Goal: Task Accomplishment & Management: Use online tool/utility

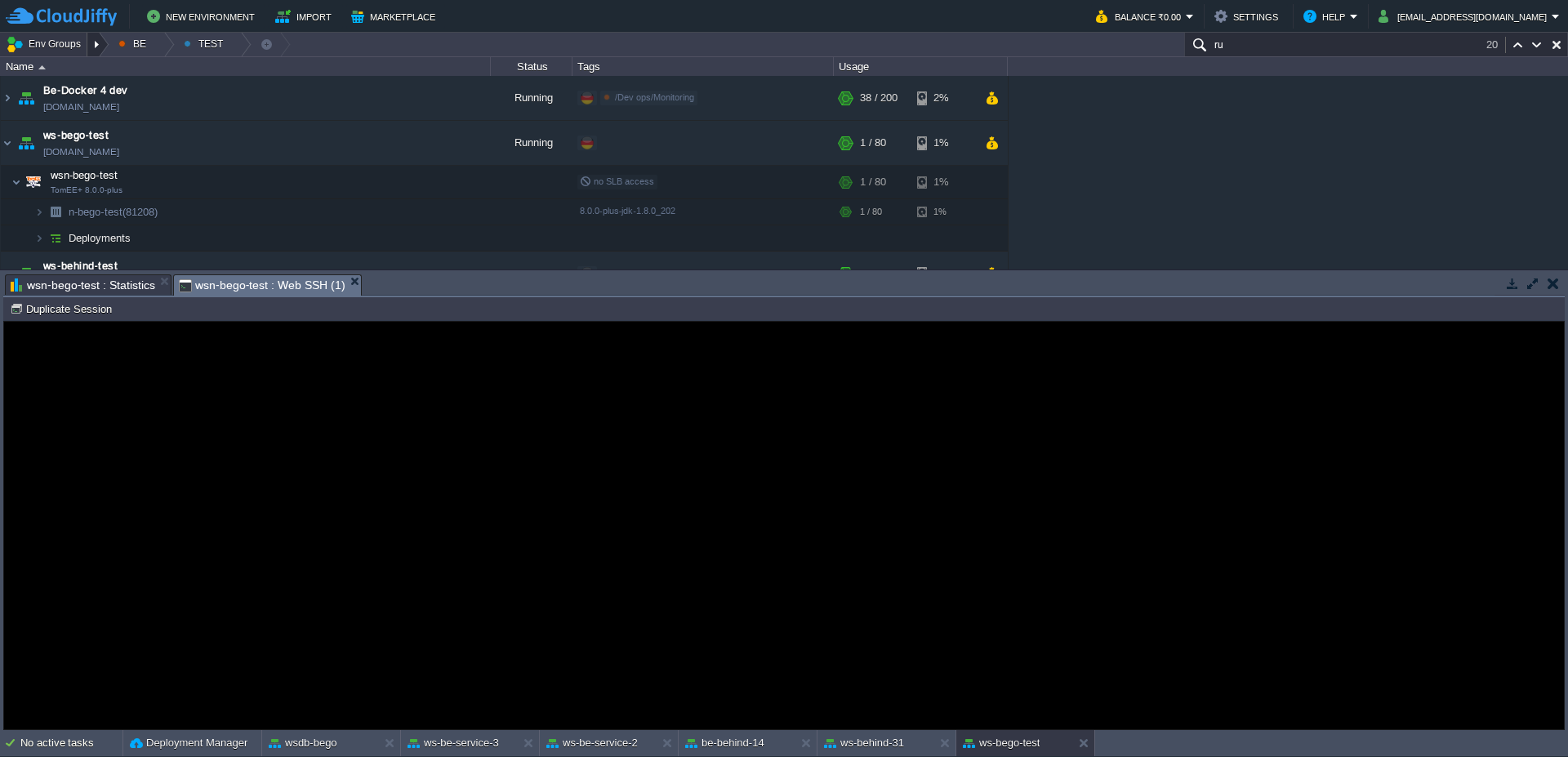
click at [99, 40] on div at bounding box center [98, 45] width 22 height 24
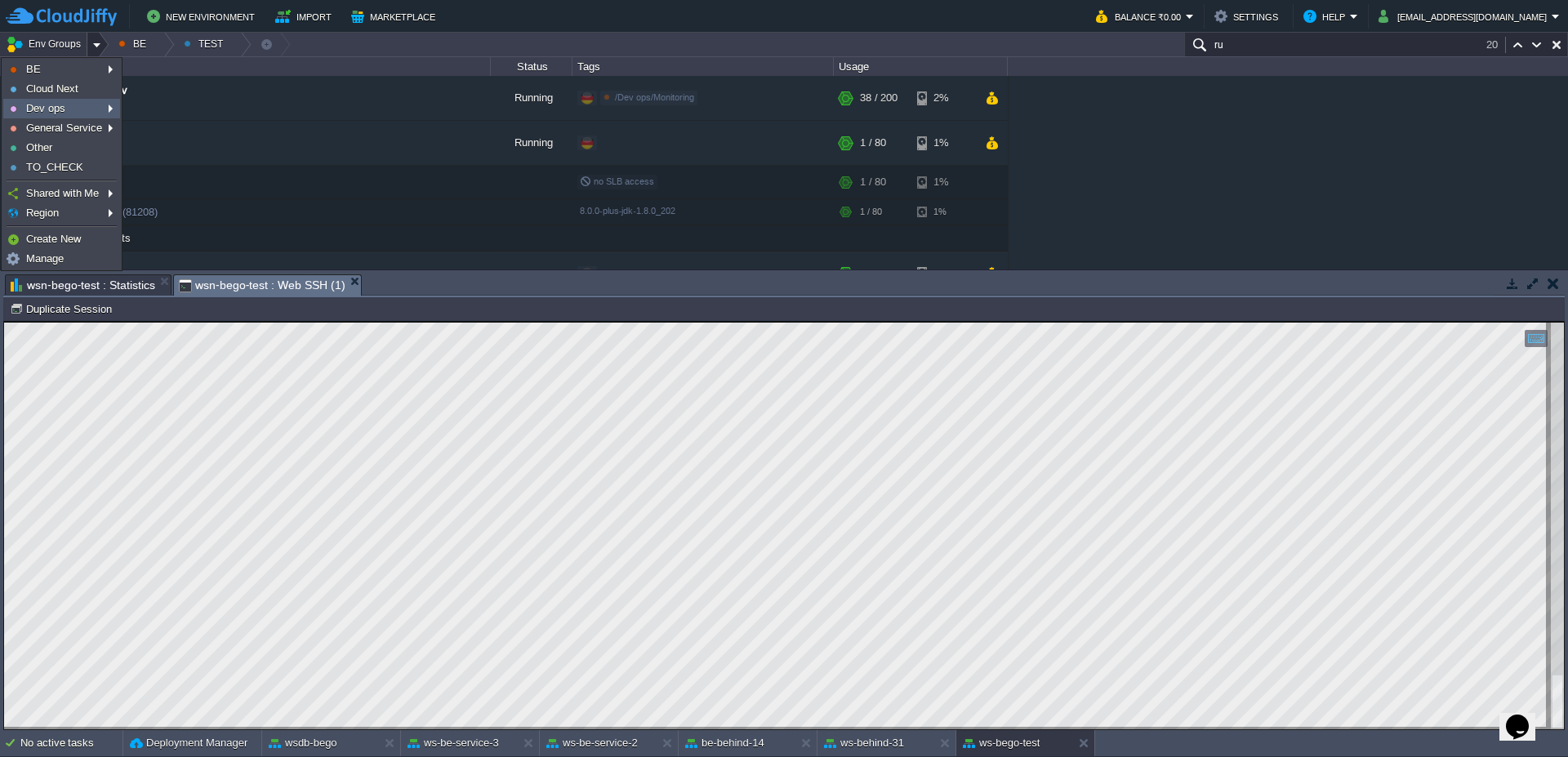
click at [63, 109] on span "Dev ops" at bounding box center [45, 108] width 39 height 12
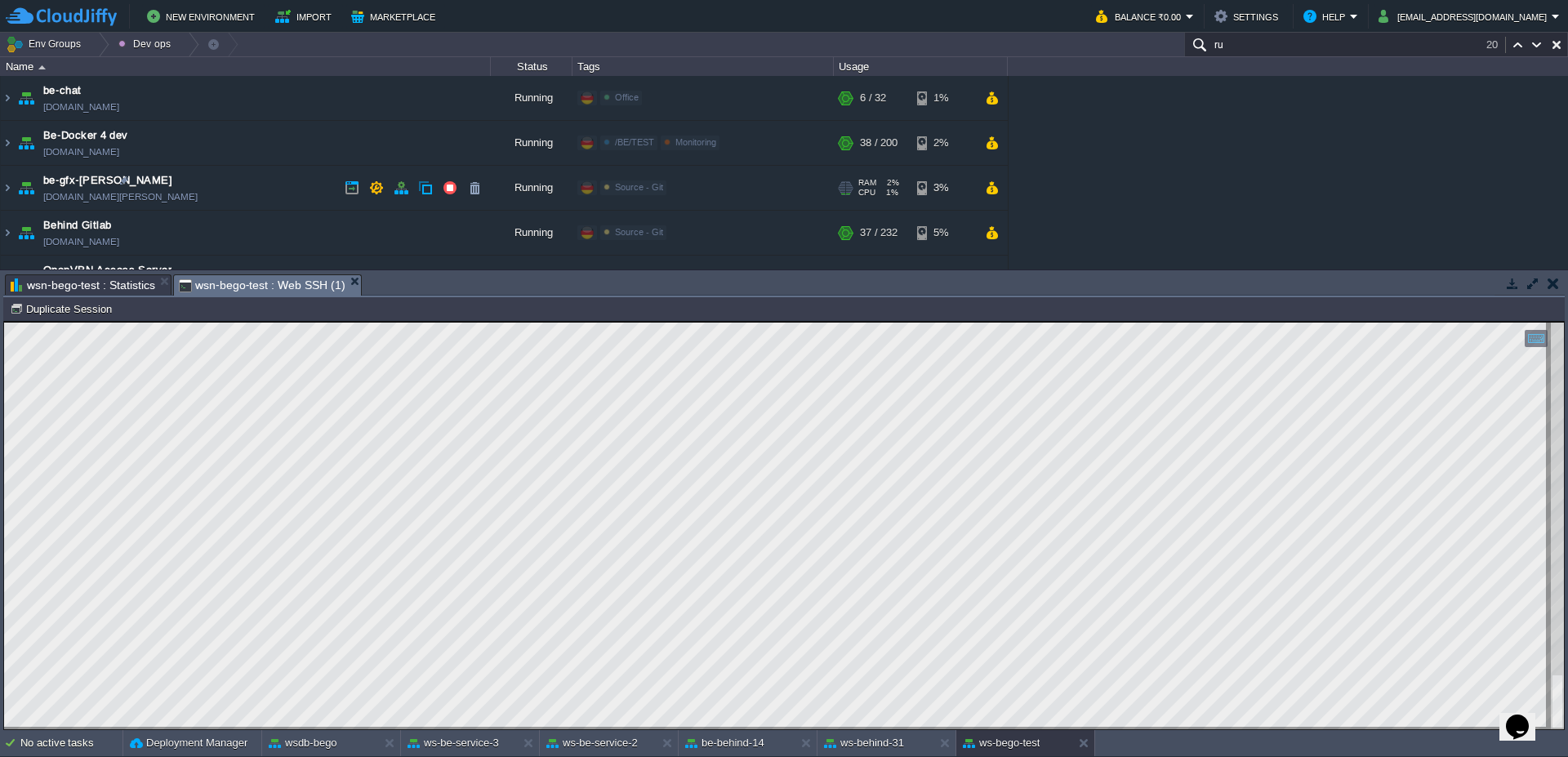
click at [650, 194] on div "Source - Git" at bounding box center [633, 188] width 66 height 15
click at [1, 189] on img at bounding box center [7, 188] width 13 height 44
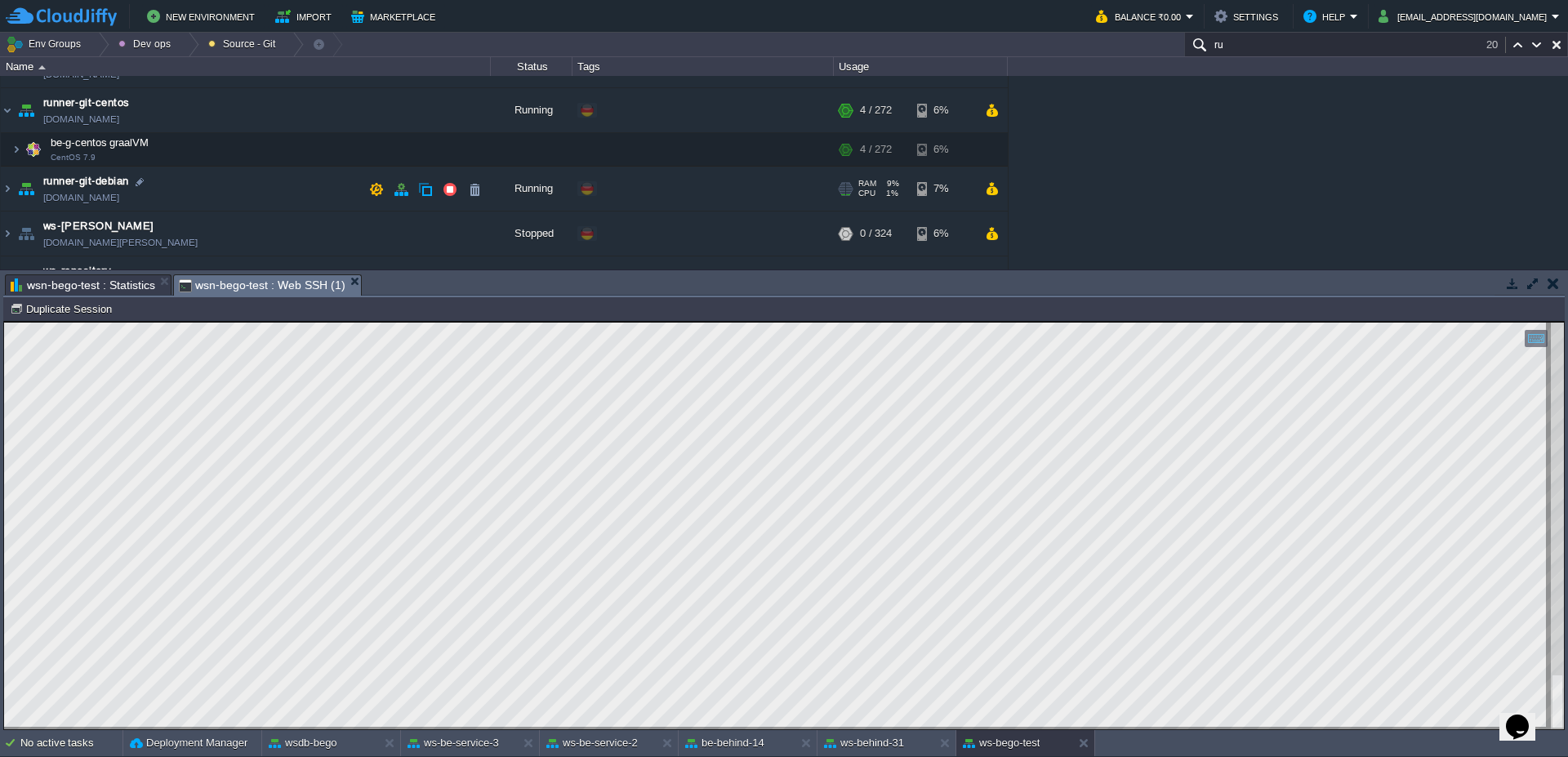
scroll to position [98, 0]
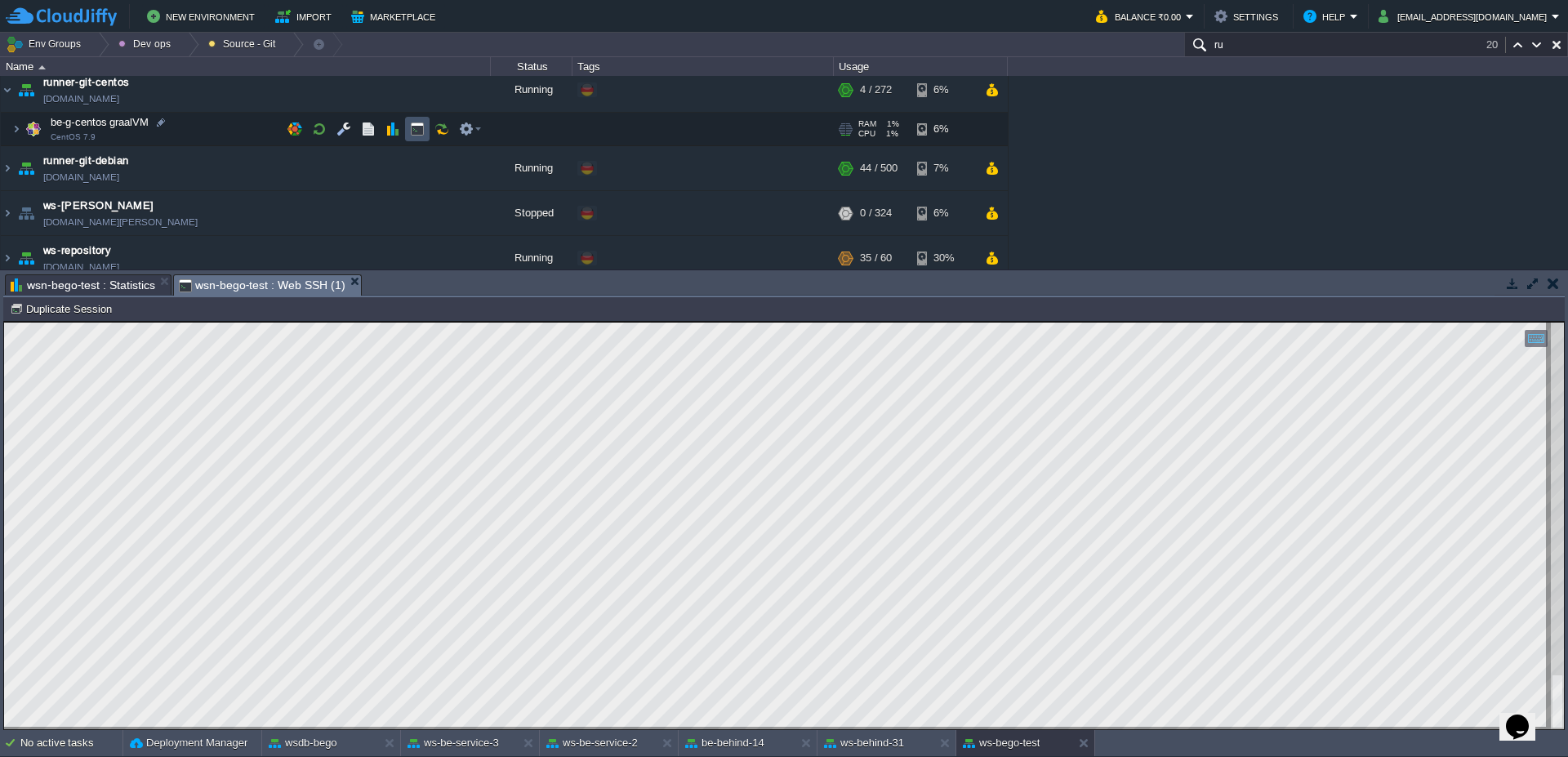
click at [418, 127] on button "button" at bounding box center [417, 129] width 15 height 15
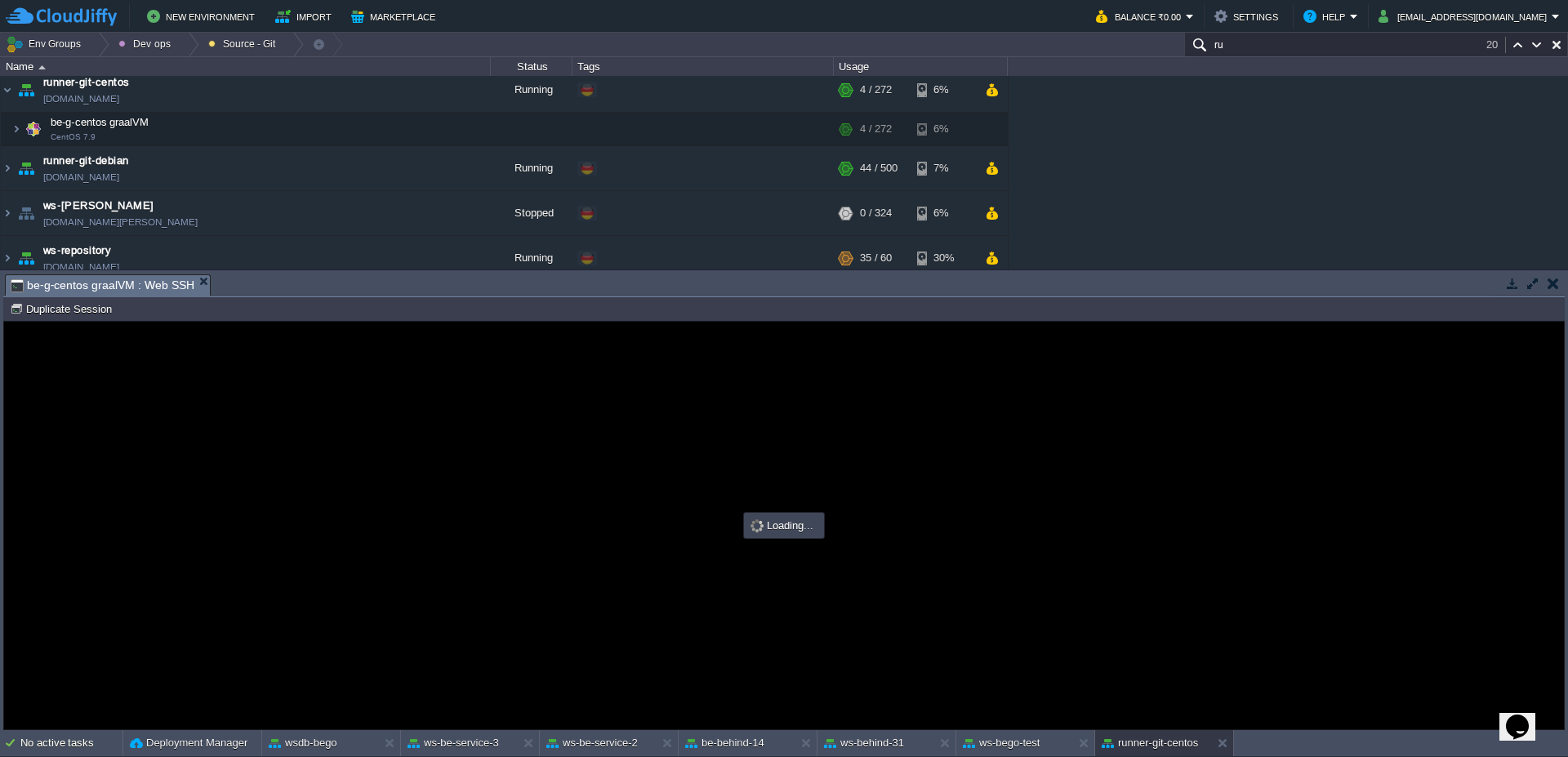
scroll to position [0, 0]
type input "#000000"
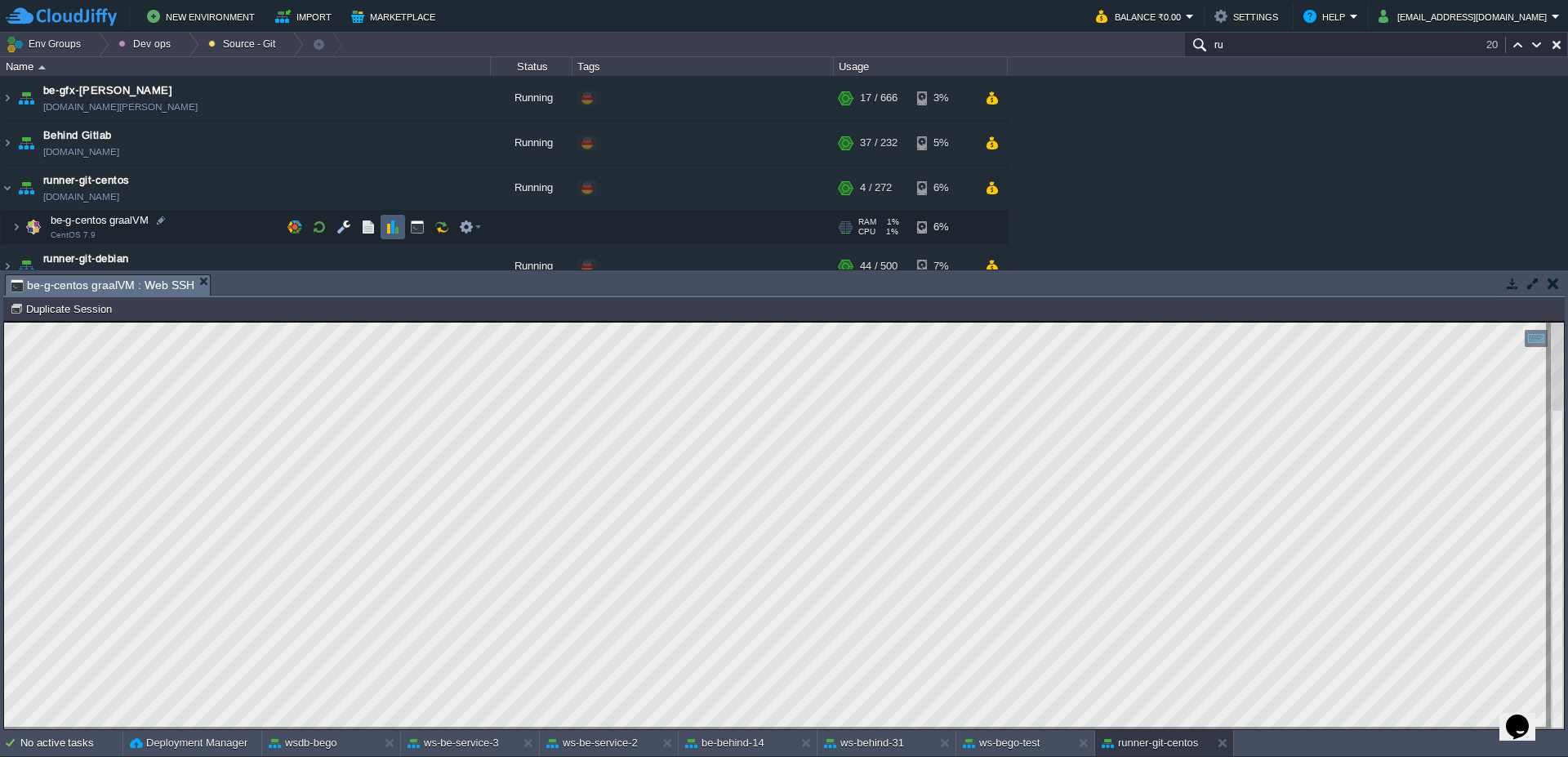
click at [396, 224] on button "button" at bounding box center [392, 226] width 15 height 15
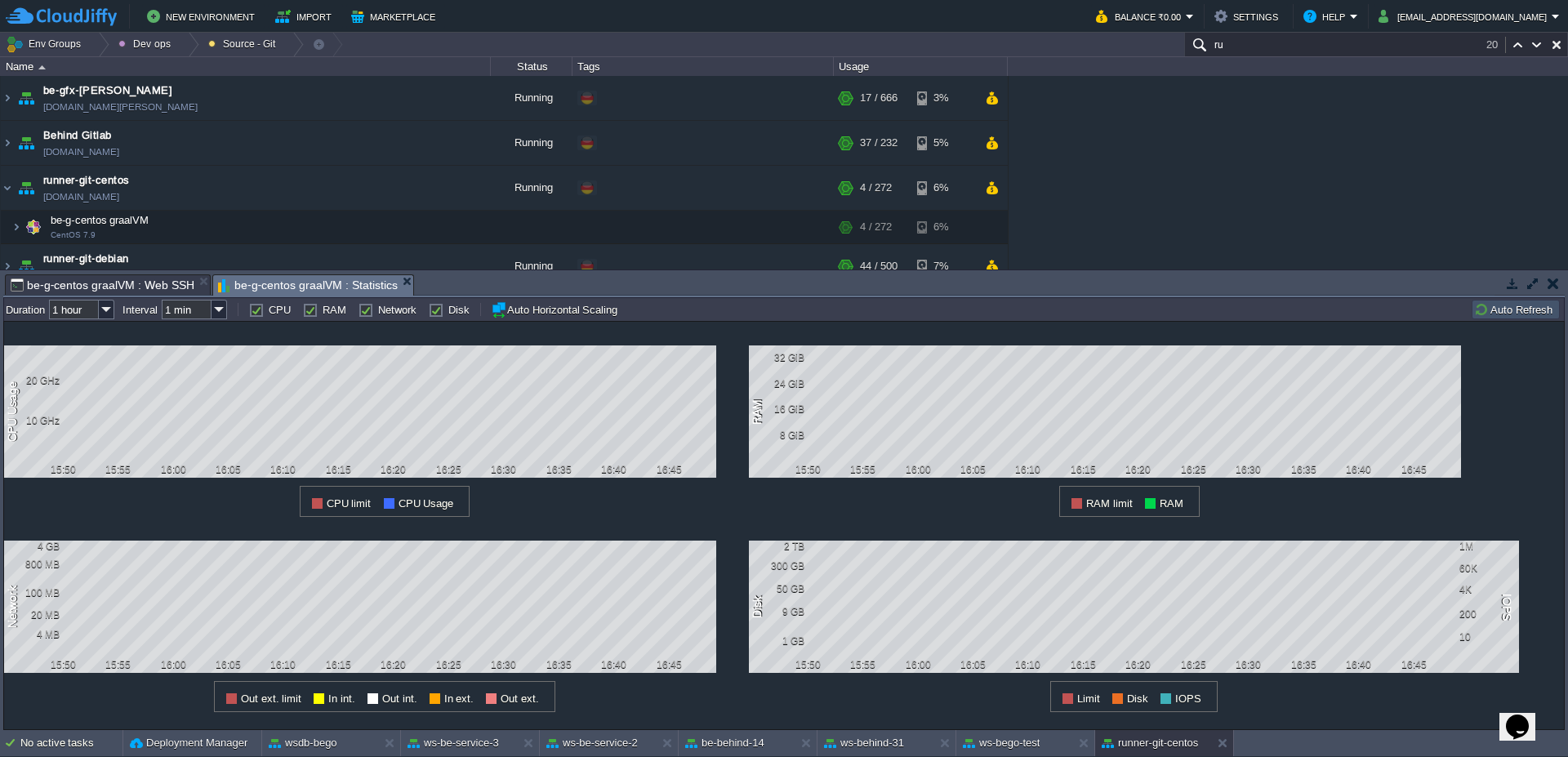
click at [145, 288] on span "be-g-centos graalVM : Web SSH" at bounding box center [102, 285] width 184 height 20
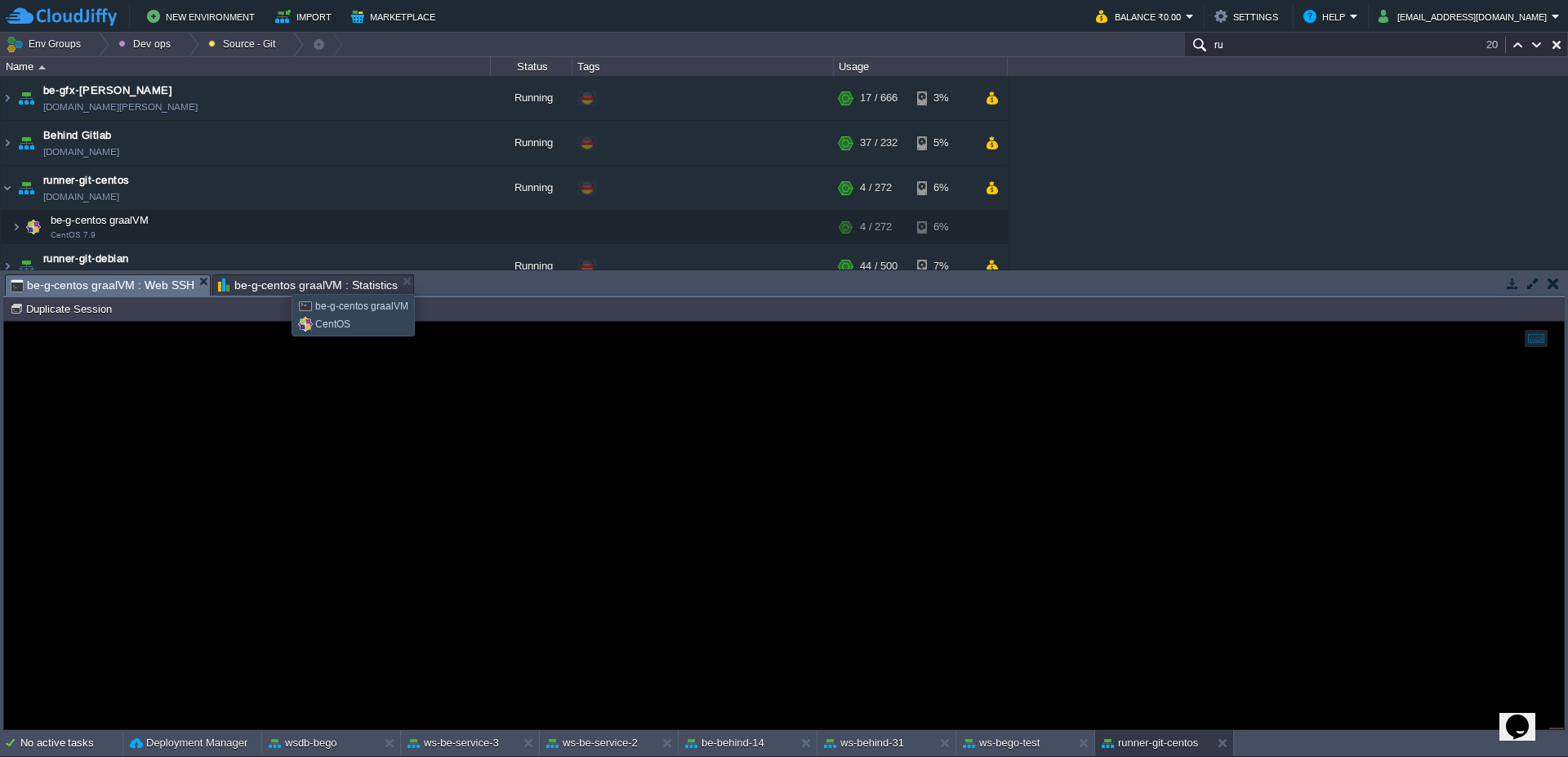
click at [279, 279] on span "be-g-centos graalVM : Statistics" at bounding box center [308, 285] width 180 height 20
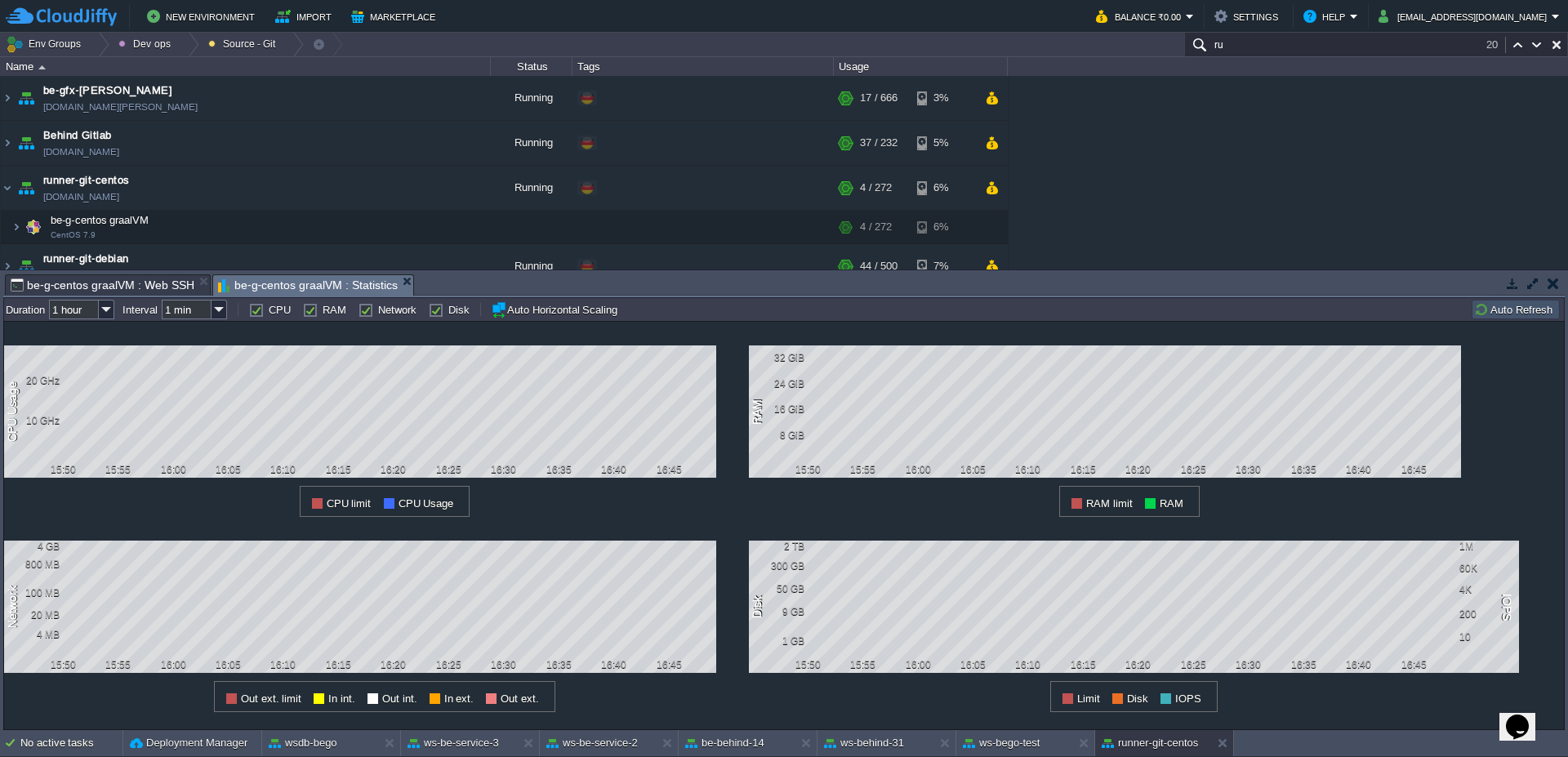
click at [1507, 315] on button "Auto Refresh" at bounding box center [1515, 309] width 83 height 15
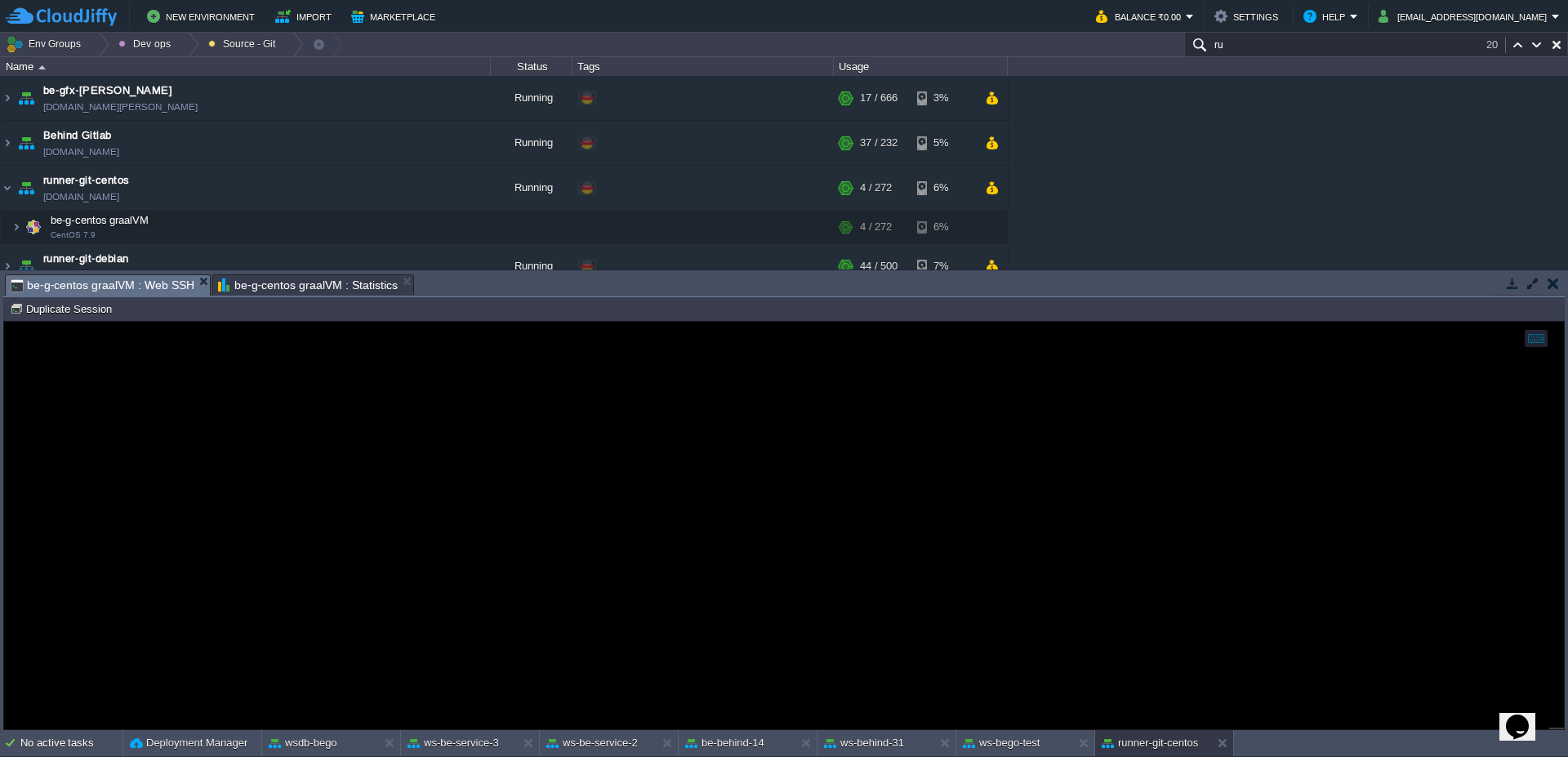
click at [97, 283] on span "be-g-centos graalVM : Web SSH" at bounding box center [102, 285] width 184 height 21
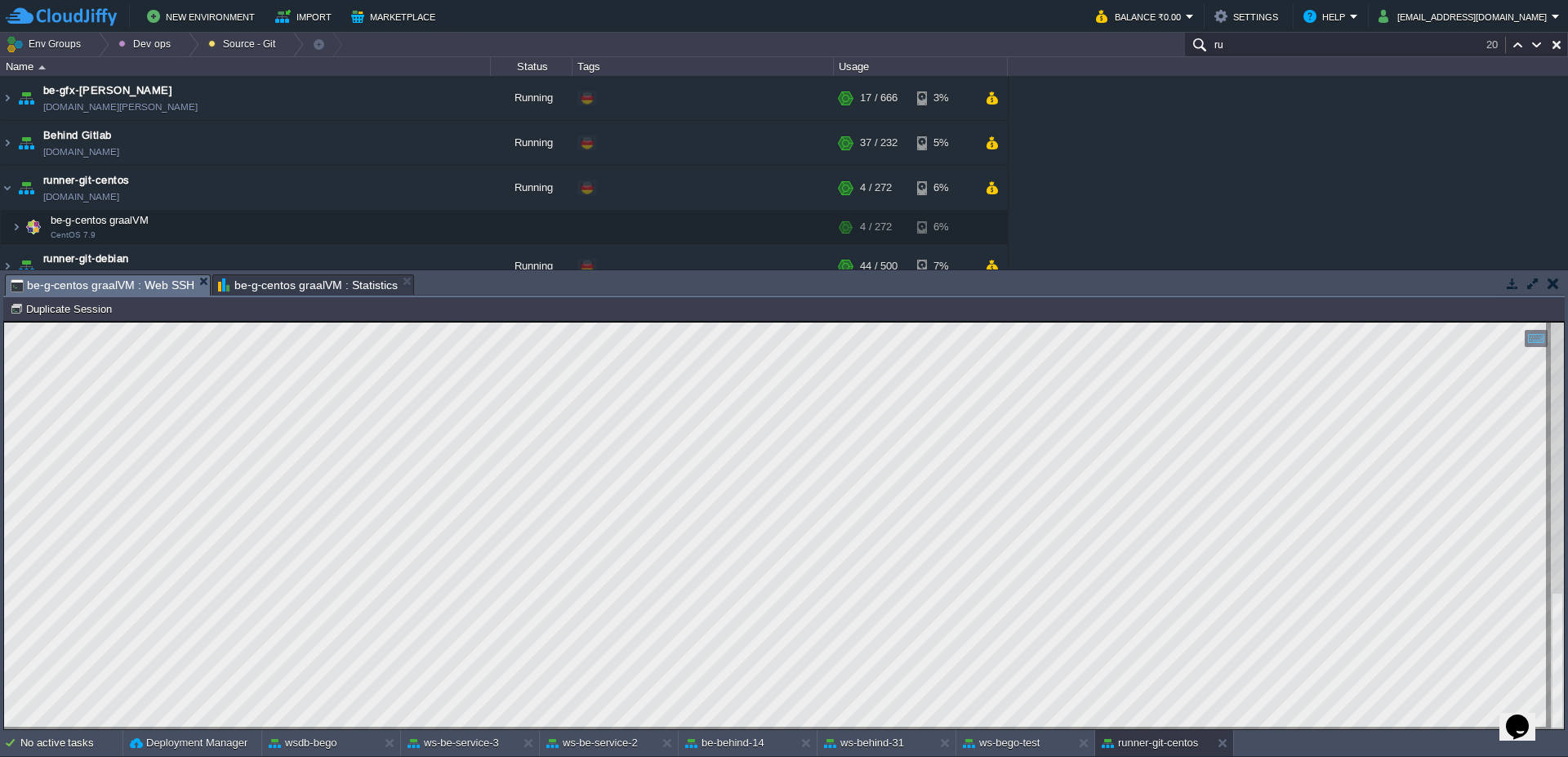
click at [316, 270] on div "Tasks Activity Log Archive Git / SVN wsn-dbgebo : Statistics Billing History : …" at bounding box center [784, 499] width 1568 height 459
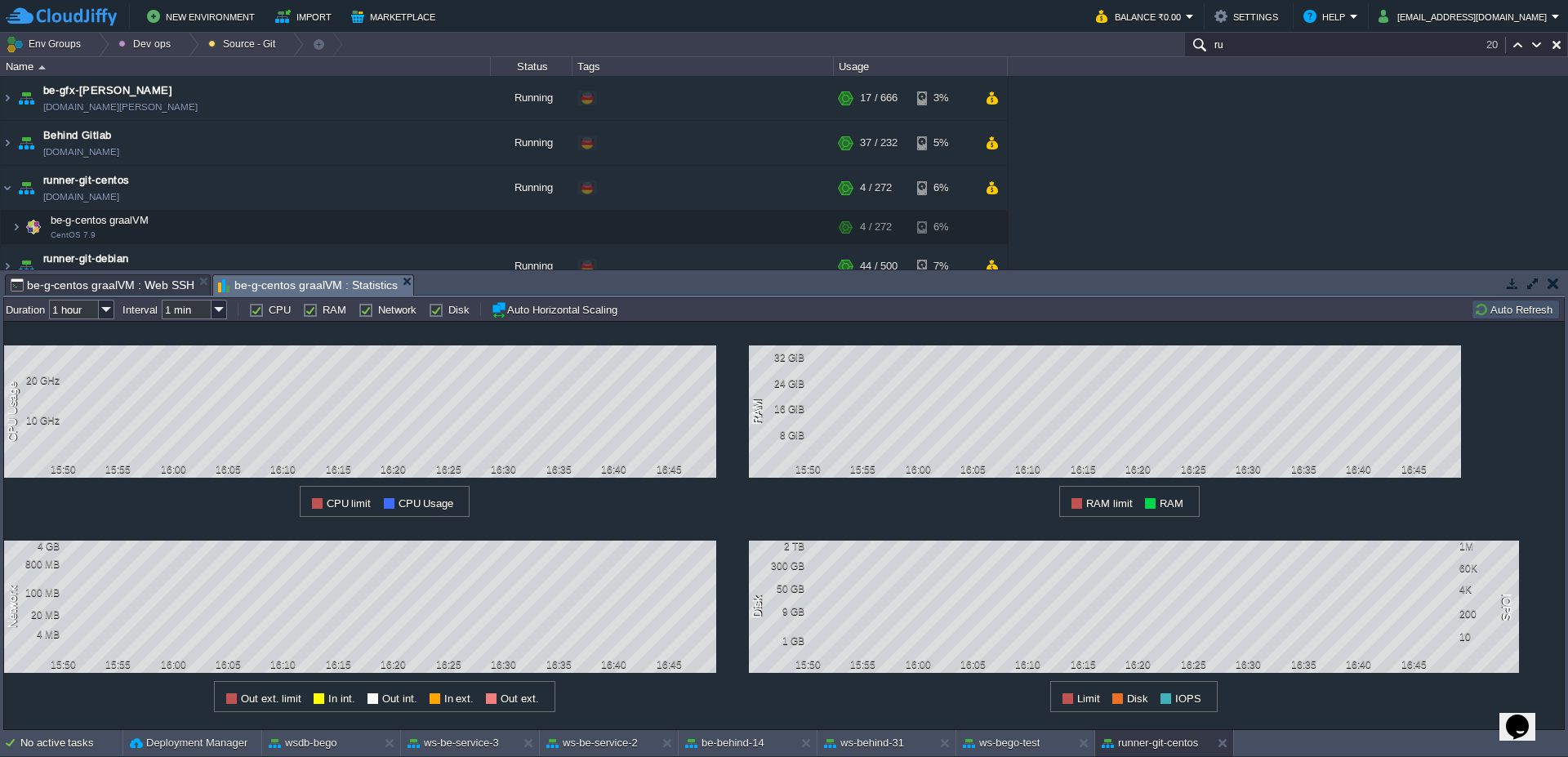
click at [308, 288] on span "be-g-centos graalVM : Statistics" at bounding box center [308, 285] width 180 height 21
click at [1506, 315] on button "Auto Refresh" at bounding box center [1515, 309] width 83 height 15
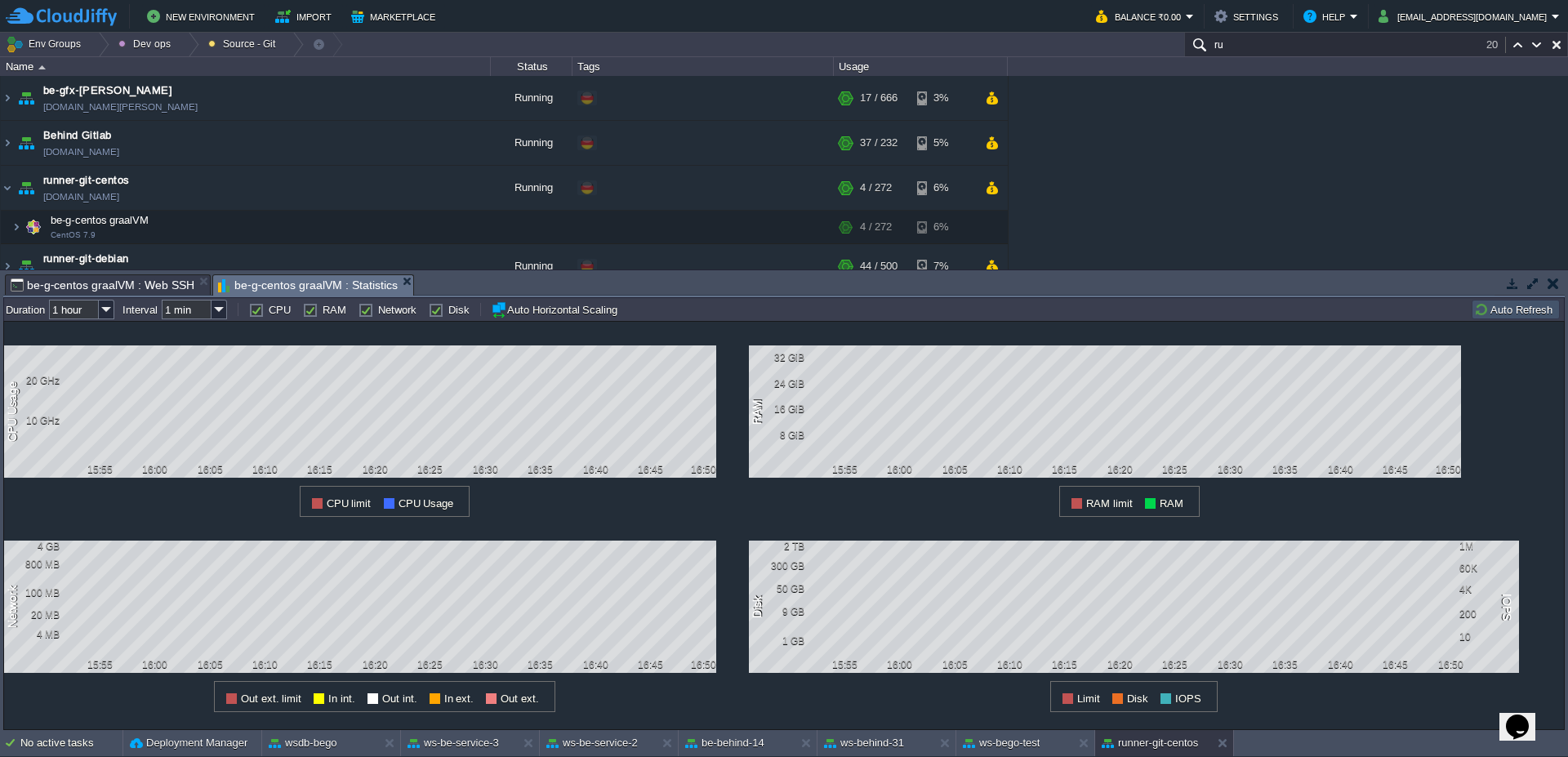
click at [117, 279] on span "be-g-centos graalVM : Web SSH" at bounding box center [102, 285] width 184 height 20
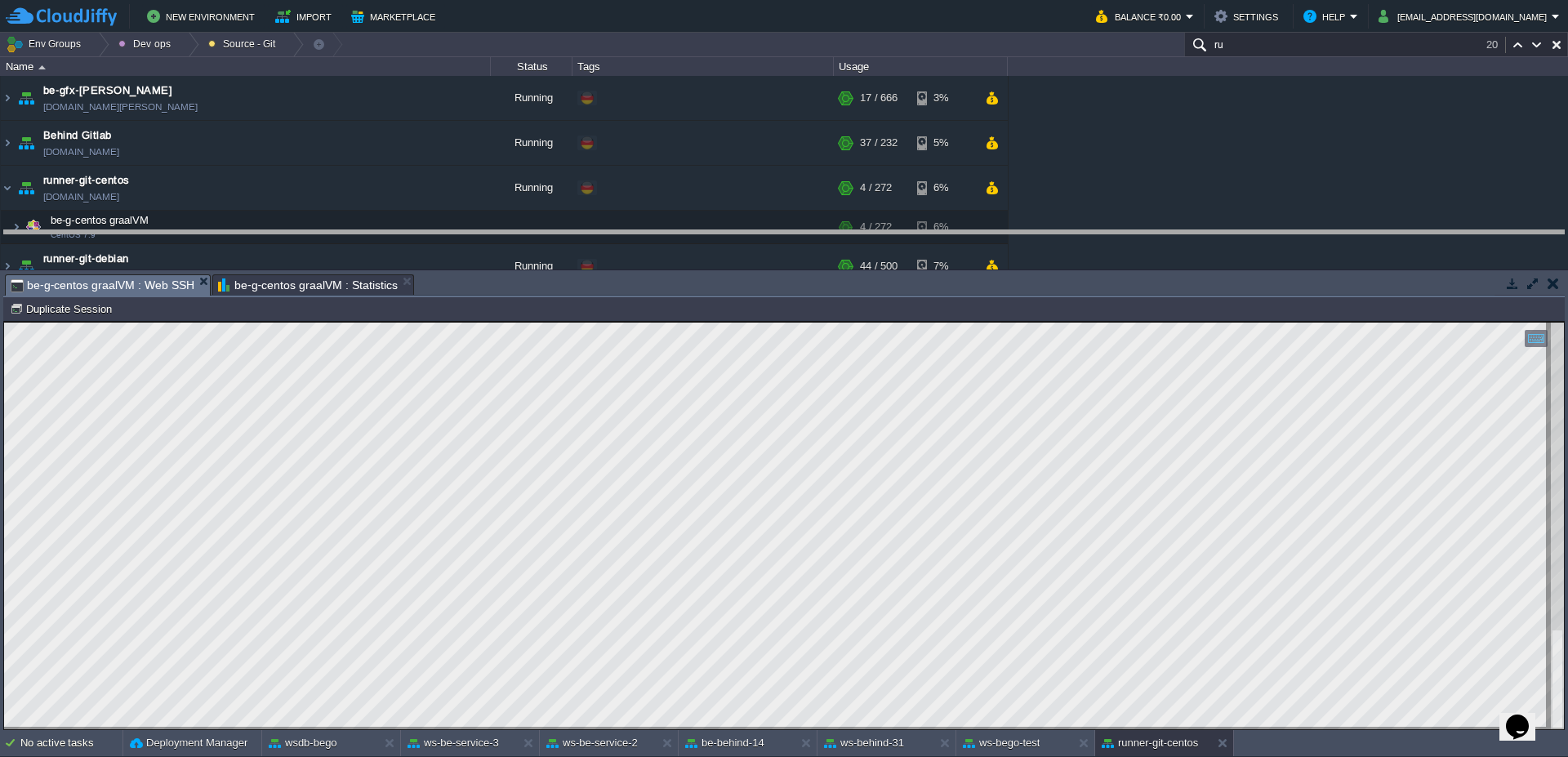
drag, startPoint x: 549, startPoint y: 287, endPoint x: 549, endPoint y: 269, distance: 18.0
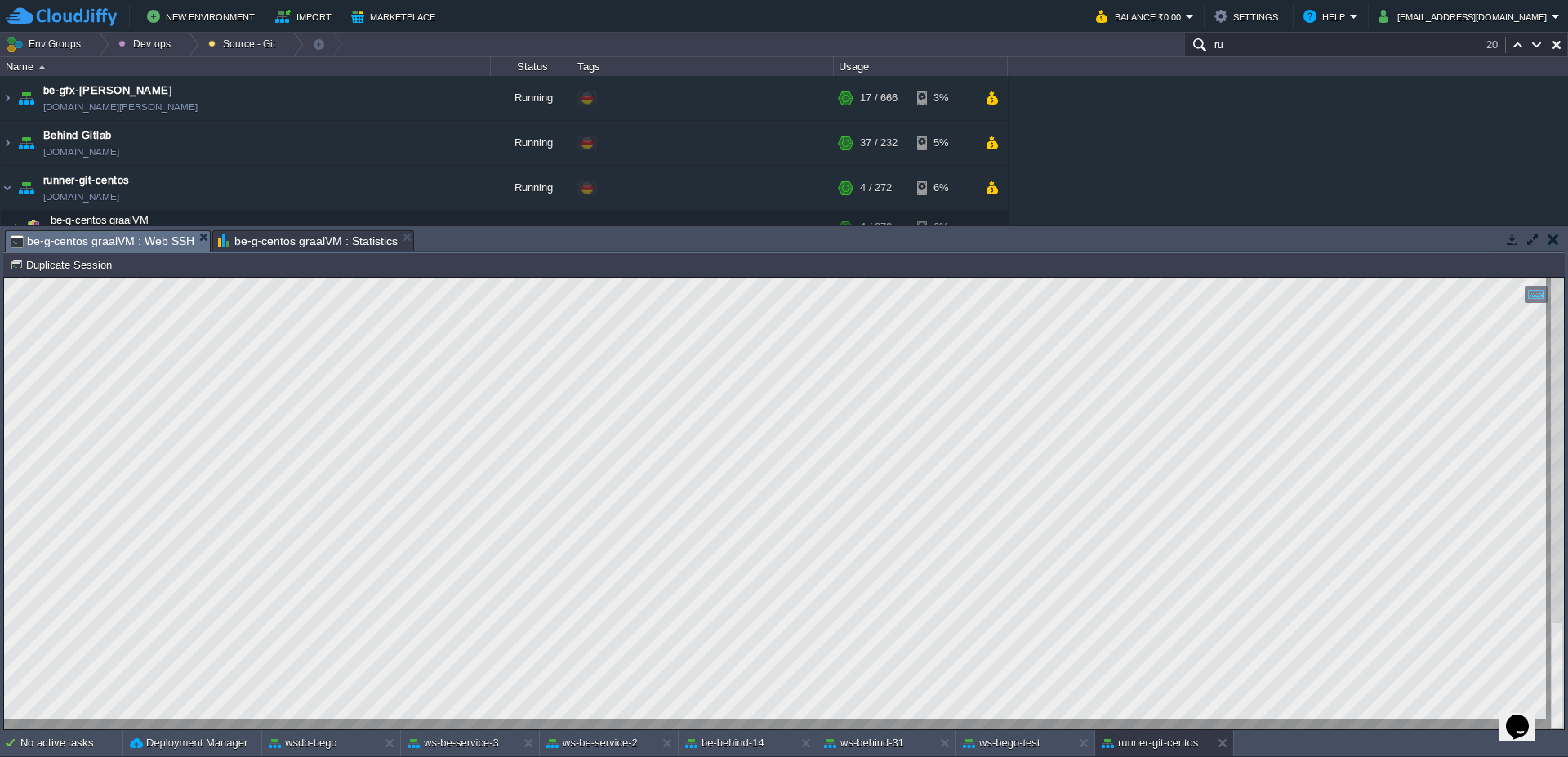
type textarea "Running in system-mode. Enter the GitLab instance URL (for example, [URL][DOMAI…"
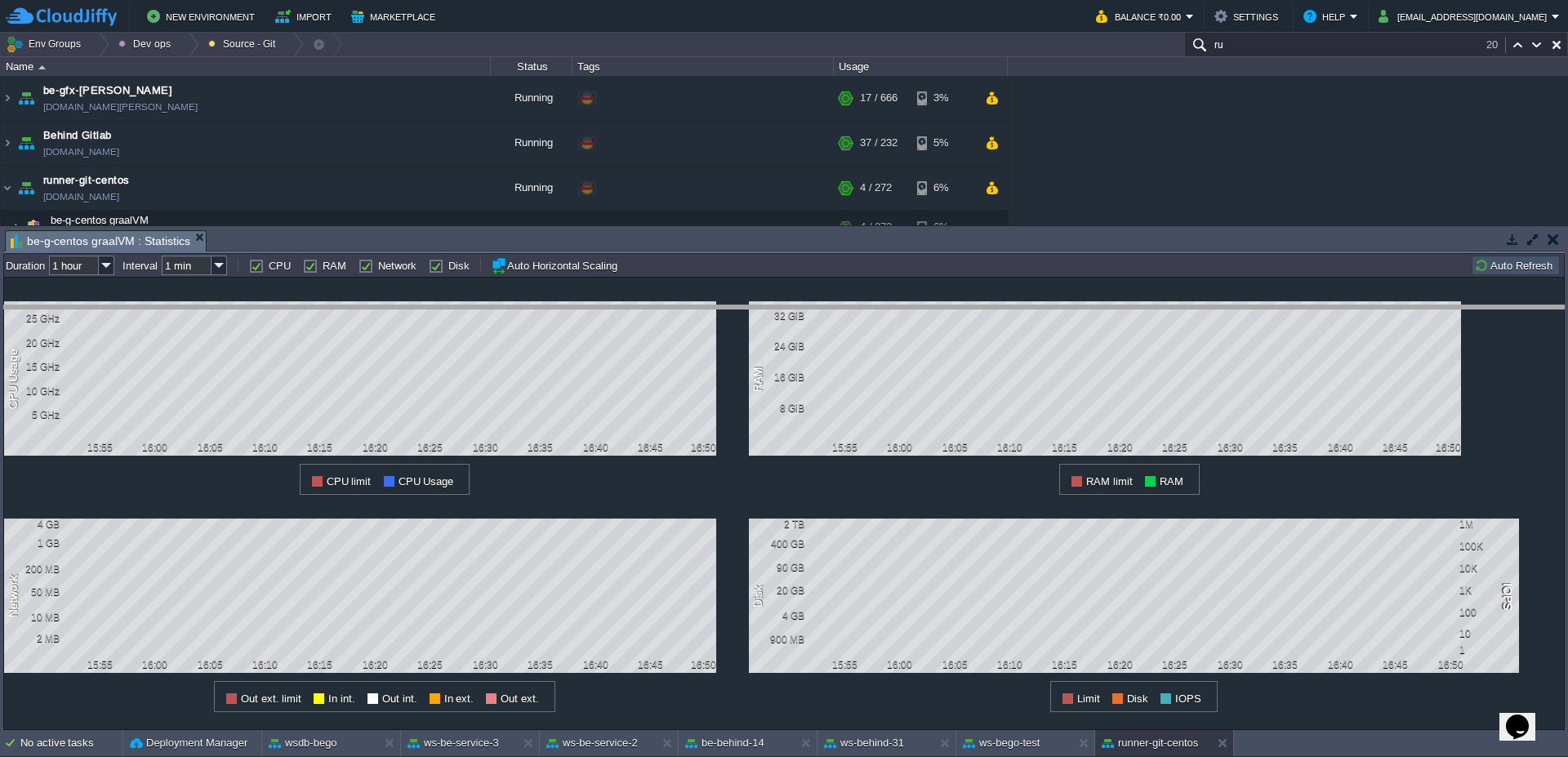
drag, startPoint x: 383, startPoint y: 244, endPoint x: 385, endPoint y: 320, distance: 76.0
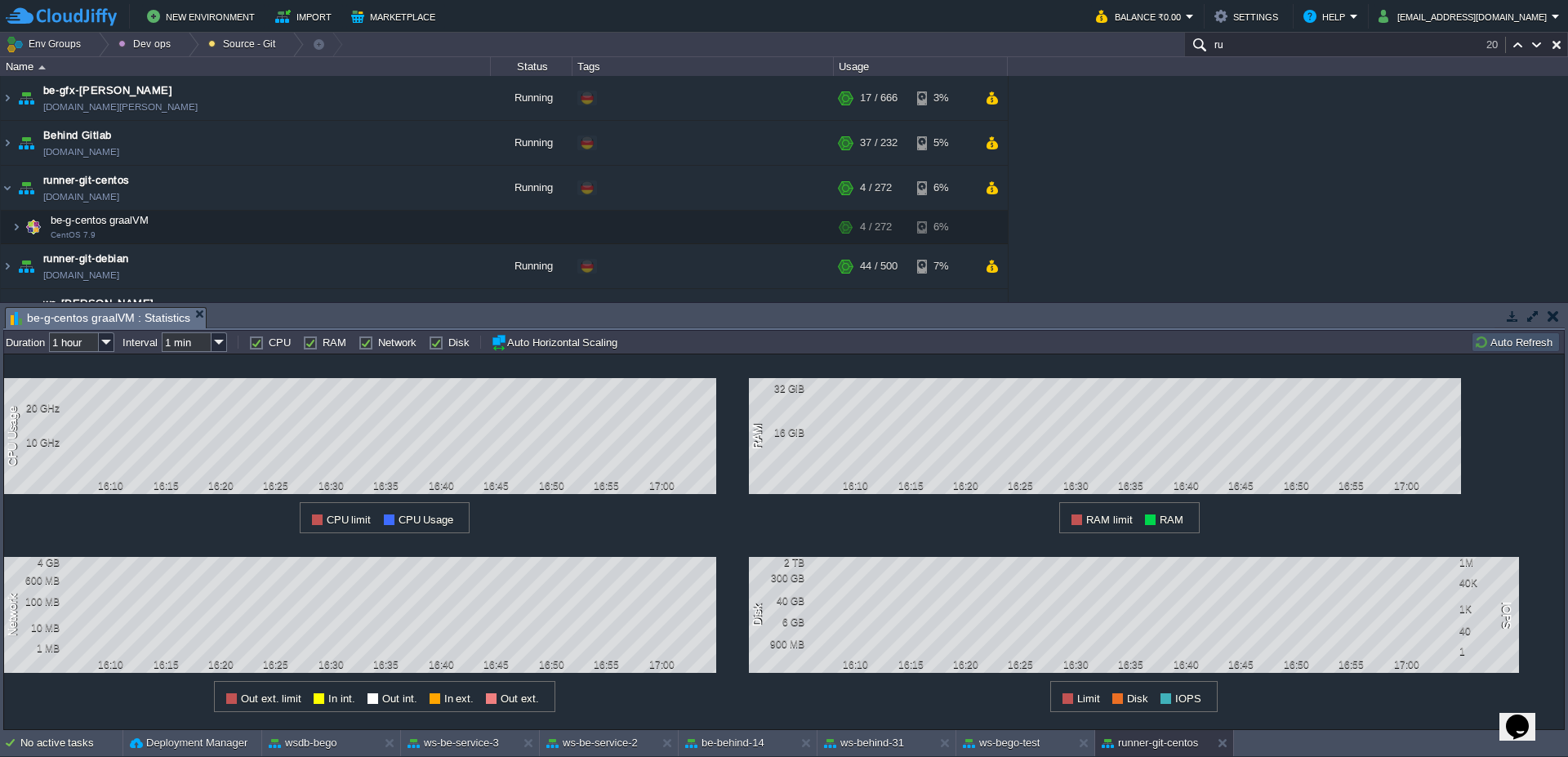
click at [1510, 339] on button "Auto Refresh" at bounding box center [1515, 341] width 83 height 15
click at [395, 226] on button "button" at bounding box center [392, 226] width 15 height 15
click at [412, 228] on button "button" at bounding box center [417, 226] width 15 height 15
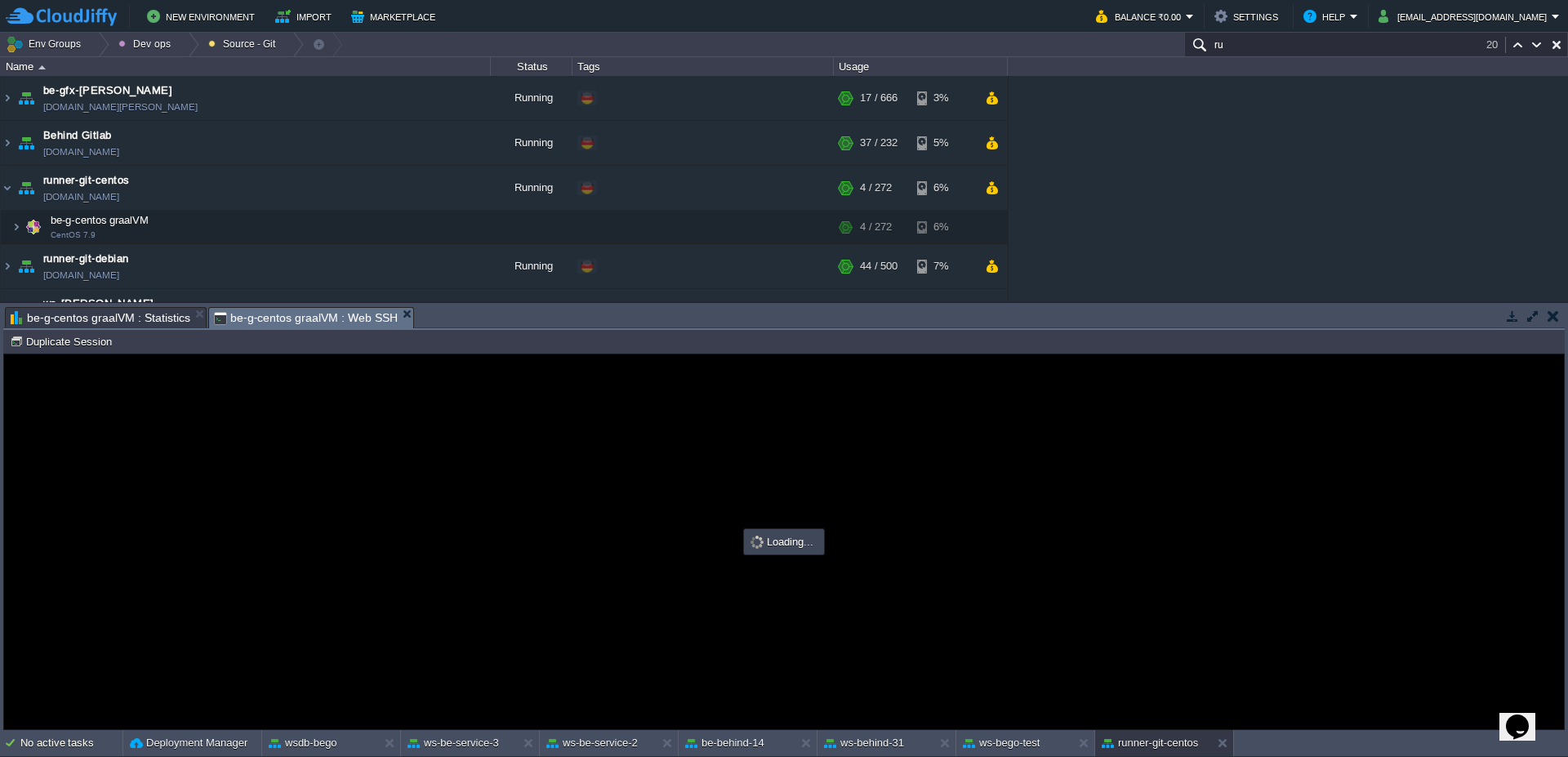
scroll to position [0, 0]
type input "#000000"
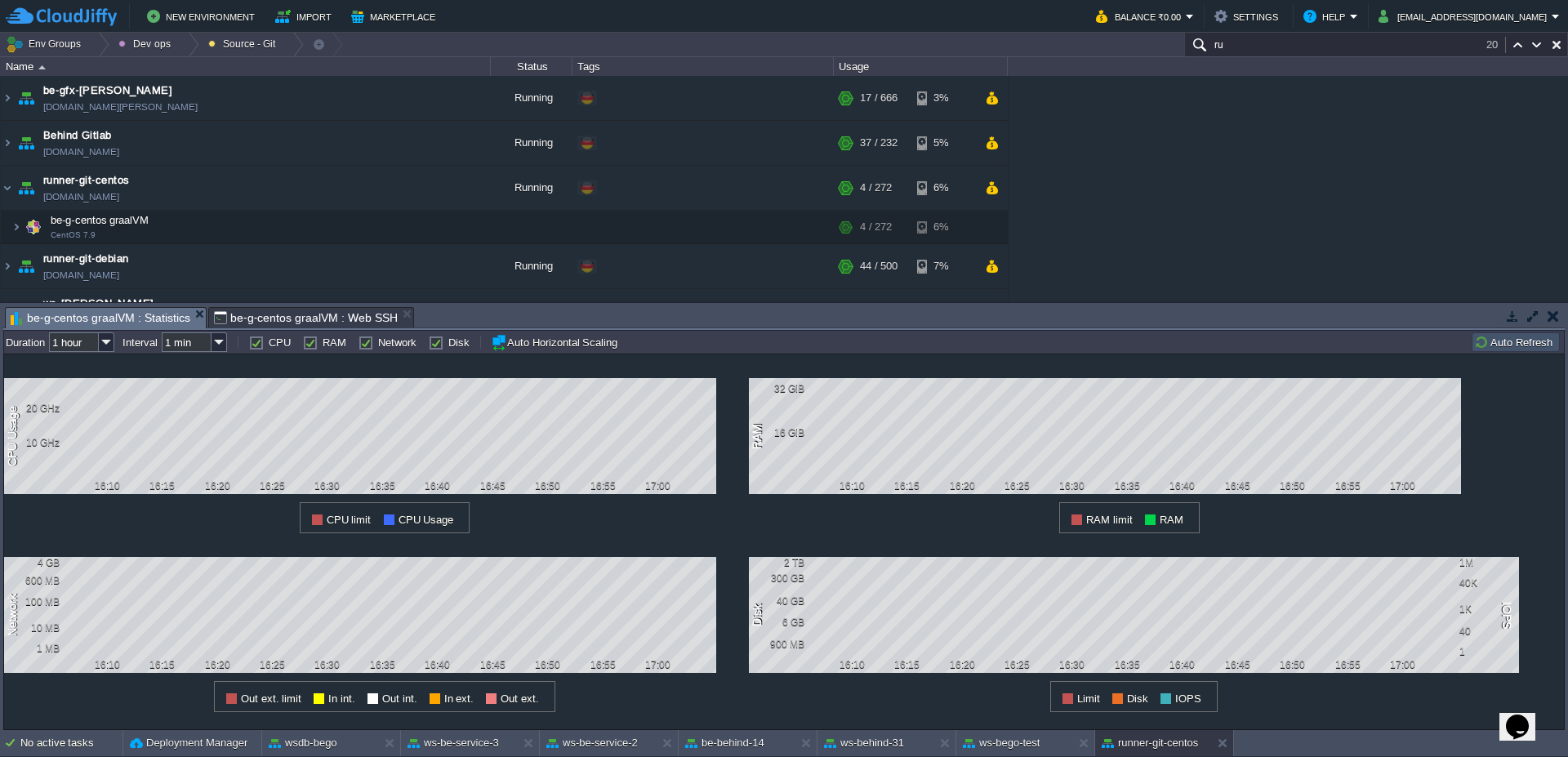
click at [146, 320] on span "be-g-centos graalVM : Statistics" at bounding box center [100, 317] width 180 height 21
click at [1537, 341] on button "Auto Refresh" at bounding box center [1515, 341] width 83 height 15
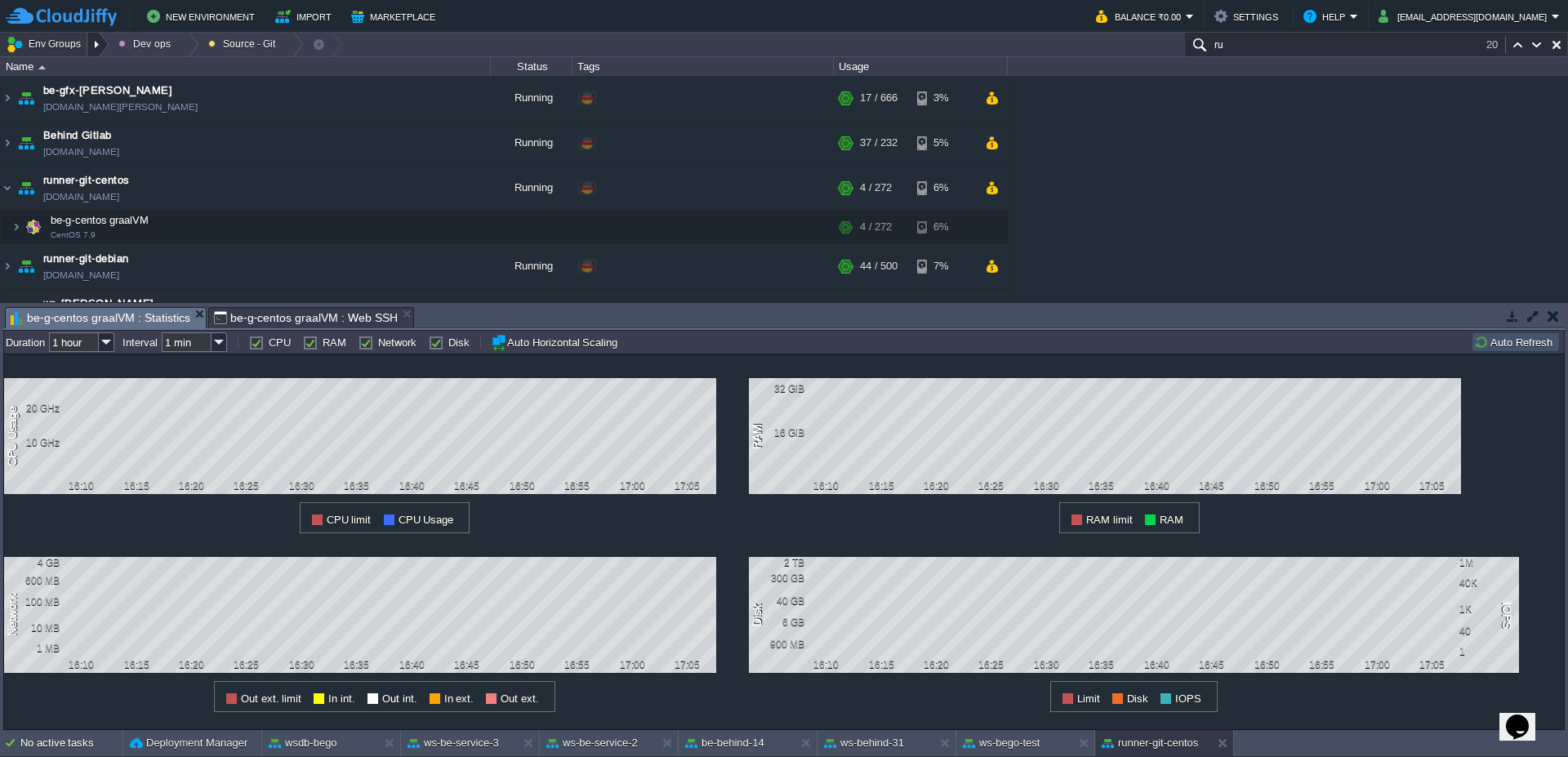
click at [100, 42] on div at bounding box center [98, 45] width 22 height 24
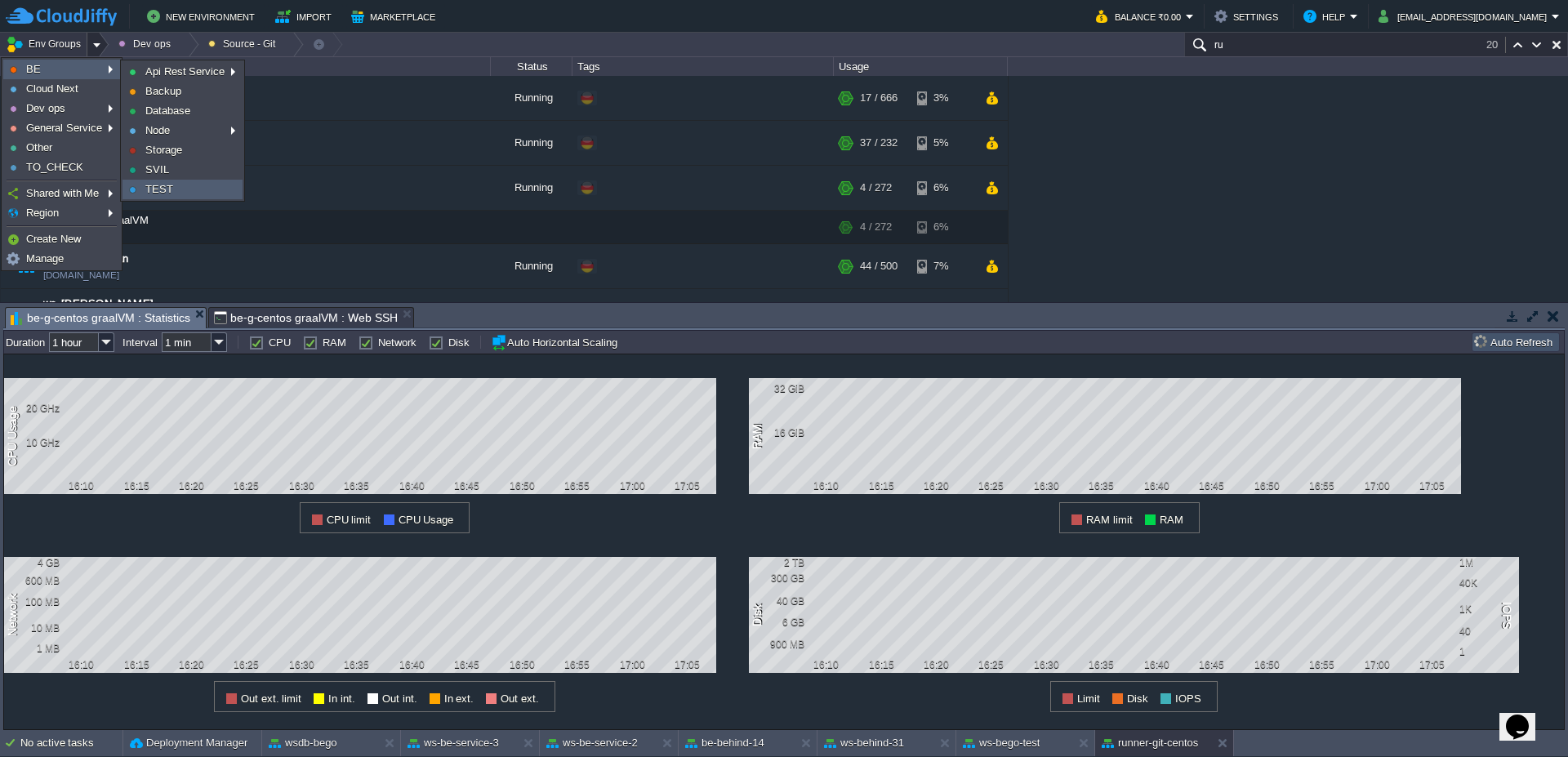
click at [169, 191] on span "TEST" at bounding box center [159, 189] width 28 height 12
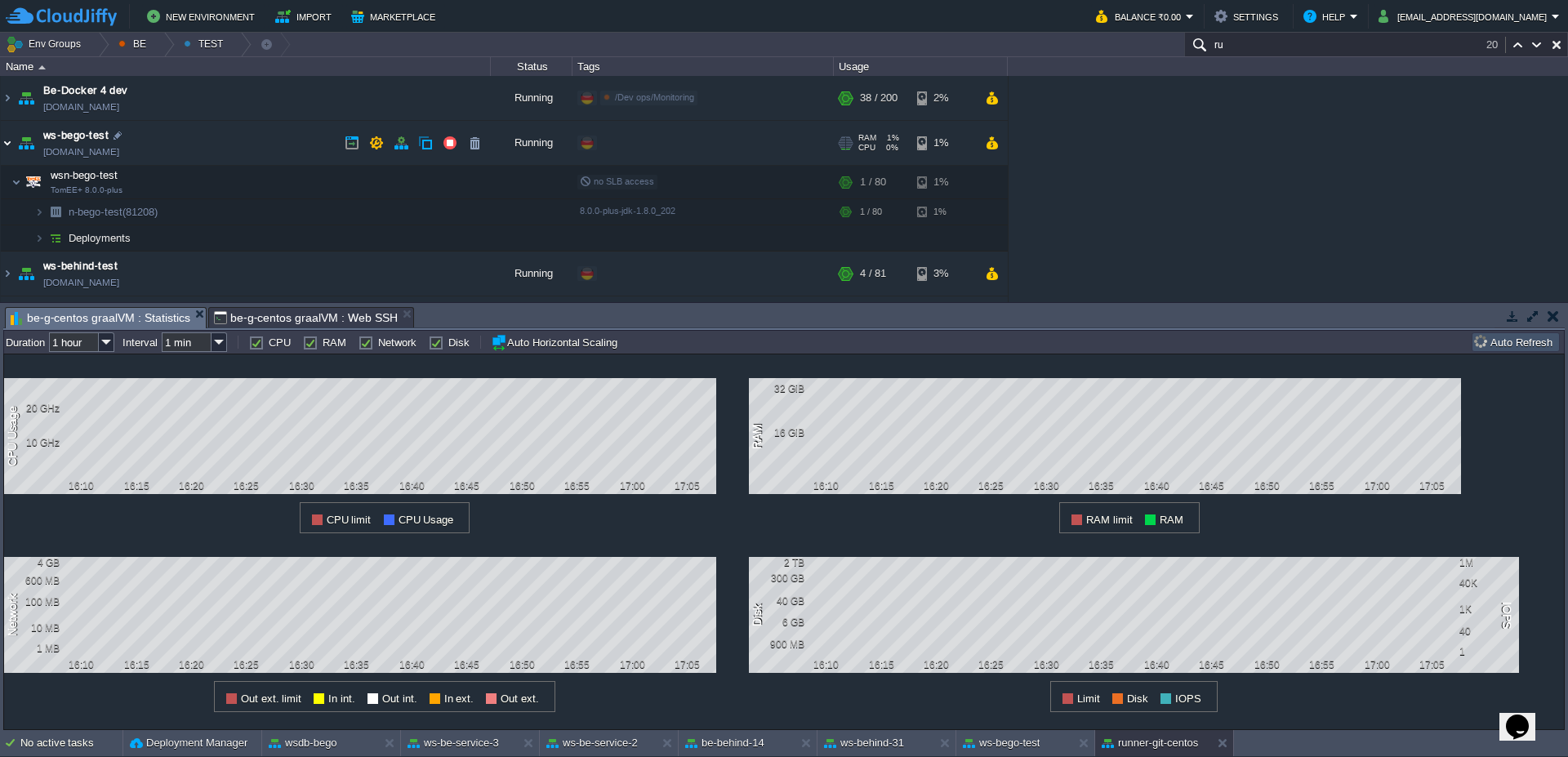
click at [1, 142] on img at bounding box center [7, 143] width 13 height 44
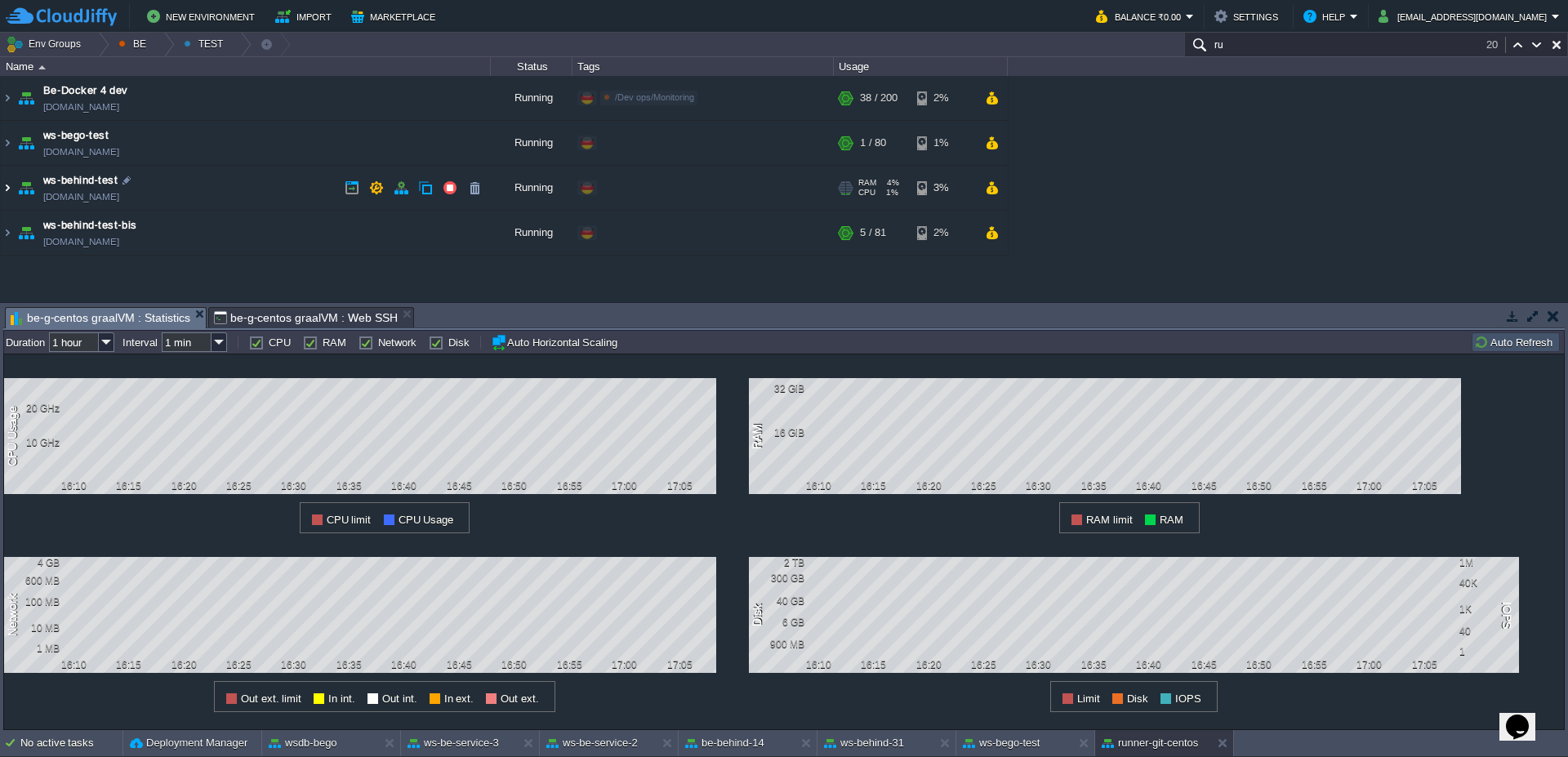
click at [1, 195] on img at bounding box center [7, 188] width 13 height 44
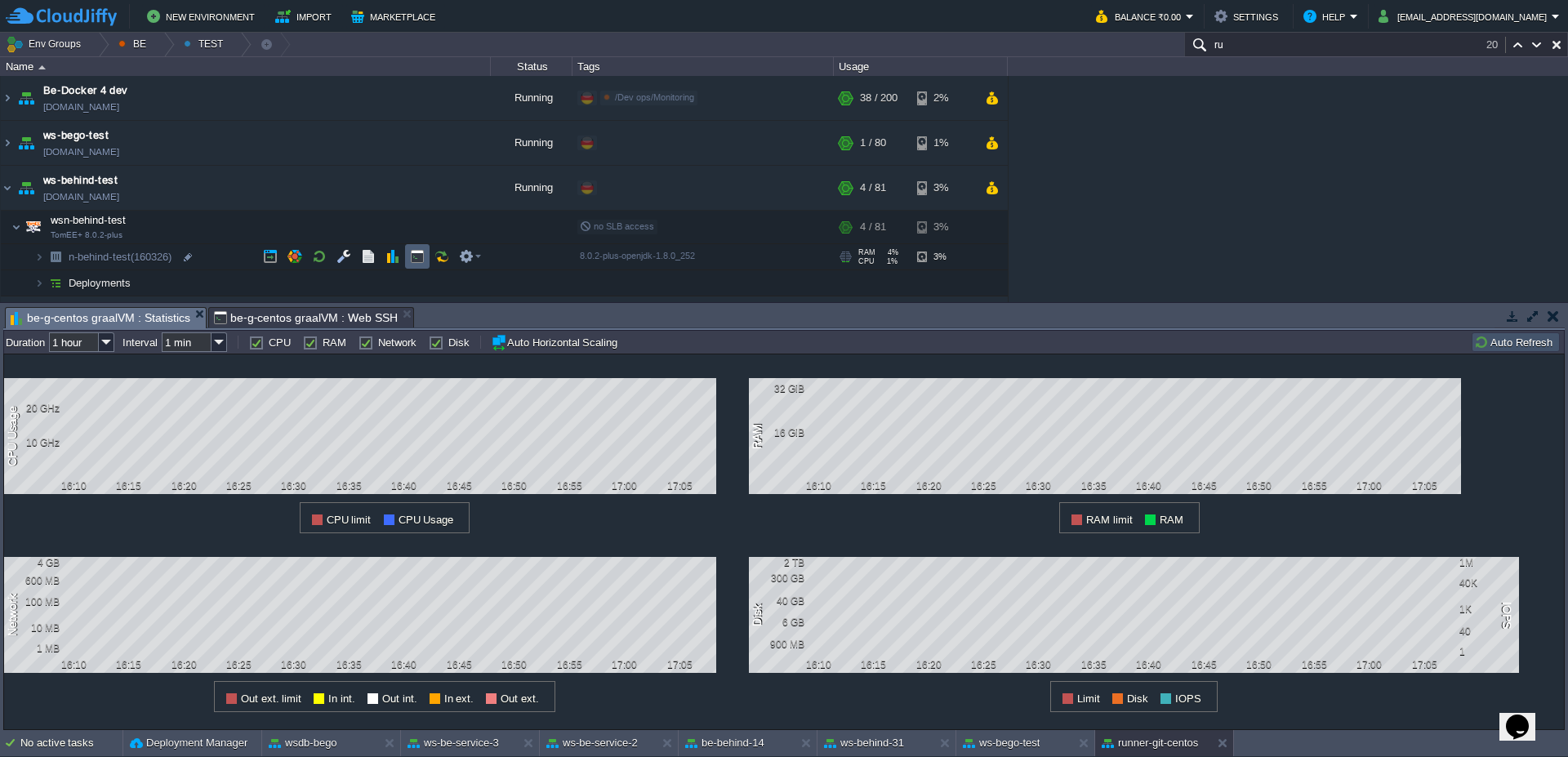
click at [412, 264] on td at bounding box center [417, 256] width 25 height 25
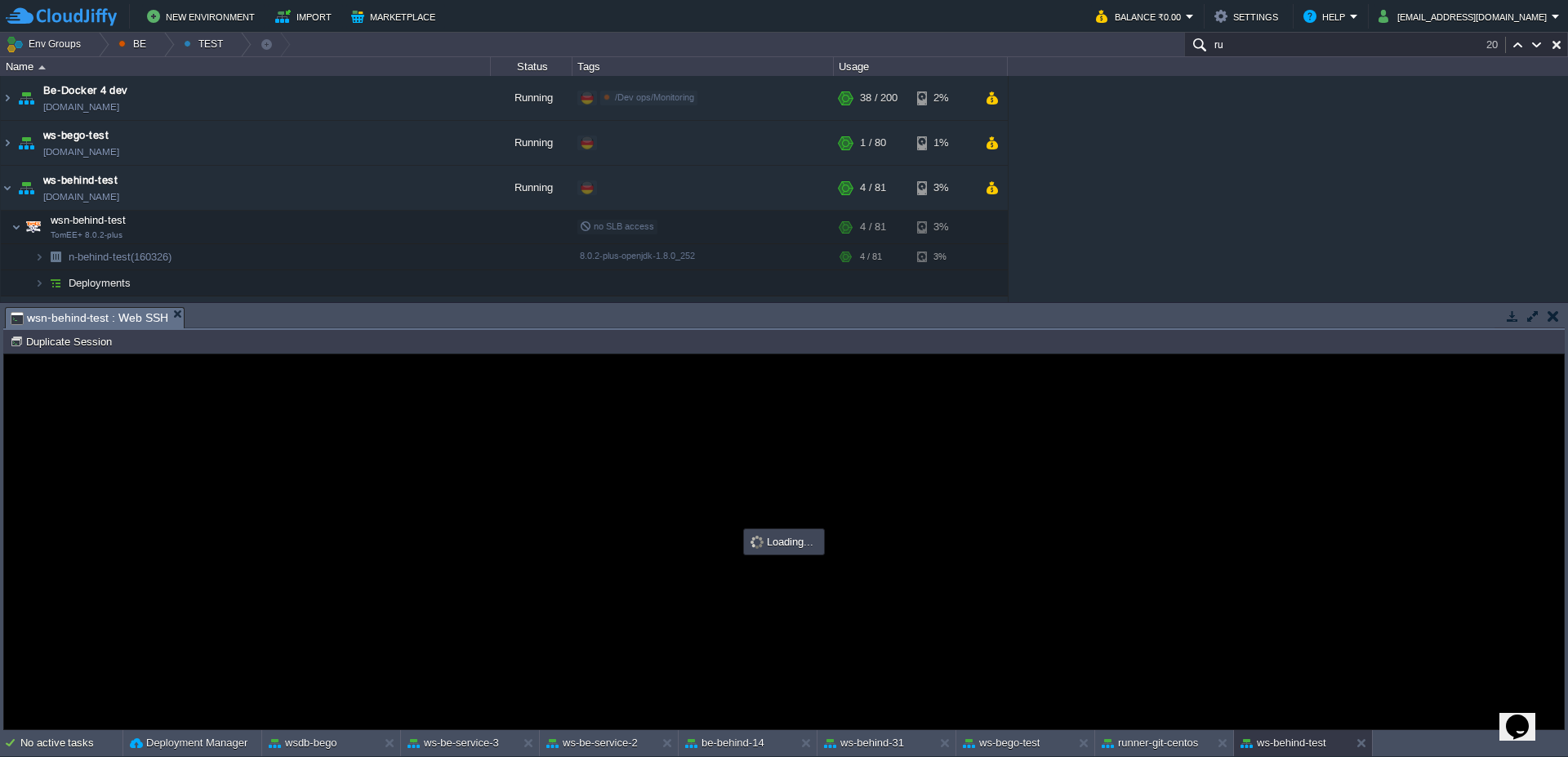
type input "#000000"
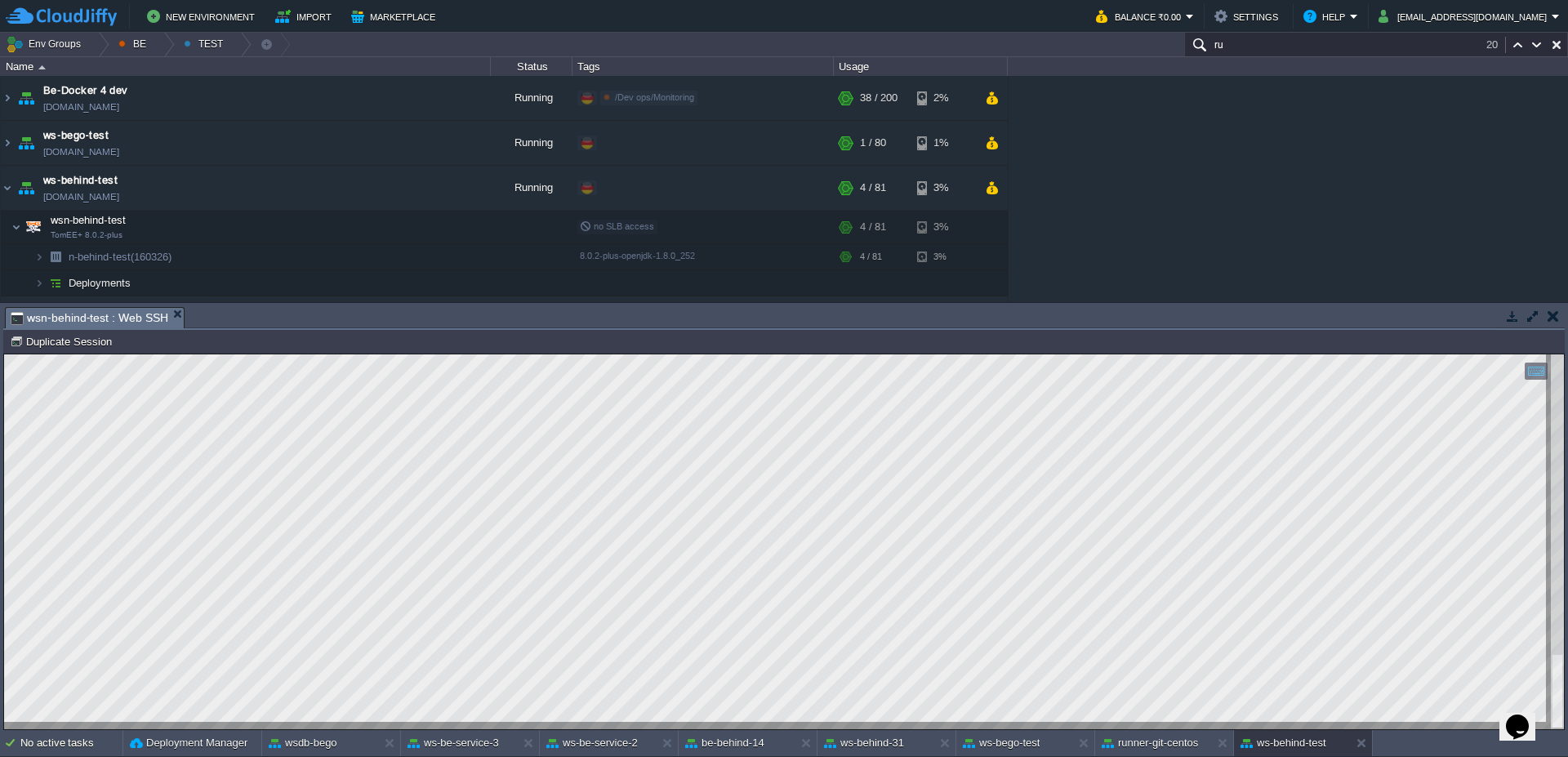
click at [1559, 320] on td at bounding box center [1552, 316] width 21 height 20
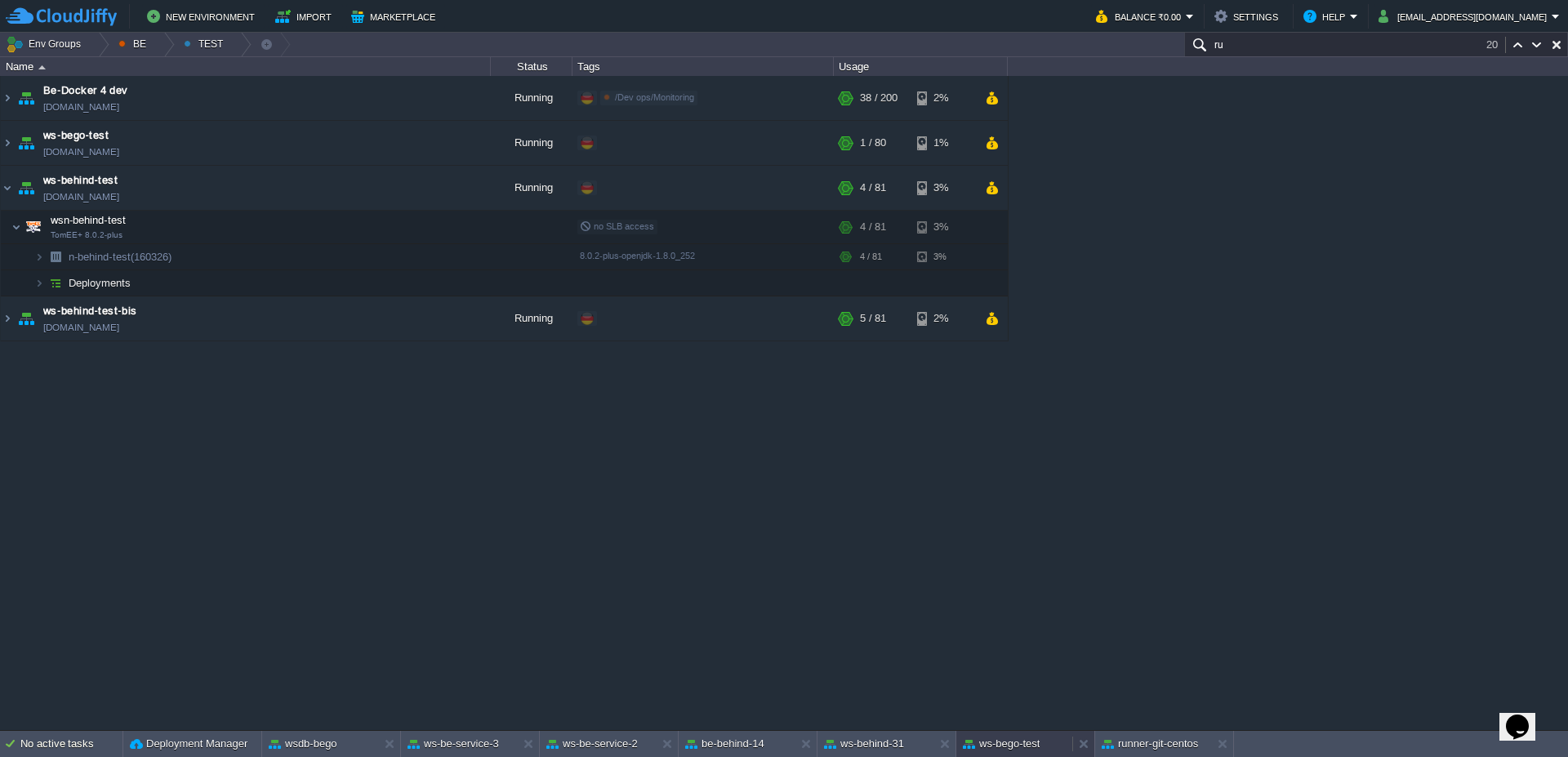
click at [1027, 754] on div "ws-bego-test" at bounding box center [1013, 743] width 116 height 26
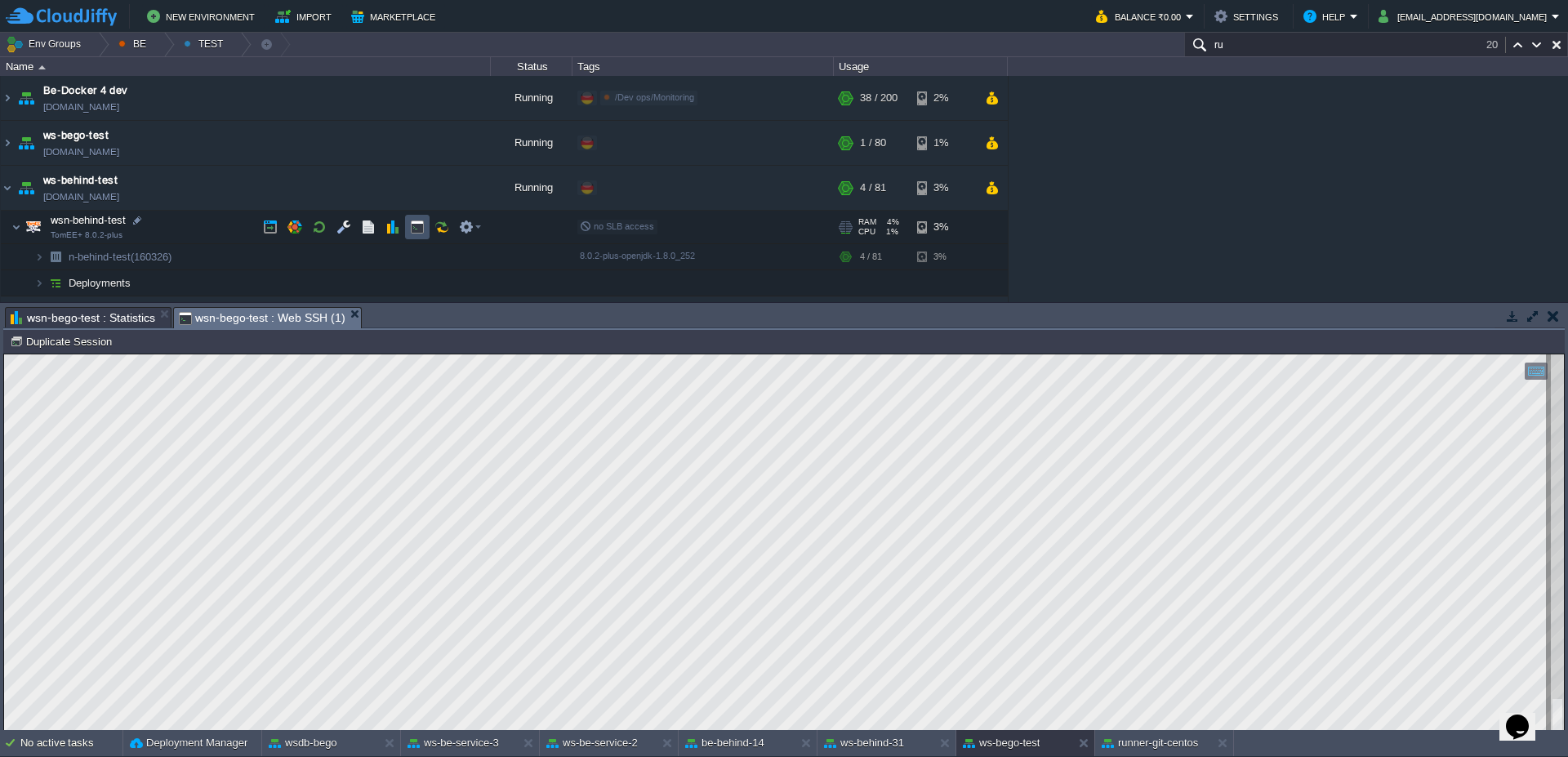
click at [412, 227] on button "button" at bounding box center [417, 226] width 15 height 15
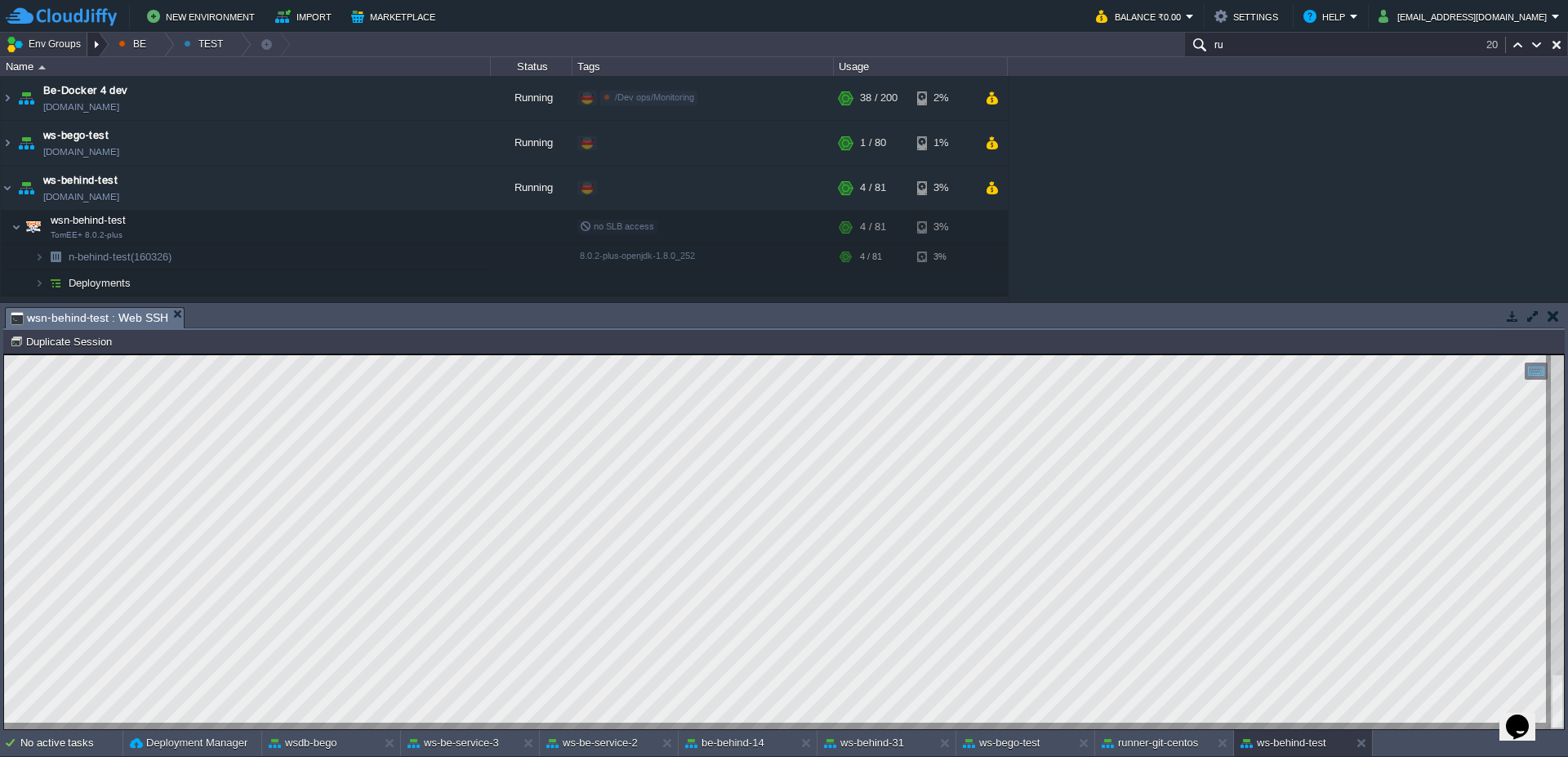
click at [94, 42] on div at bounding box center [98, 45] width 22 height 24
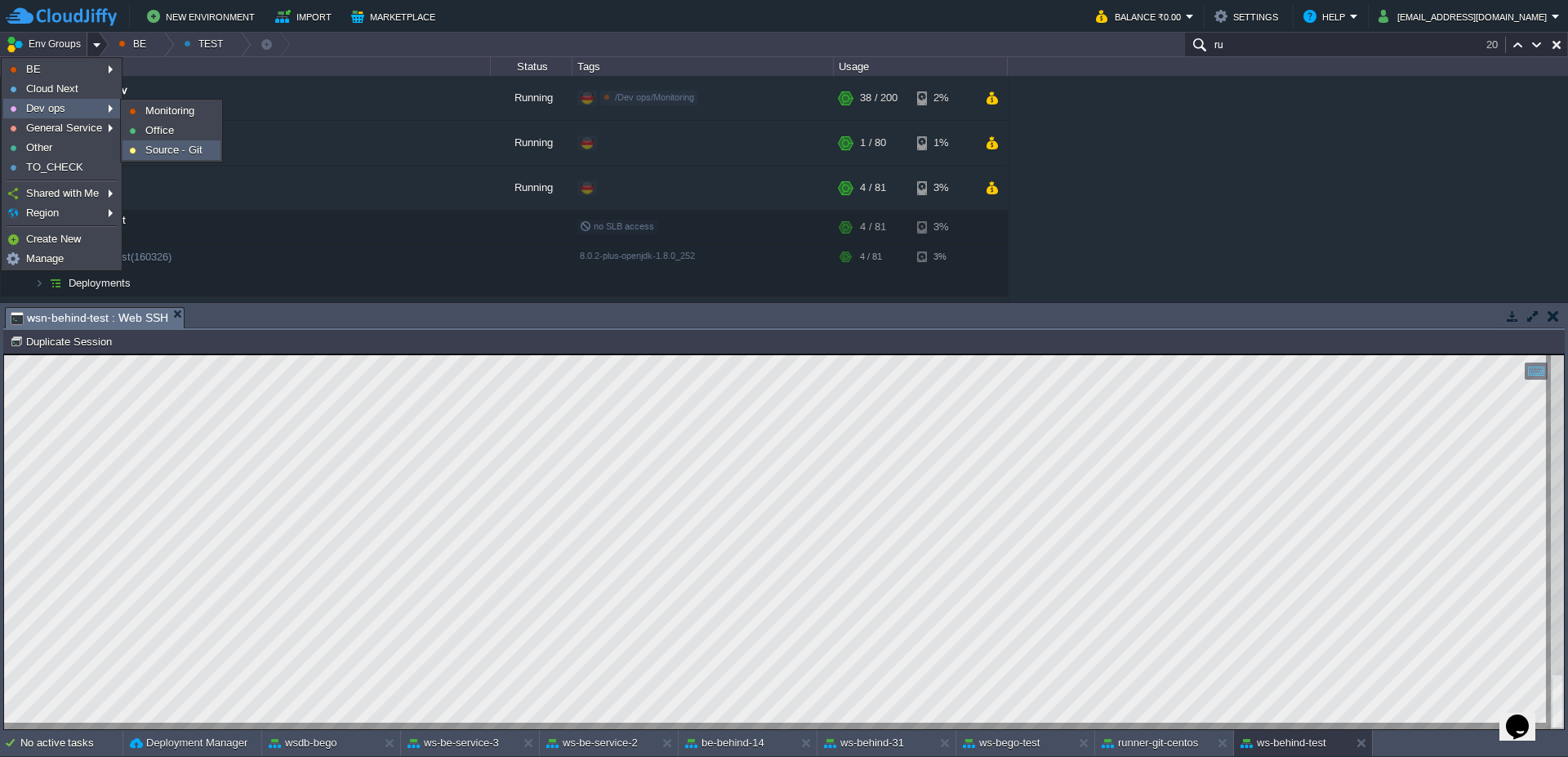
click at [160, 150] on span "Source - Git" at bounding box center [174, 150] width 58 height 12
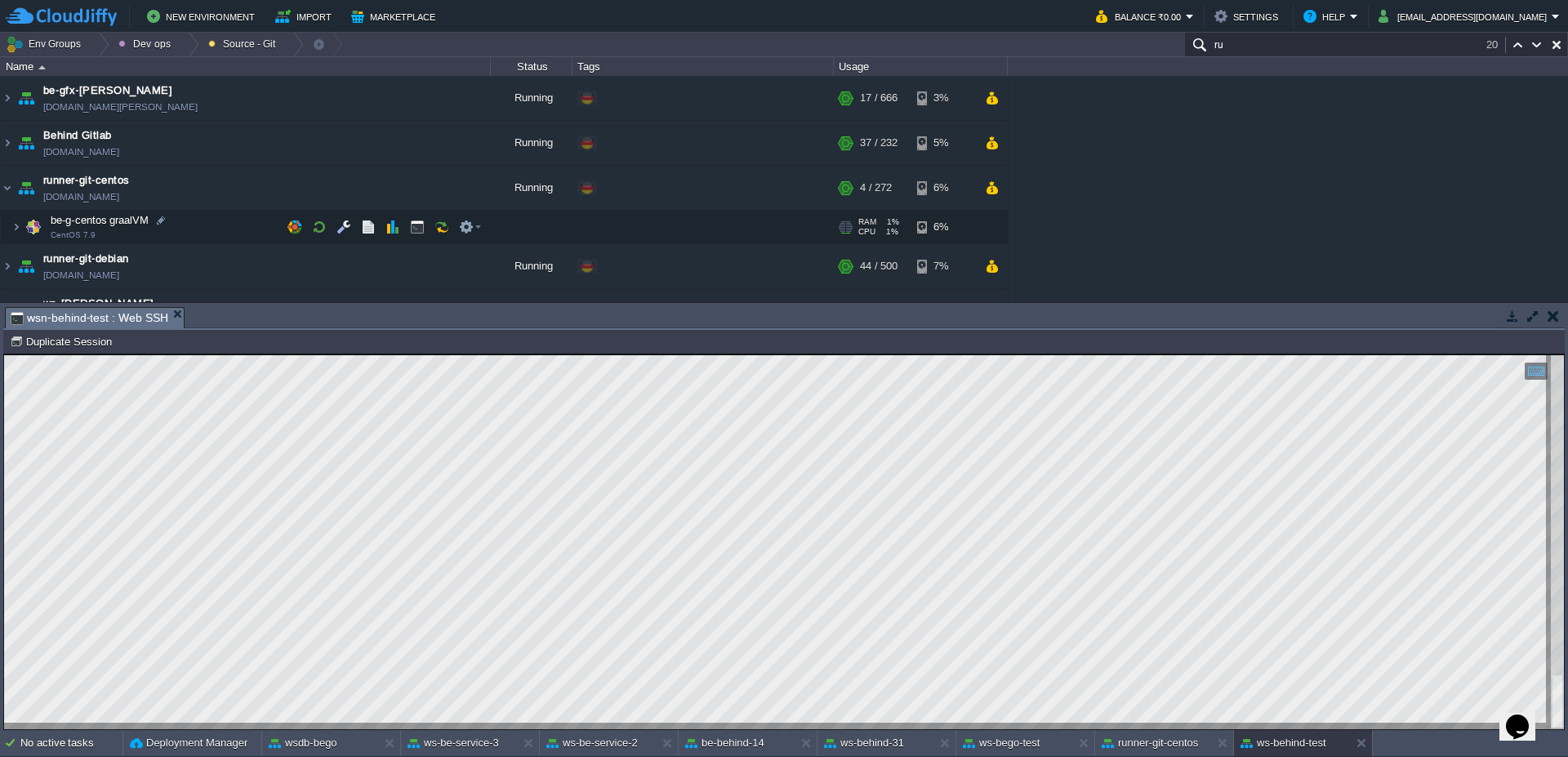
click at [11, 223] on img at bounding box center [6, 217] width 11 height 15
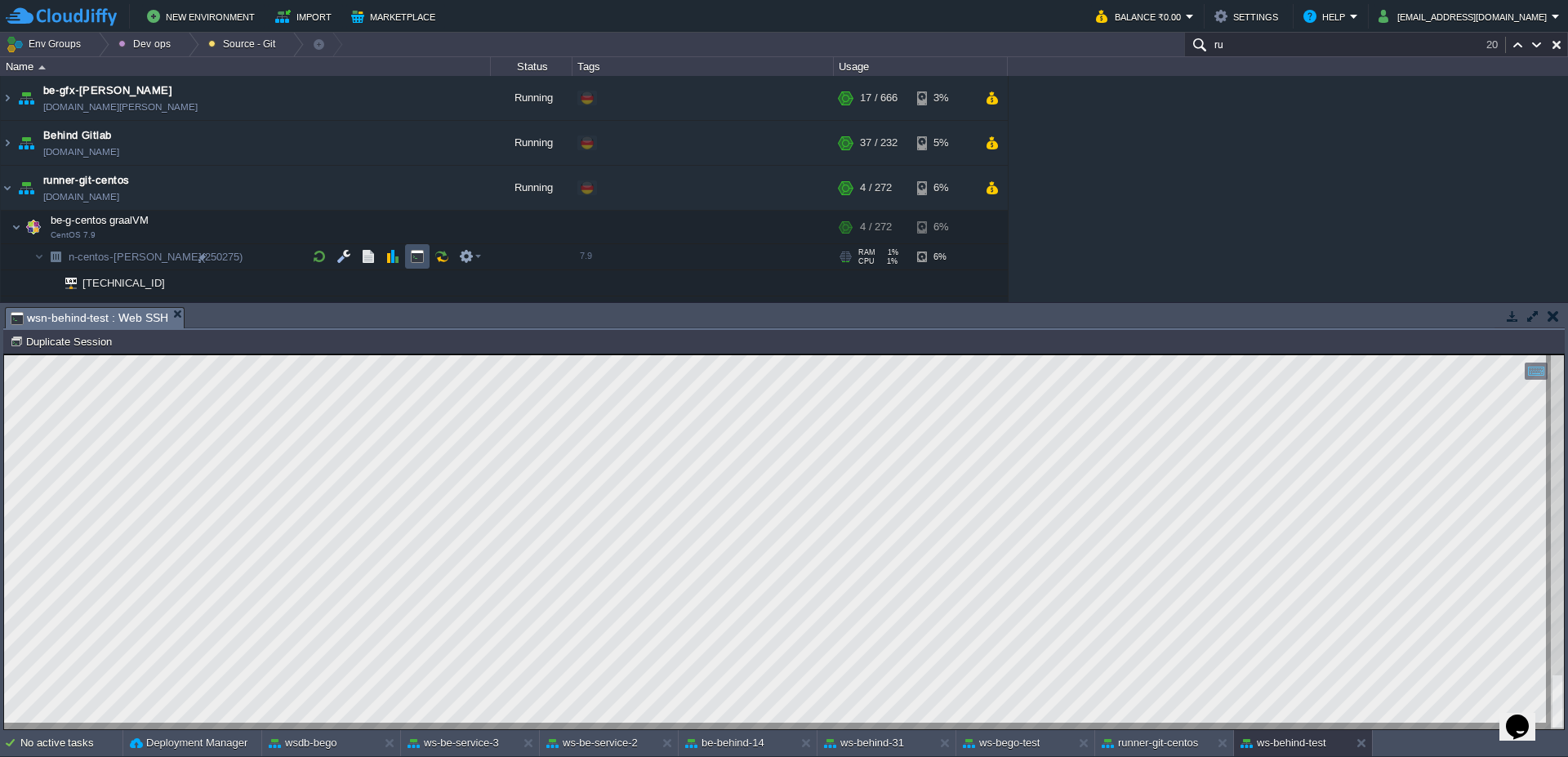
click at [416, 256] on button "button" at bounding box center [417, 256] width 15 height 15
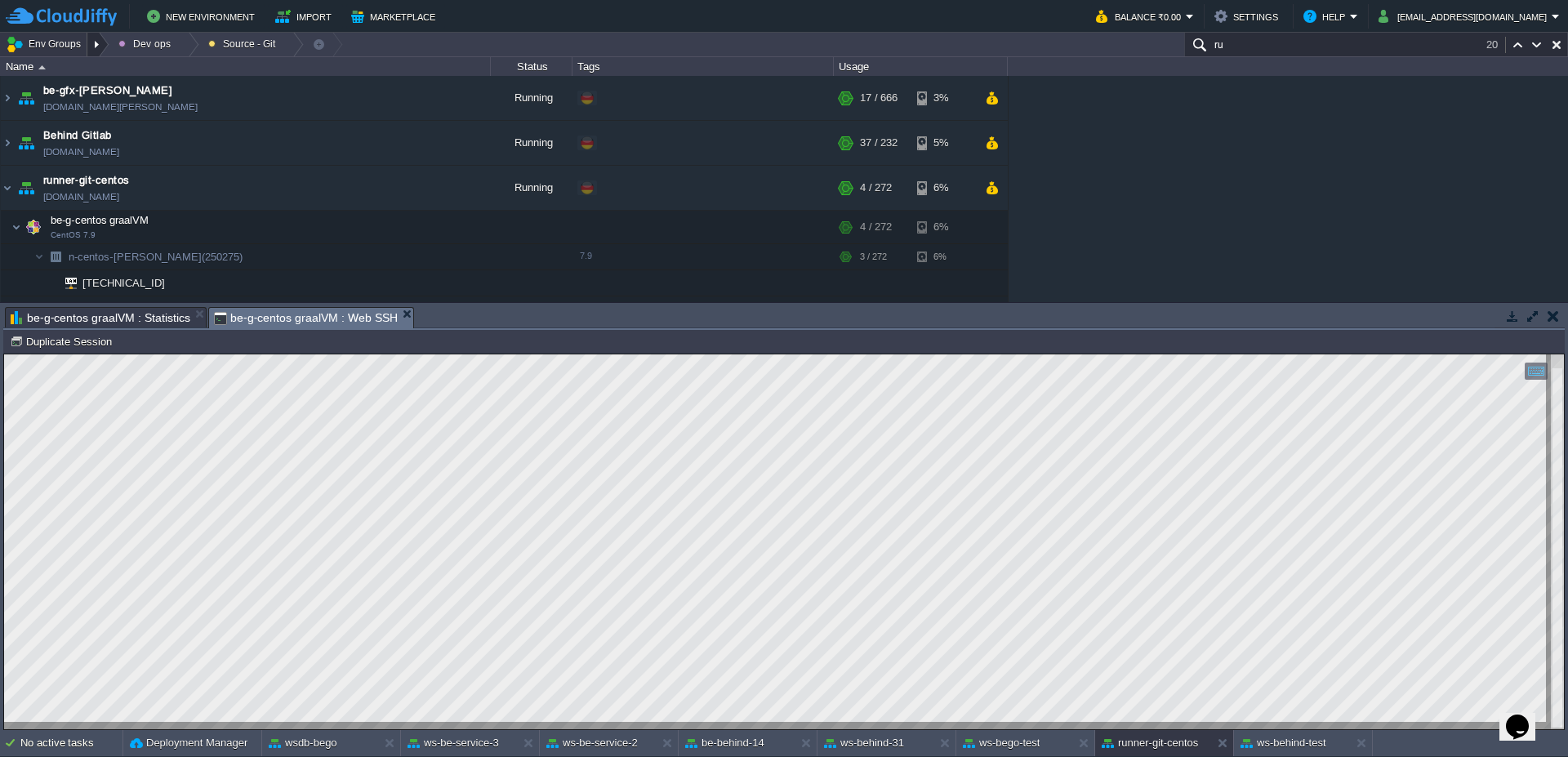
click at [105, 37] on div at bounding box center [98, 45] width 22 height 24
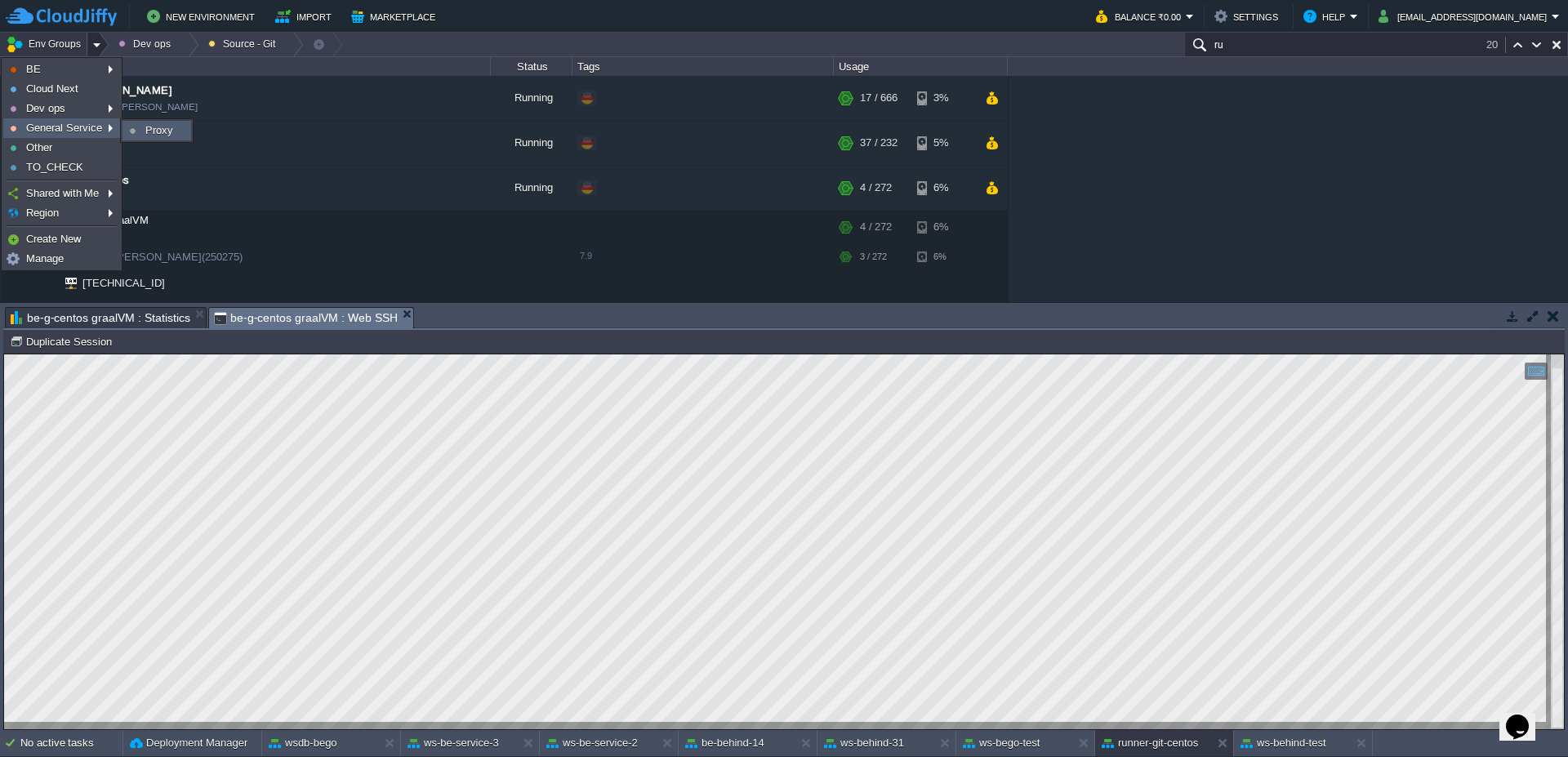
click at [186, 136] on link "Proxy" at bounding box center [156, 131] width 66 height 18
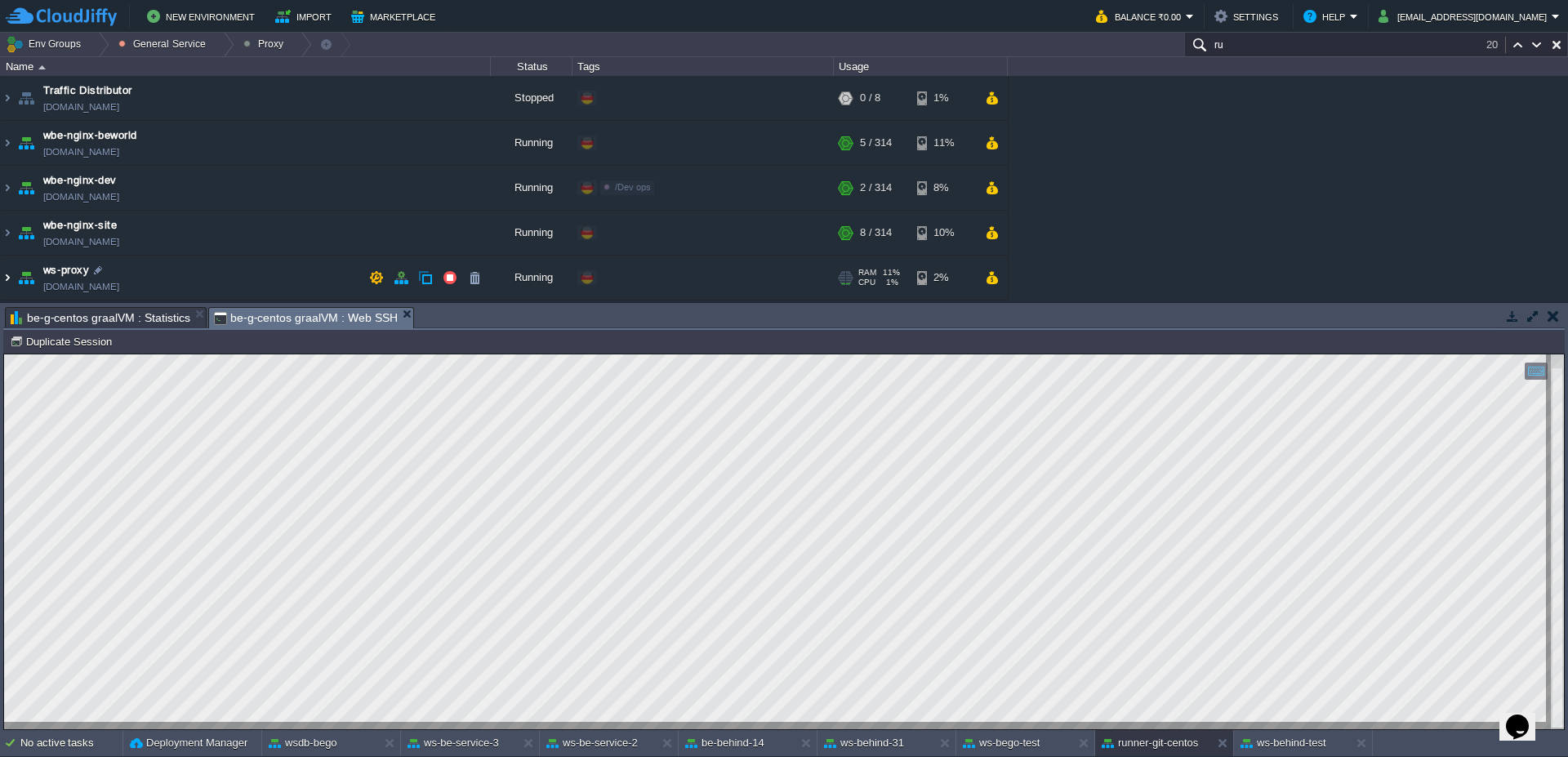
click at [1, 283] on img at bounding box center [7, 278] width 13 height 44
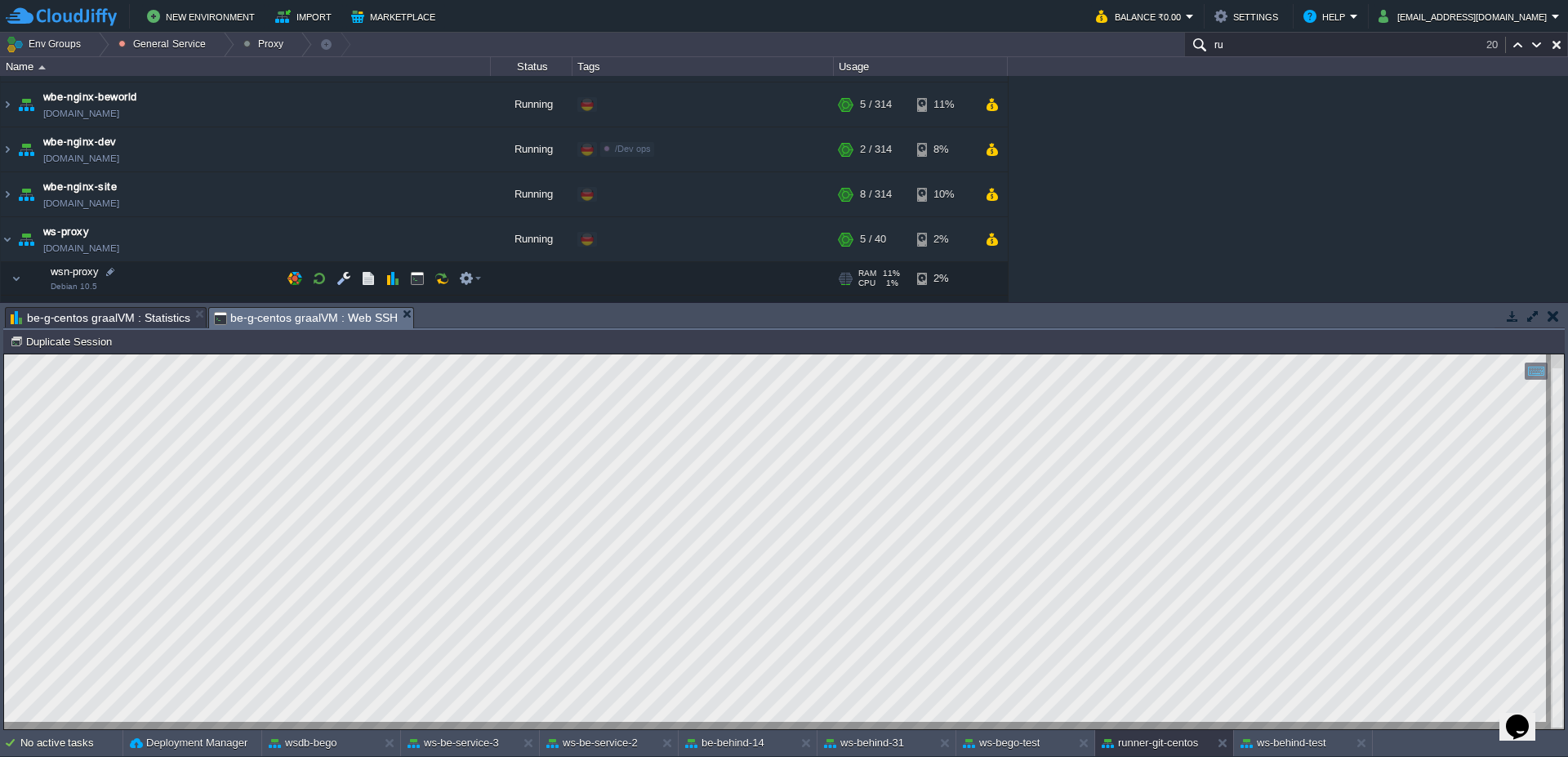
scroll to position [58, 0]
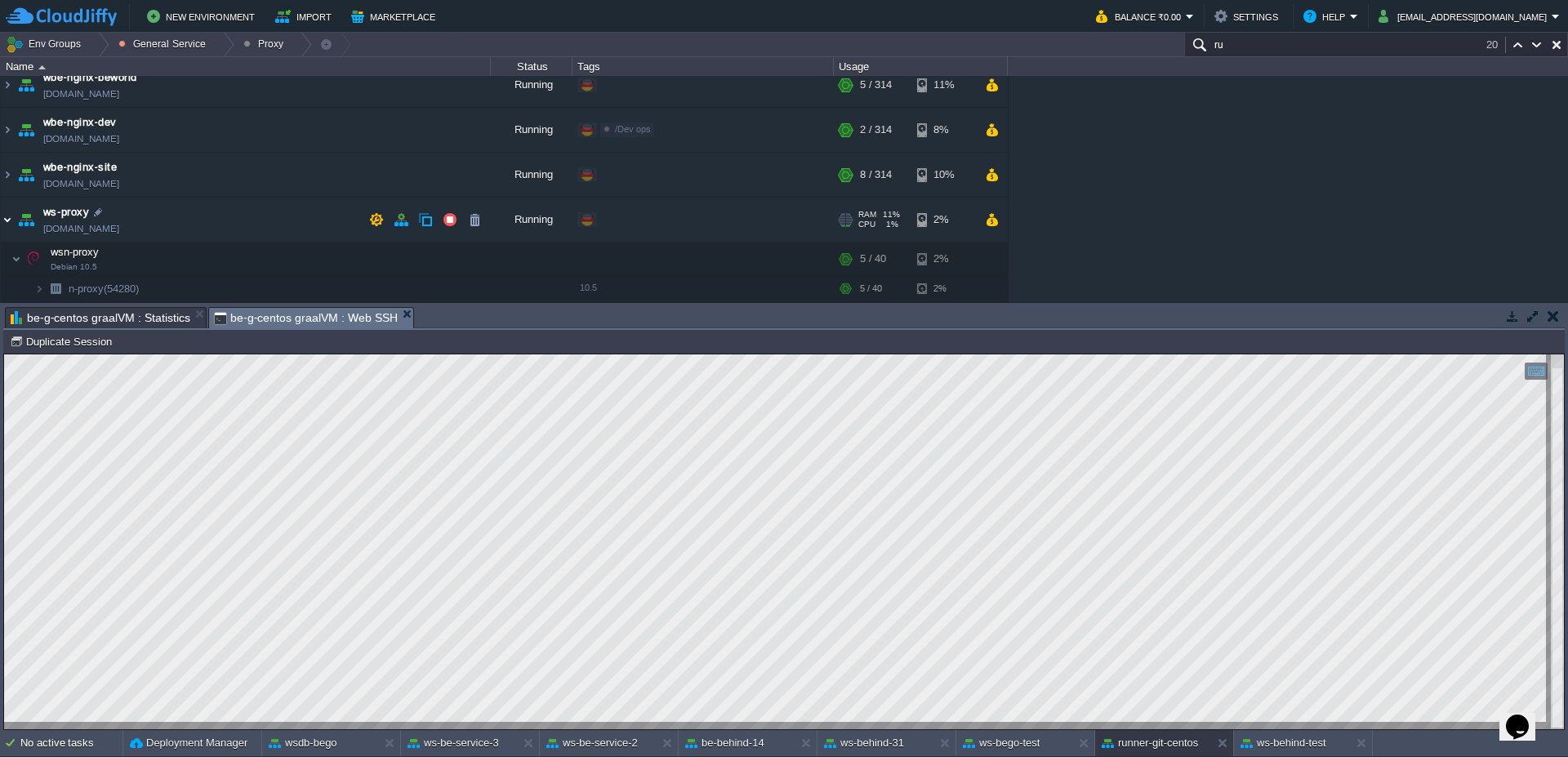
click at [9, 215] on img at bounding box center [7, 219] width 13 height 44
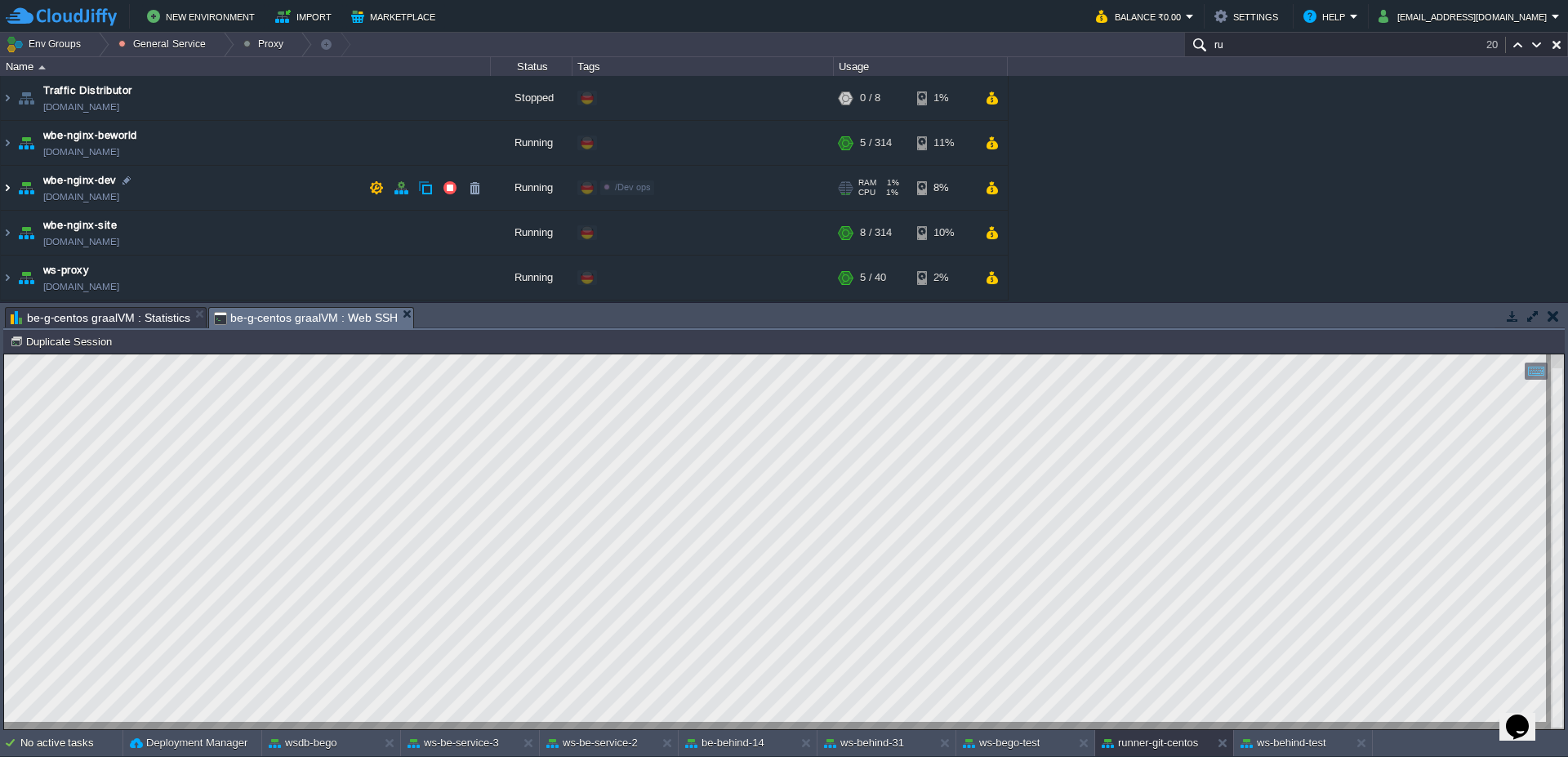
click at [7, 190] on img at bounding box center [7, 188] width 13 height 44
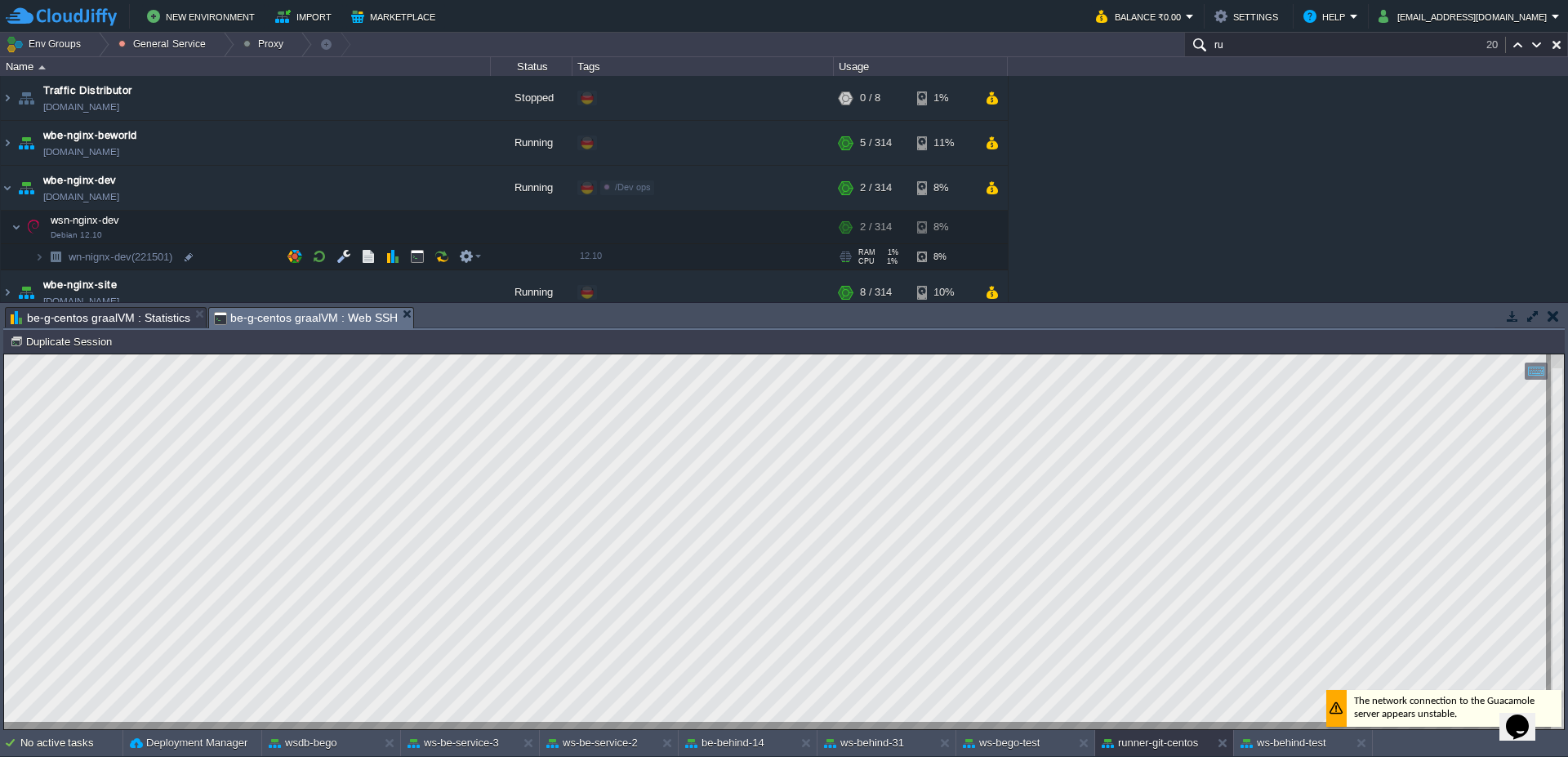
click at [33, 255] on img at bounding box center [23, 251] width 23 height 15
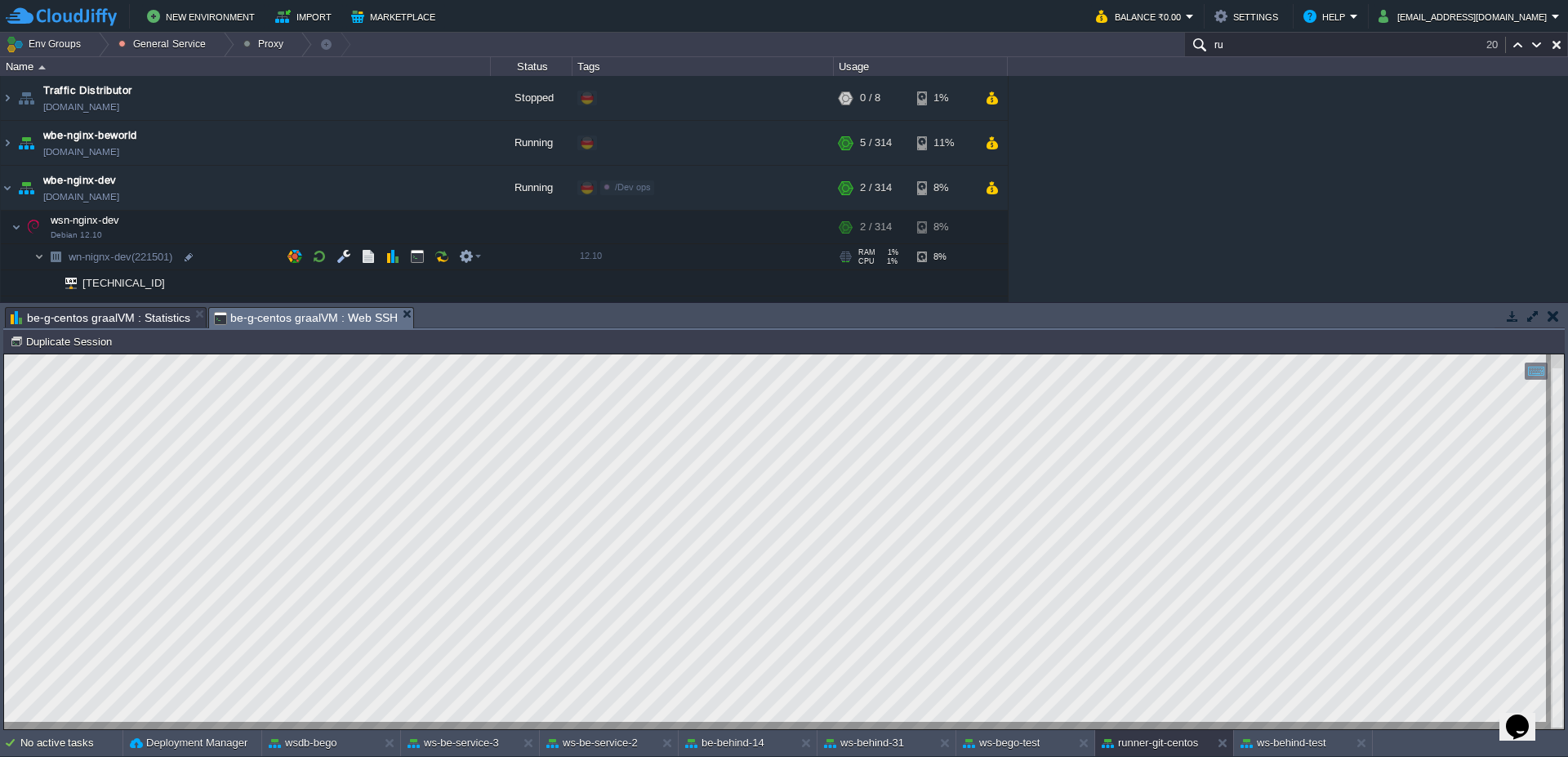
scroll to position [98, 0]
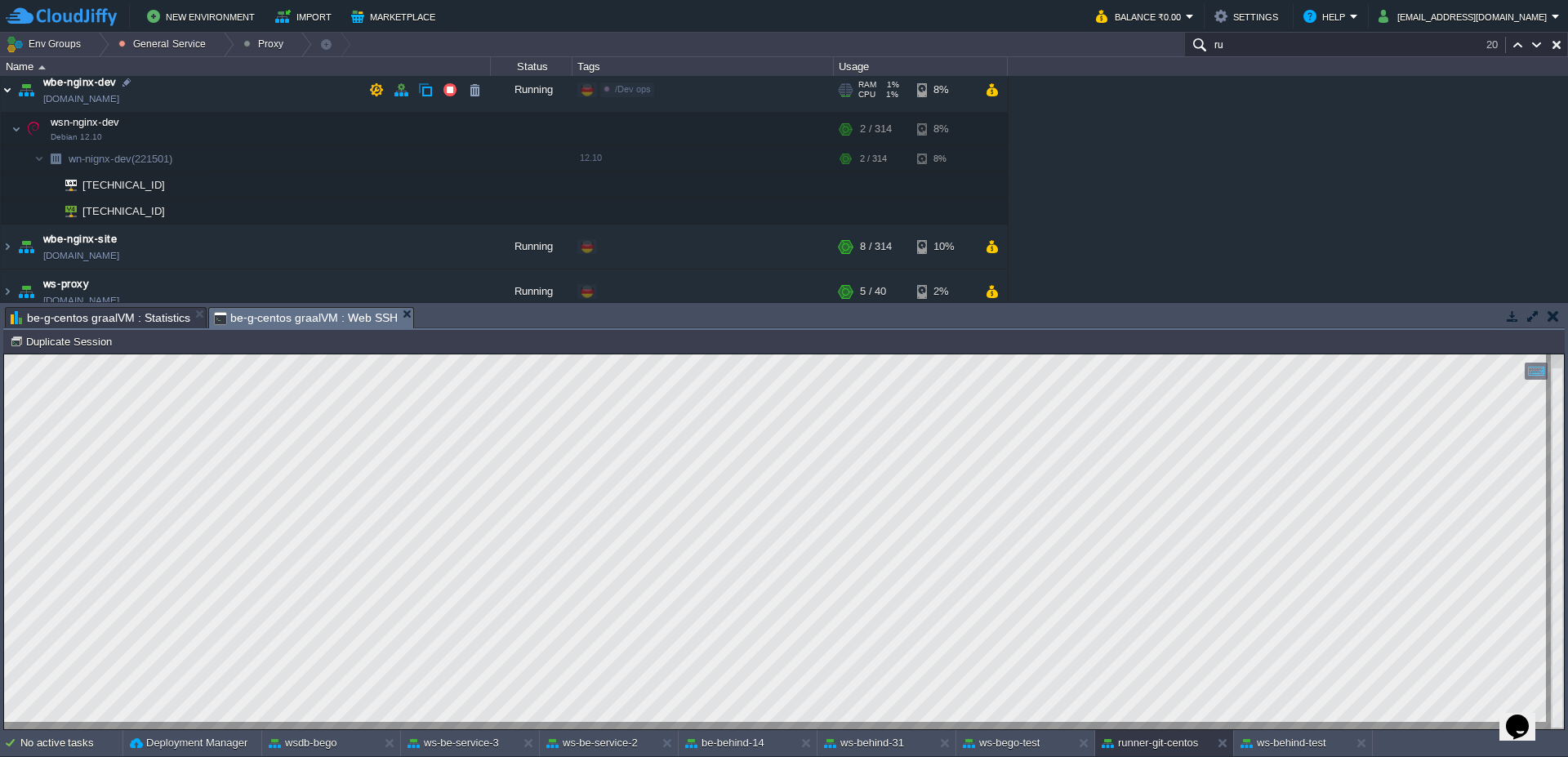
click at [6, 97] on img at bounding box center [7, 89] width 13 height 44
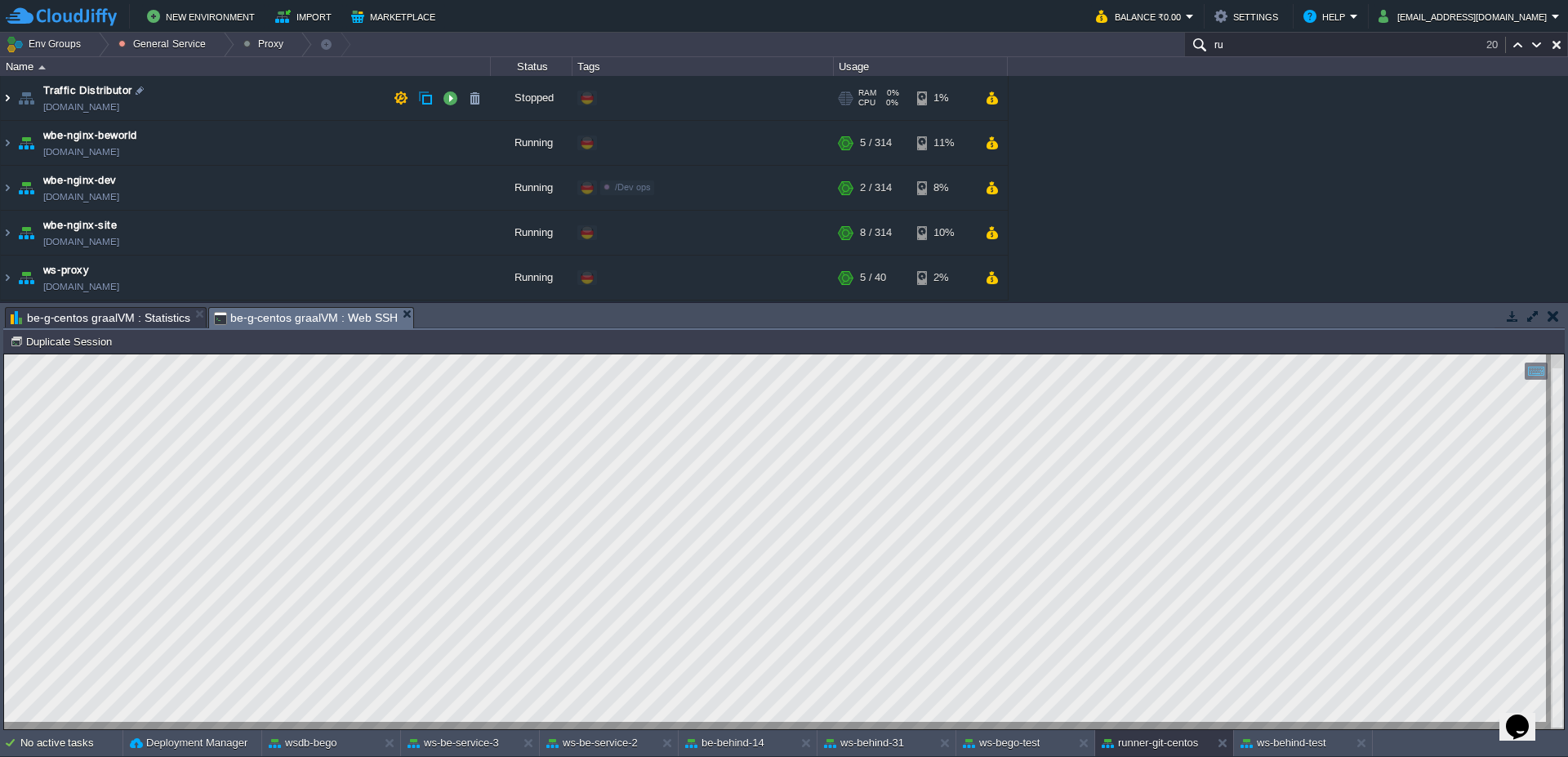
scroll to position [0, 0]
click at [1, 145] on img at bounding box center [7, 143] width 13 height 44
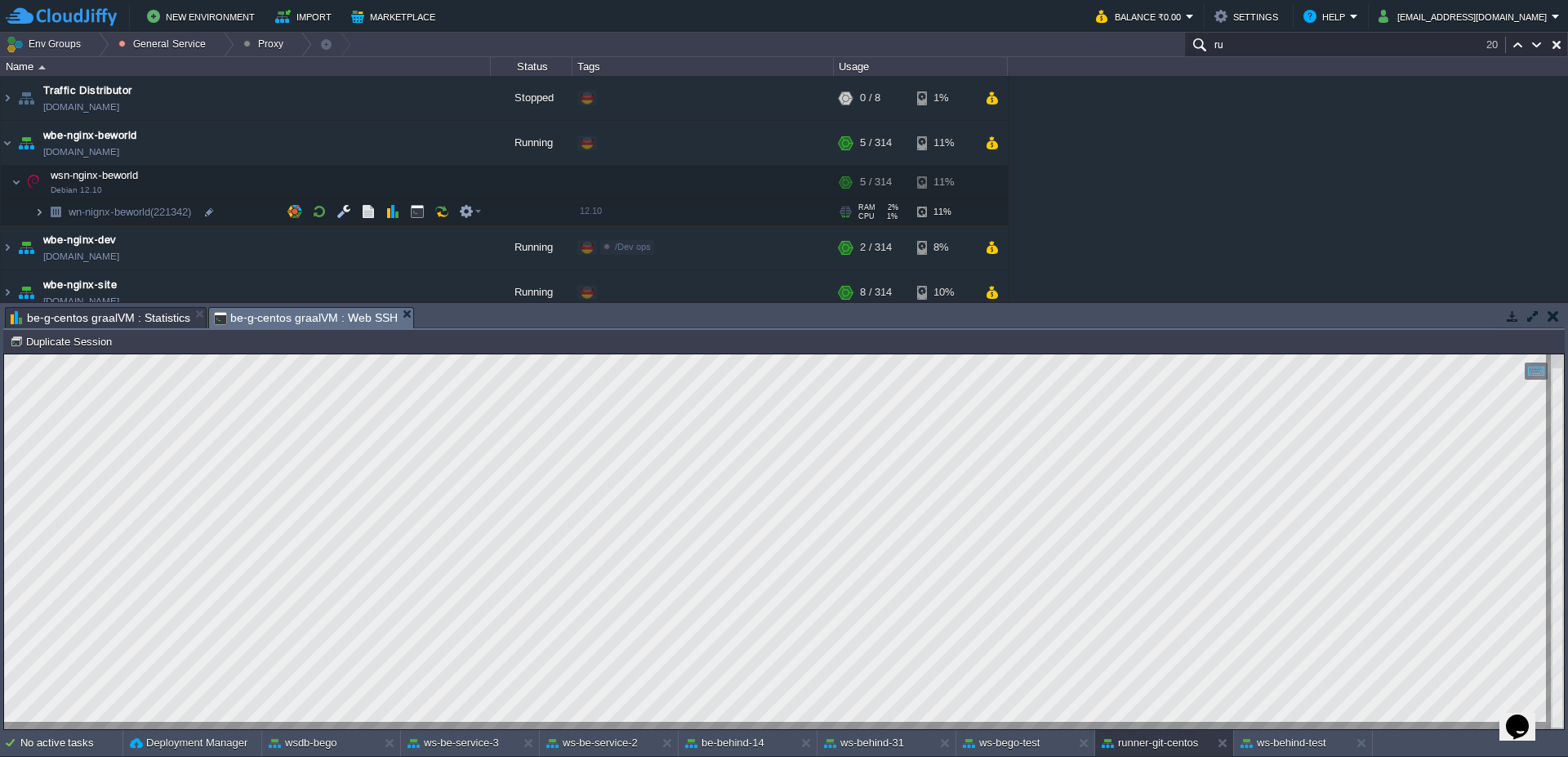
click at [39, 211] on img at bounding box center [40, 212] width 10 height 26
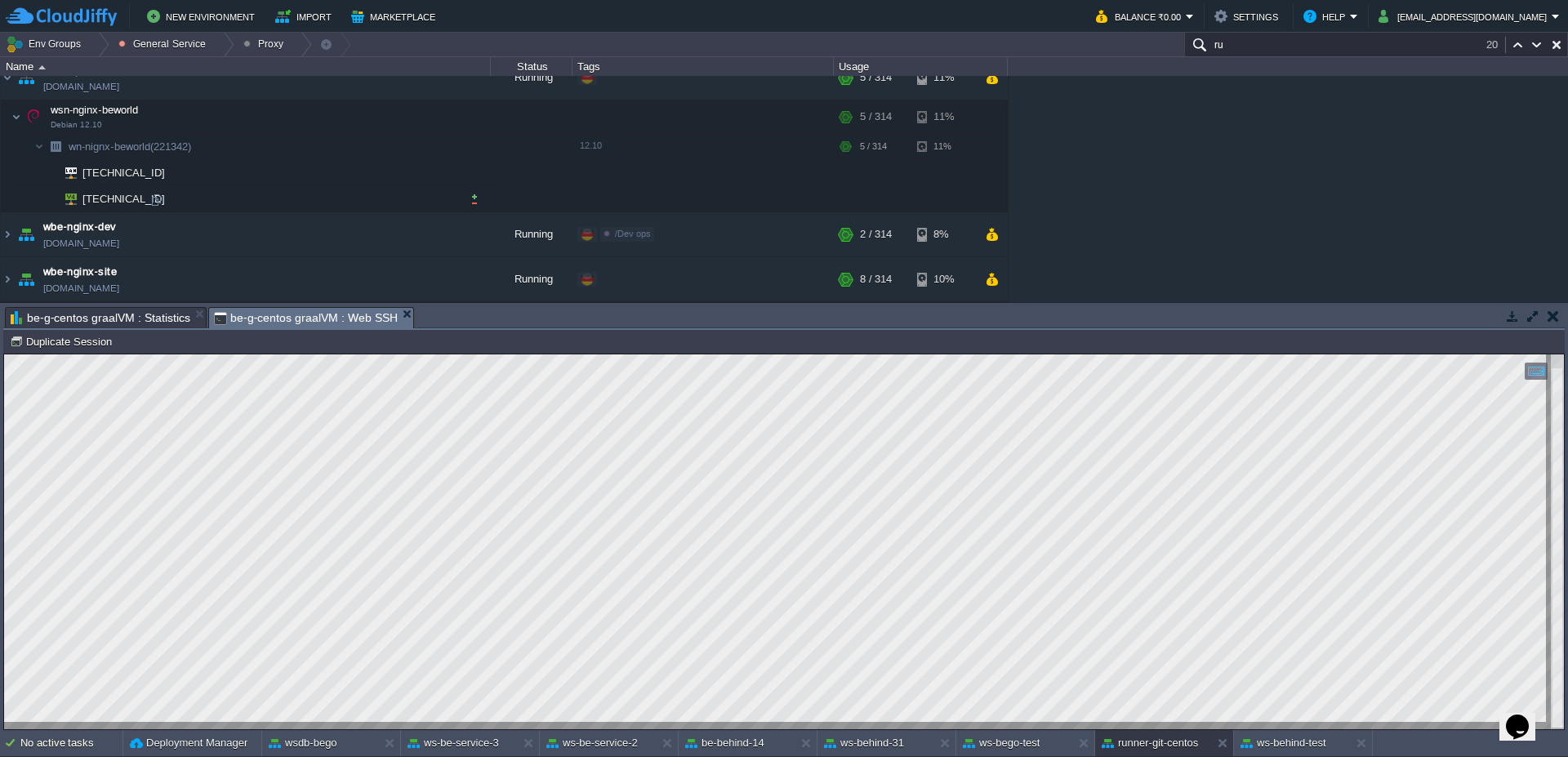
scroll to position [98, 0]
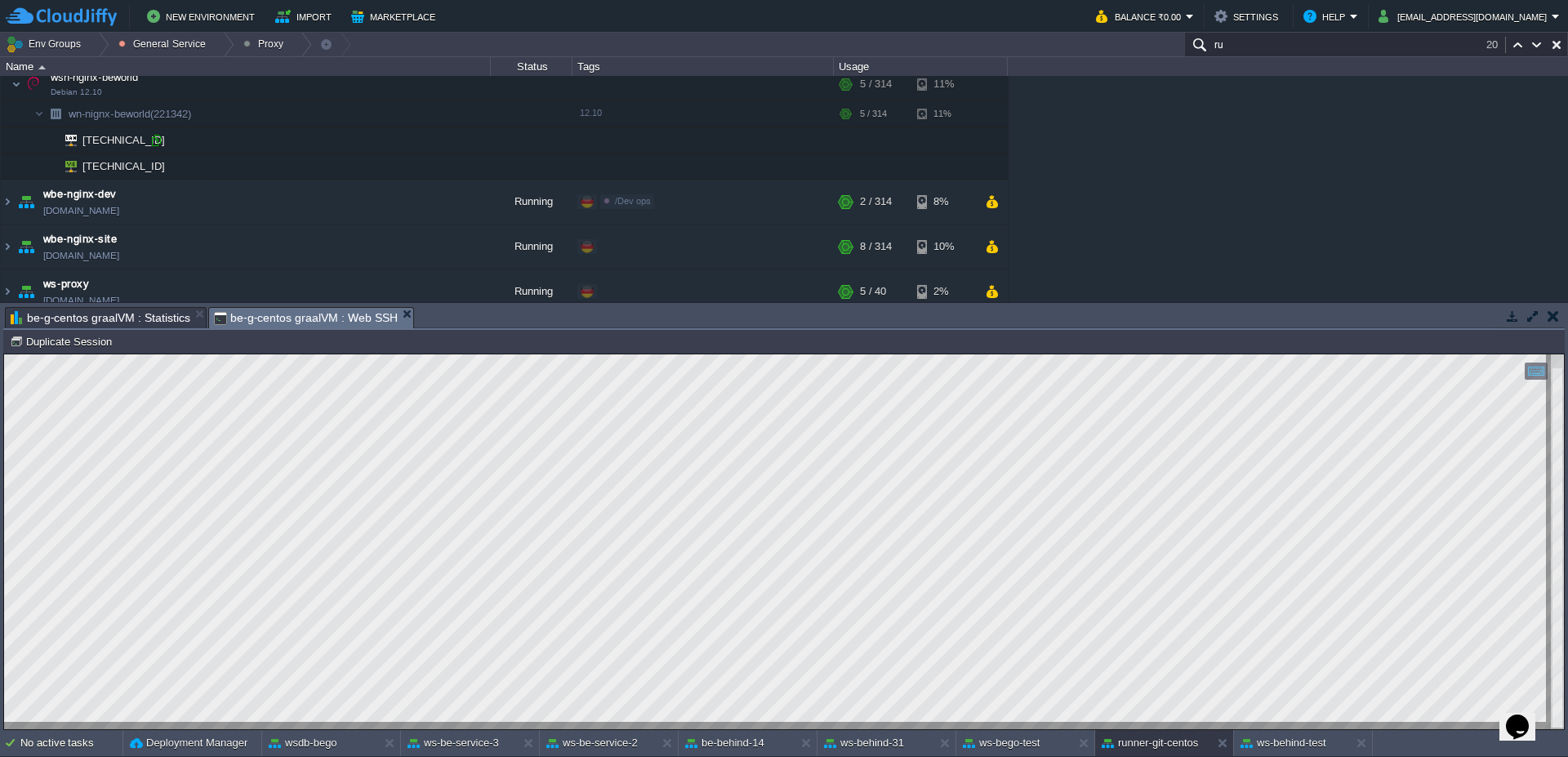
click at [159, 138] on div at bounding box center [156, 140] width 15 height 15
type input "[TECHNICAL_ID]"
click at [412, 114] on button "button" at bounding box center [417, 113] width 15 height 15
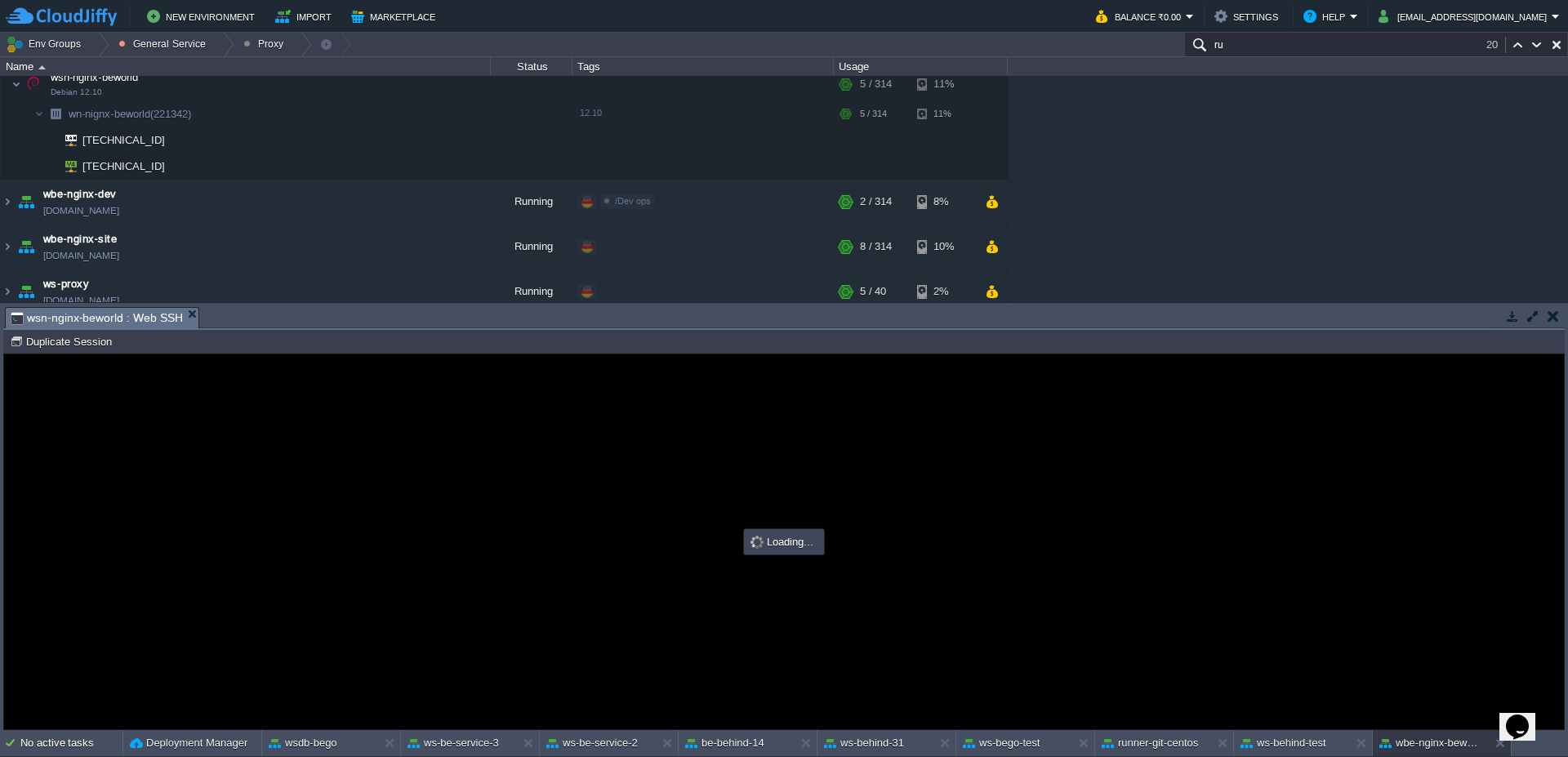
scroll to position [0, 0]
type input "#000000"
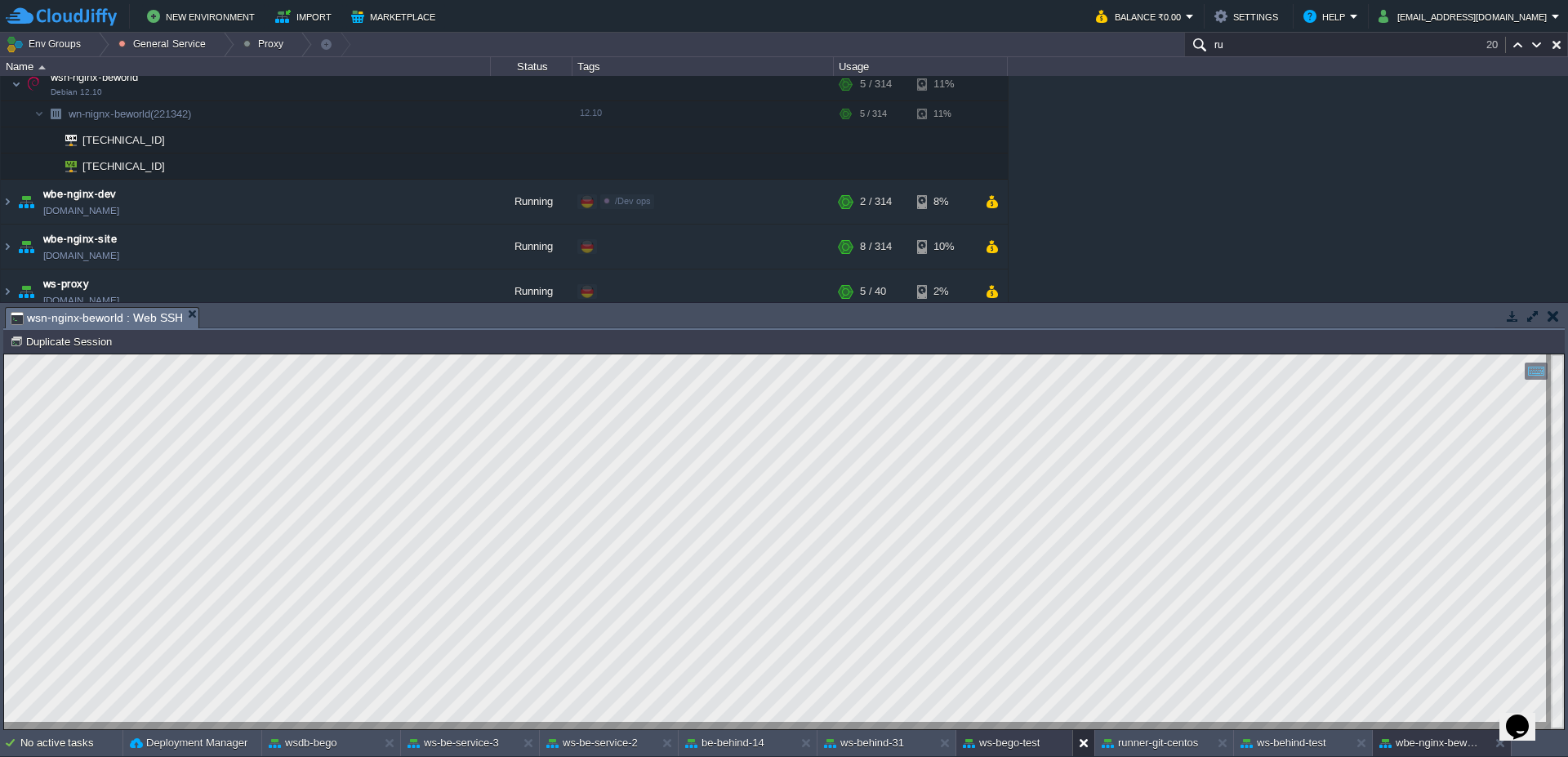
click at [1082, 746] on button at bounding box center [1087, 742] width 16 height 16
click at [1043, 738] on button "runner-git-centos" at bounding box center [1010, 742] width 96 height 16
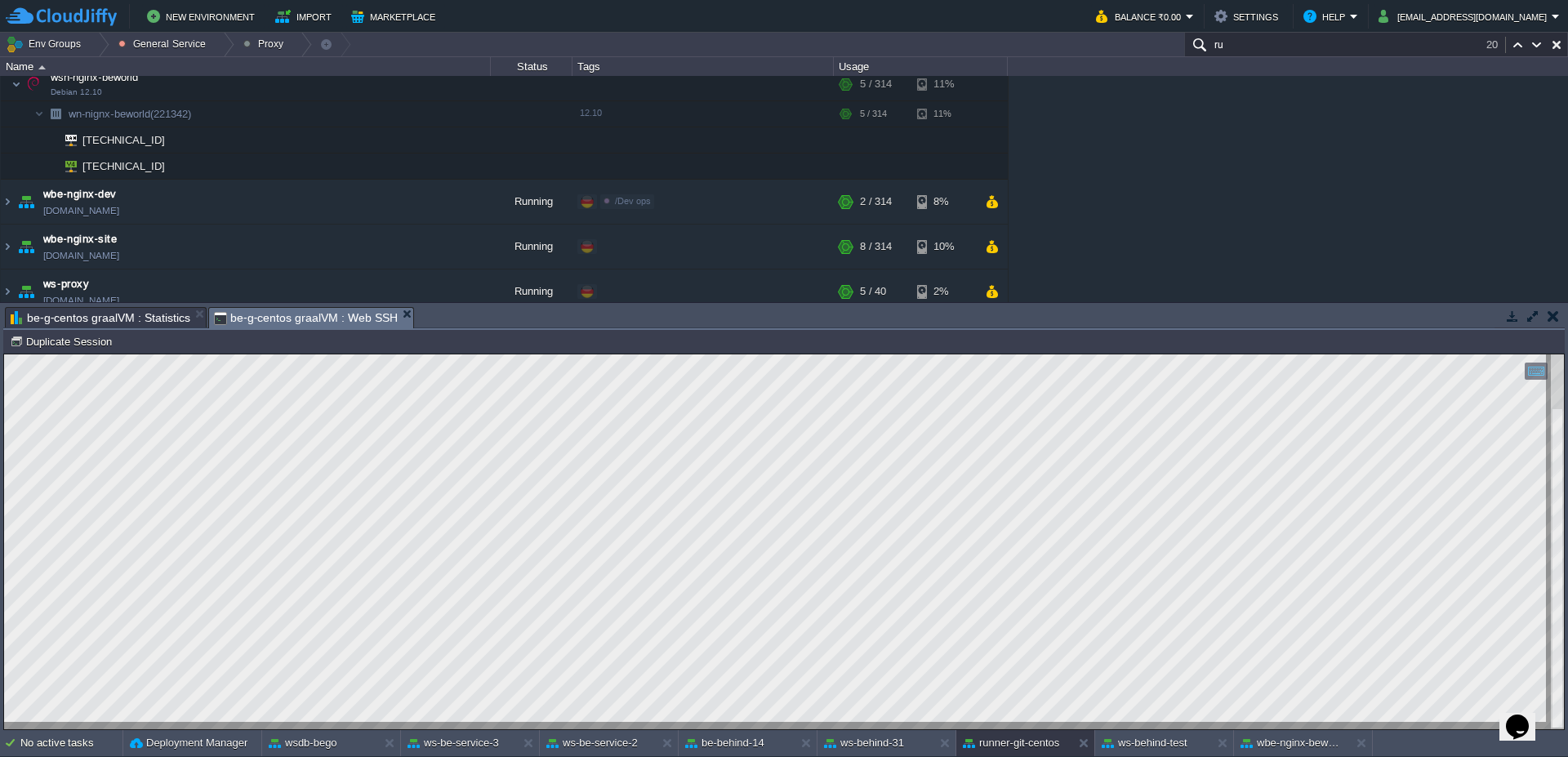
type textarea "ssh-copy-id root@[TECHNICAL_ID] /usr/bin/ssh-copy-id: ERROR: failed to open ID …"
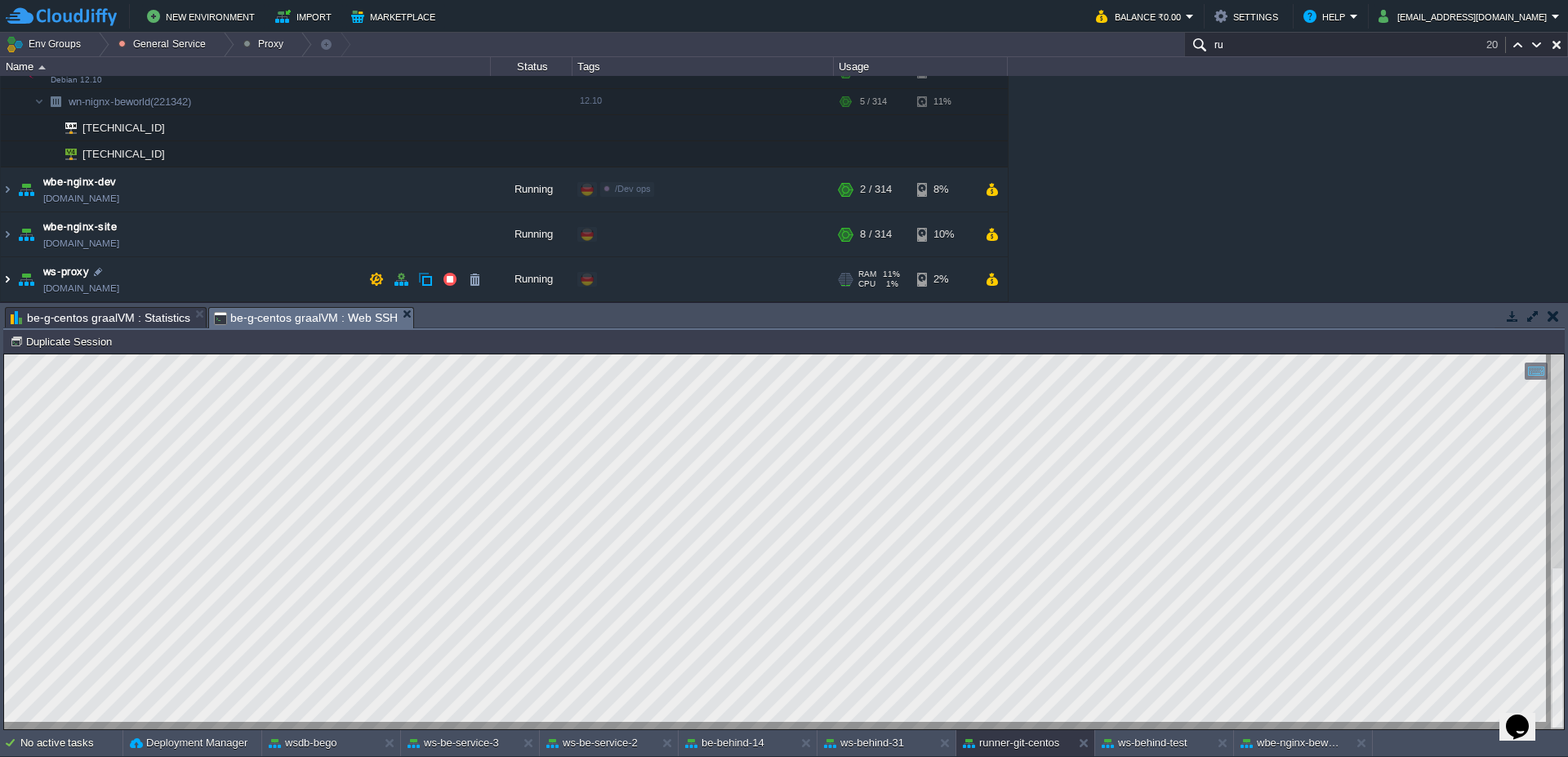
click at [11, 277] on img at bounding box center [7, 279] width 13 height 44
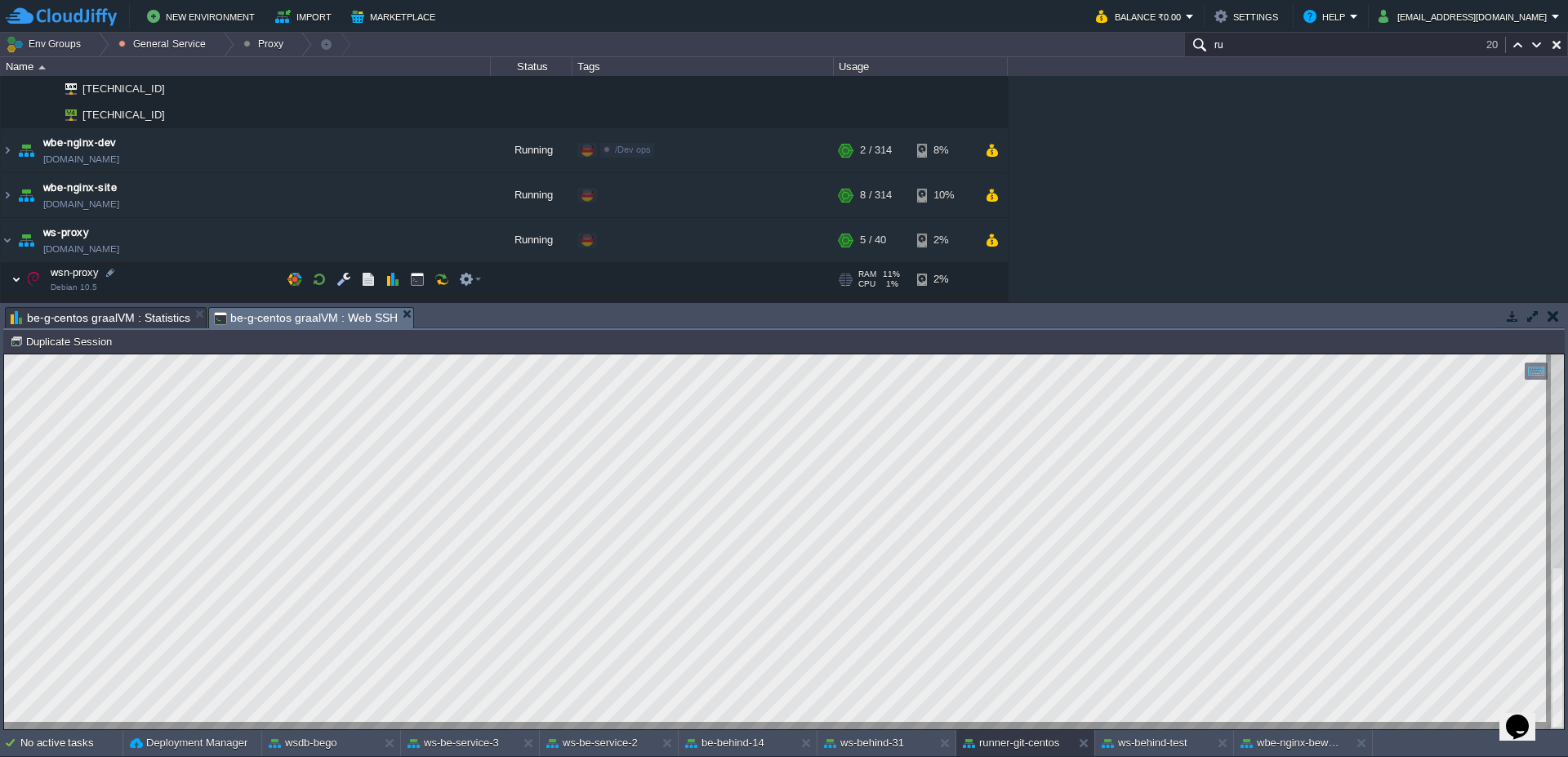
scroll to position [170, 0]
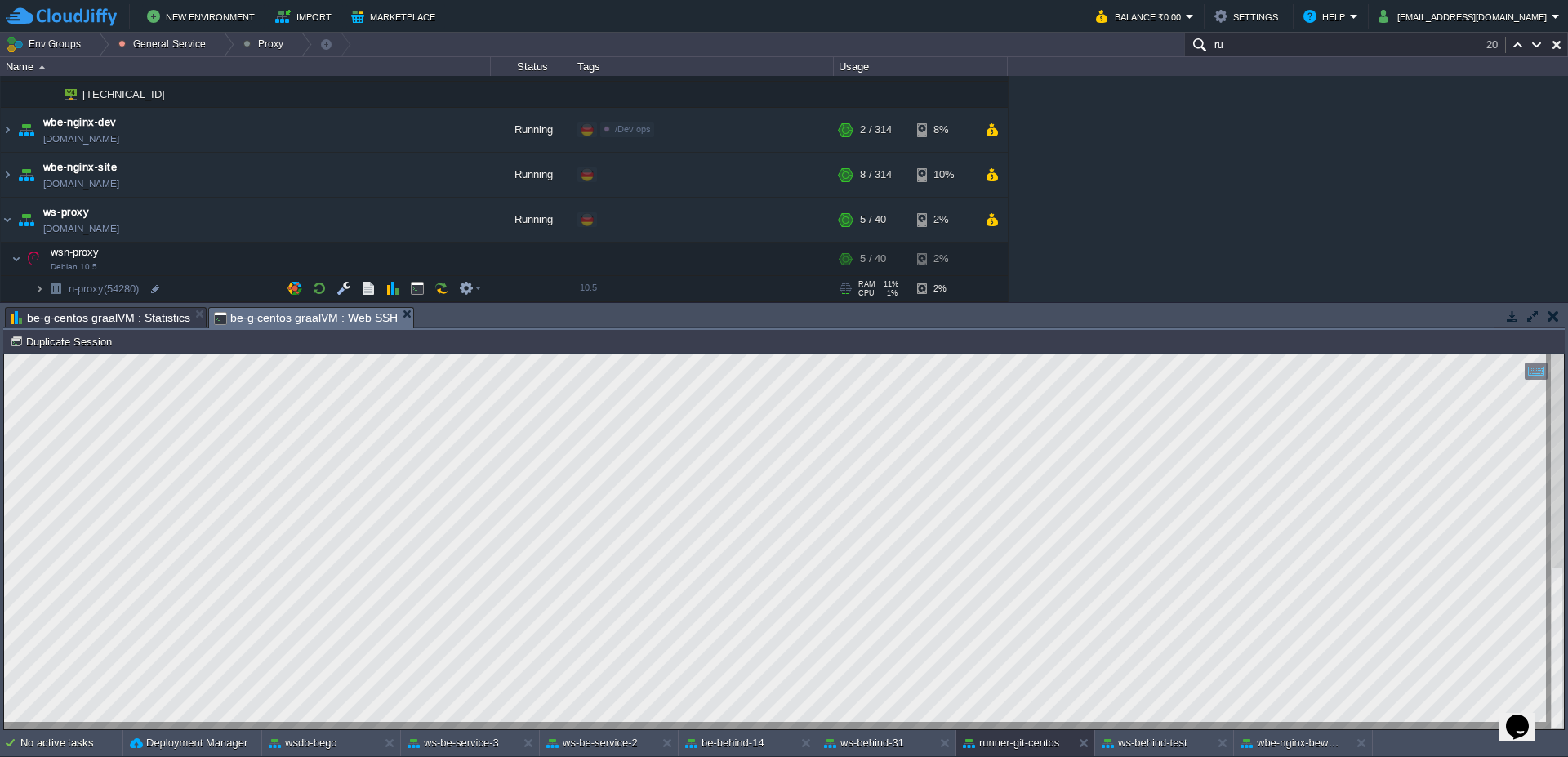
click at [36, 288] on img at bounding box center [40, 289] width 10 height 26
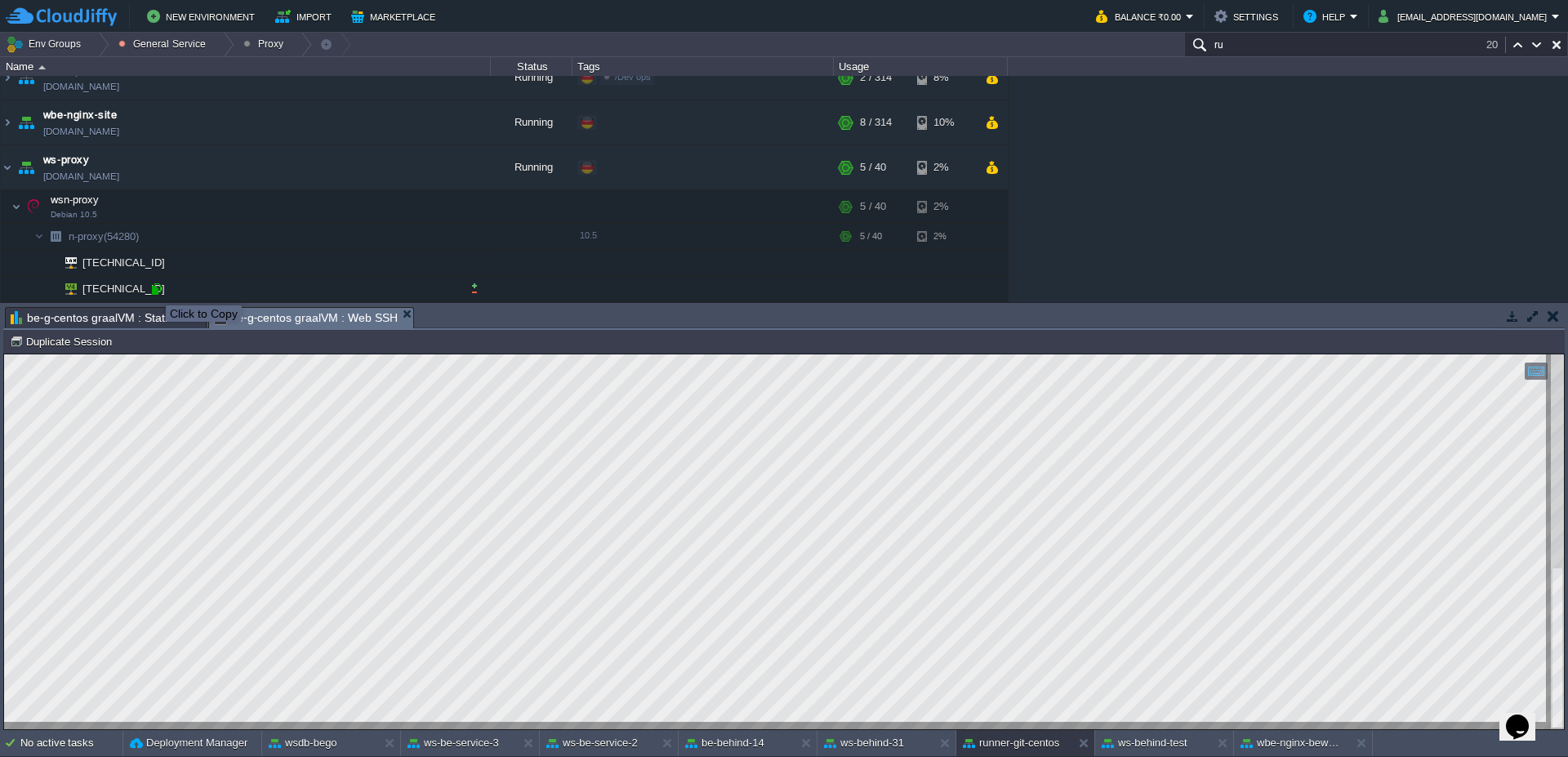
click at [154, 291] on div at bounding box center [156, 289] width 15 height 15
click at [159, 264] on div at bounding box center [156, 263] width 15 height 15
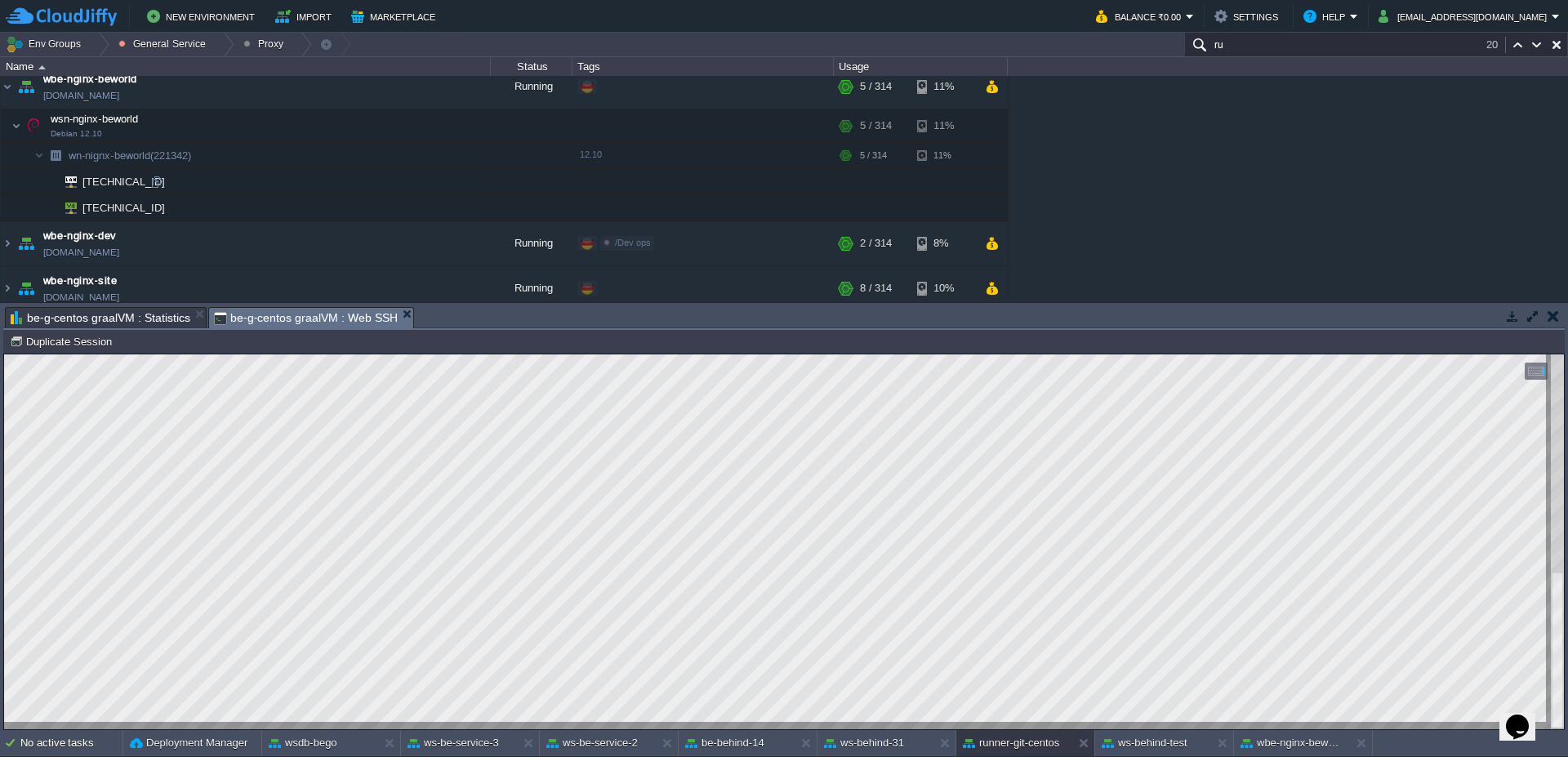
scroll to position [26, 0]
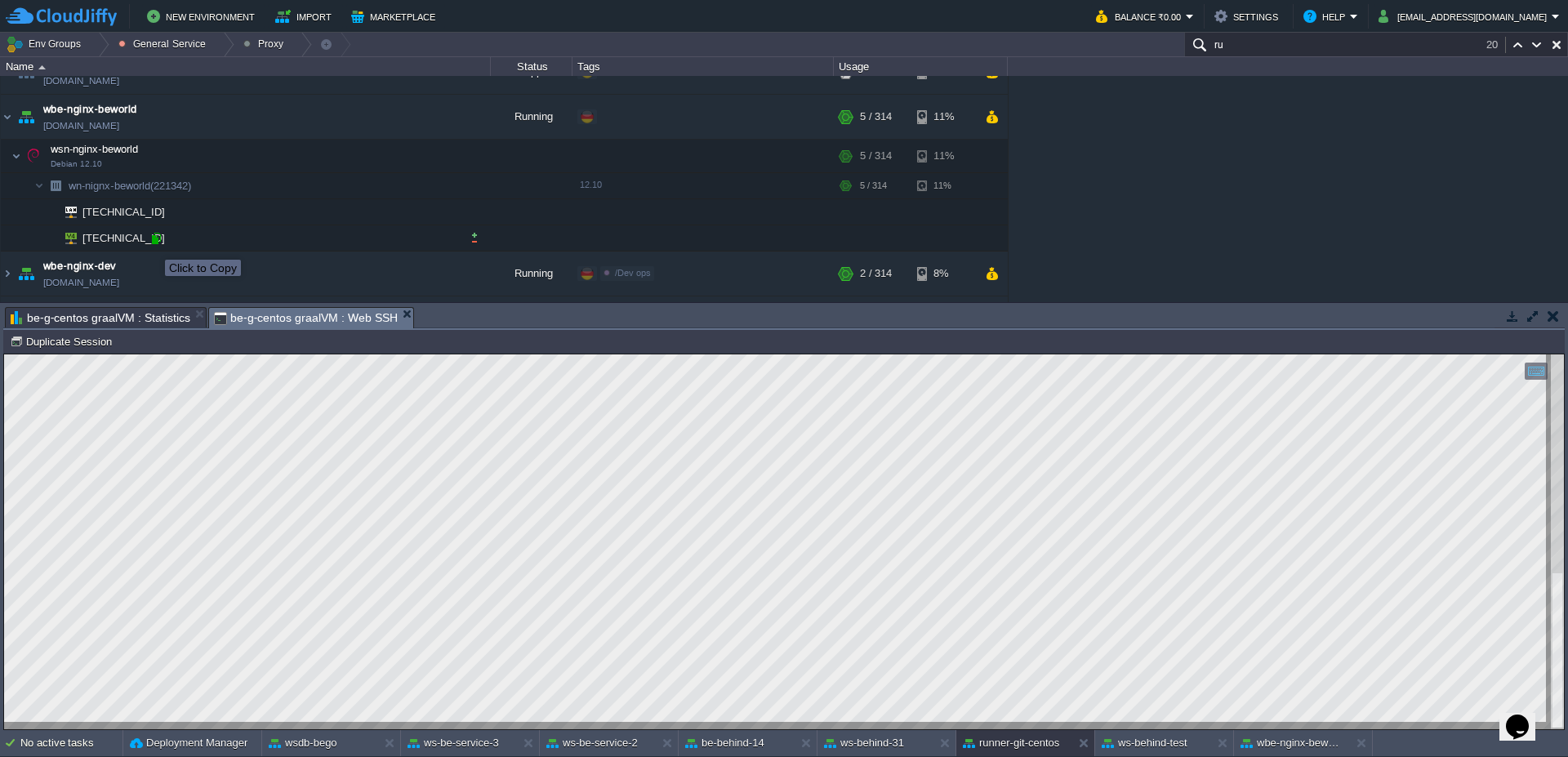
click at [158, 241] on div at bounding box center [156, 238] width 15 height 15
type input "[TECHNICAL_ID]"
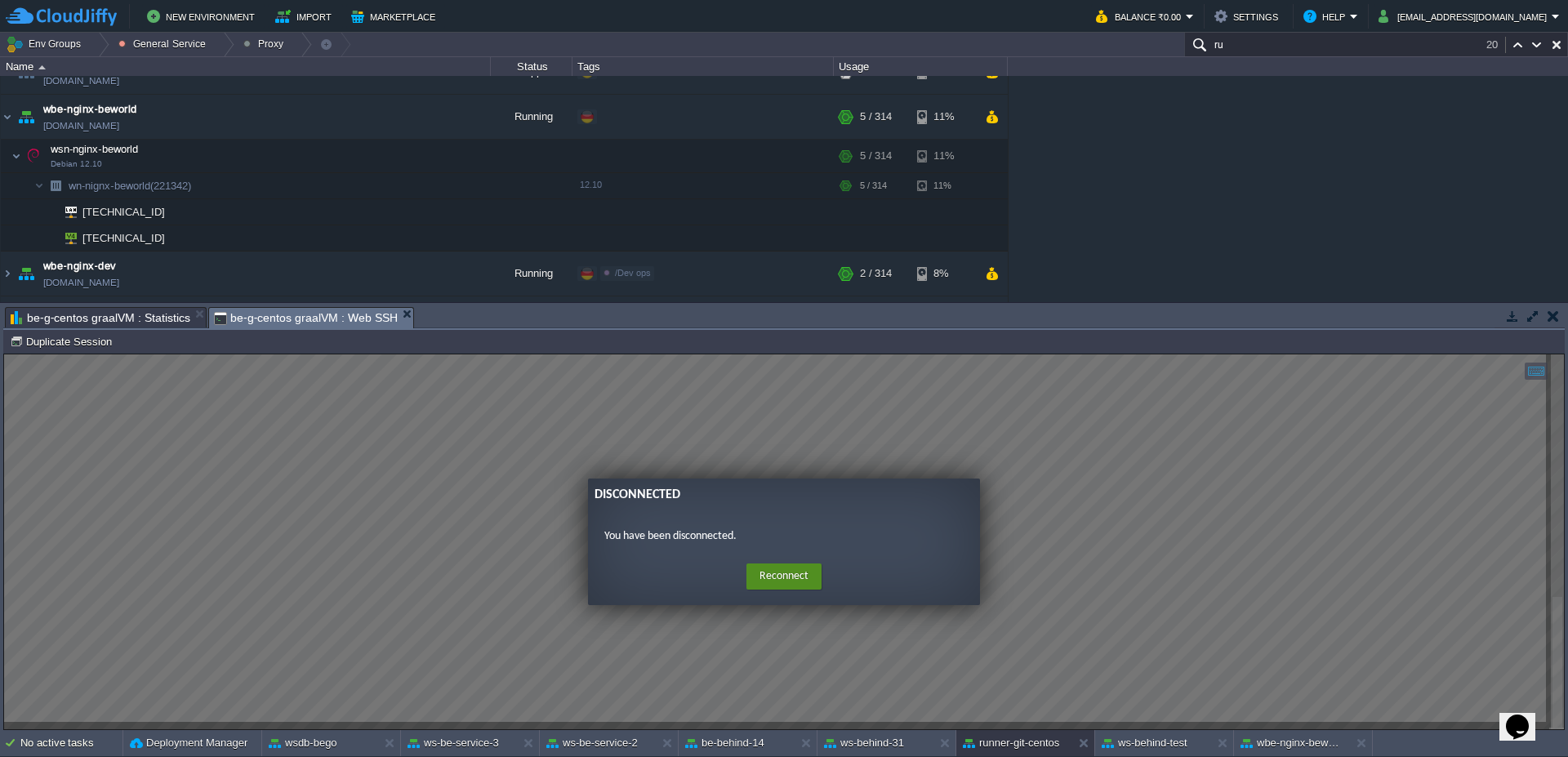
click at [789, 576] on button "Reconnect" at bounding box center [784, 576] width 75 height 26
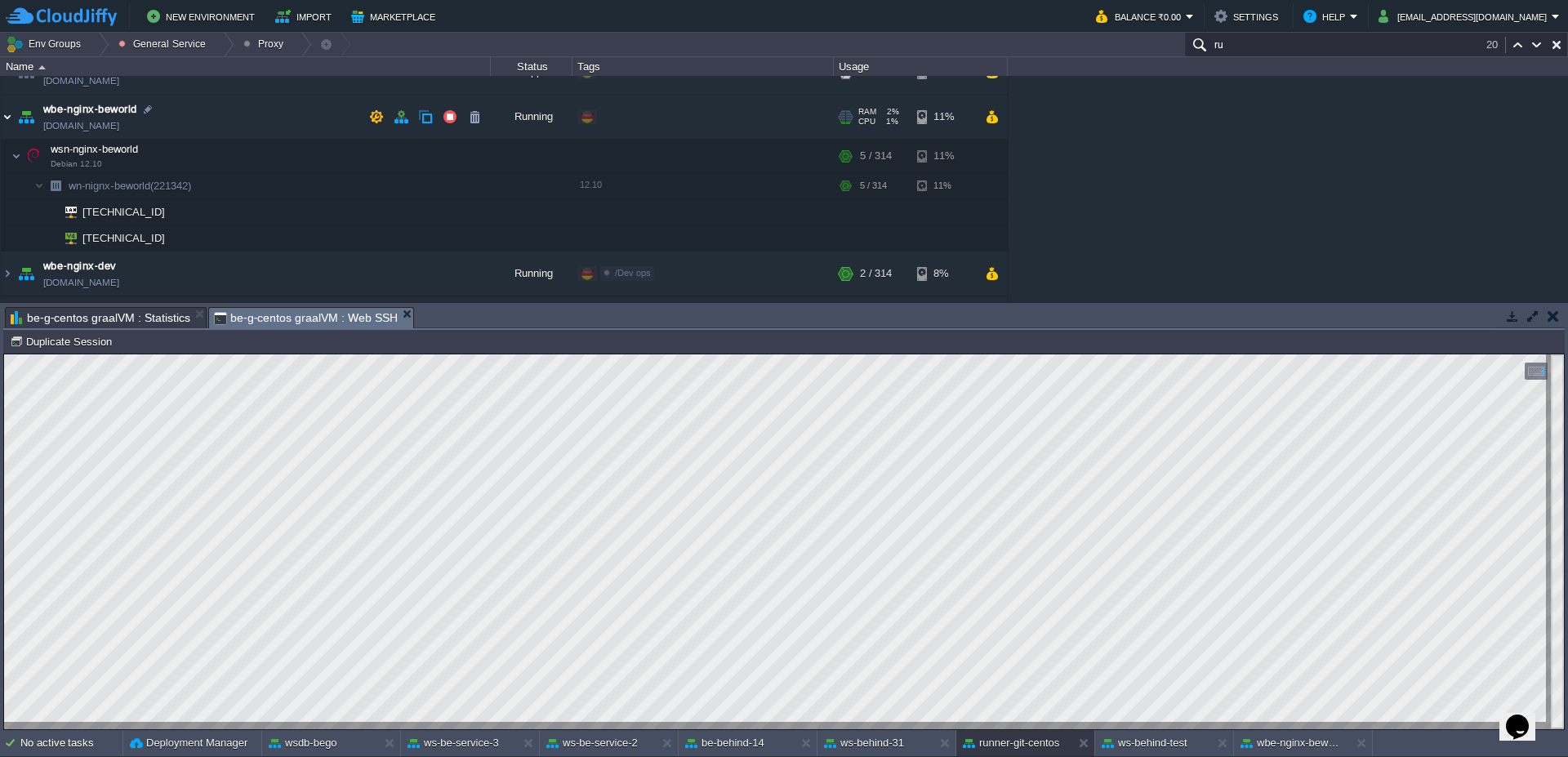
click at [13, 120] on img at bounding box center [7, 116] width 13 height 44
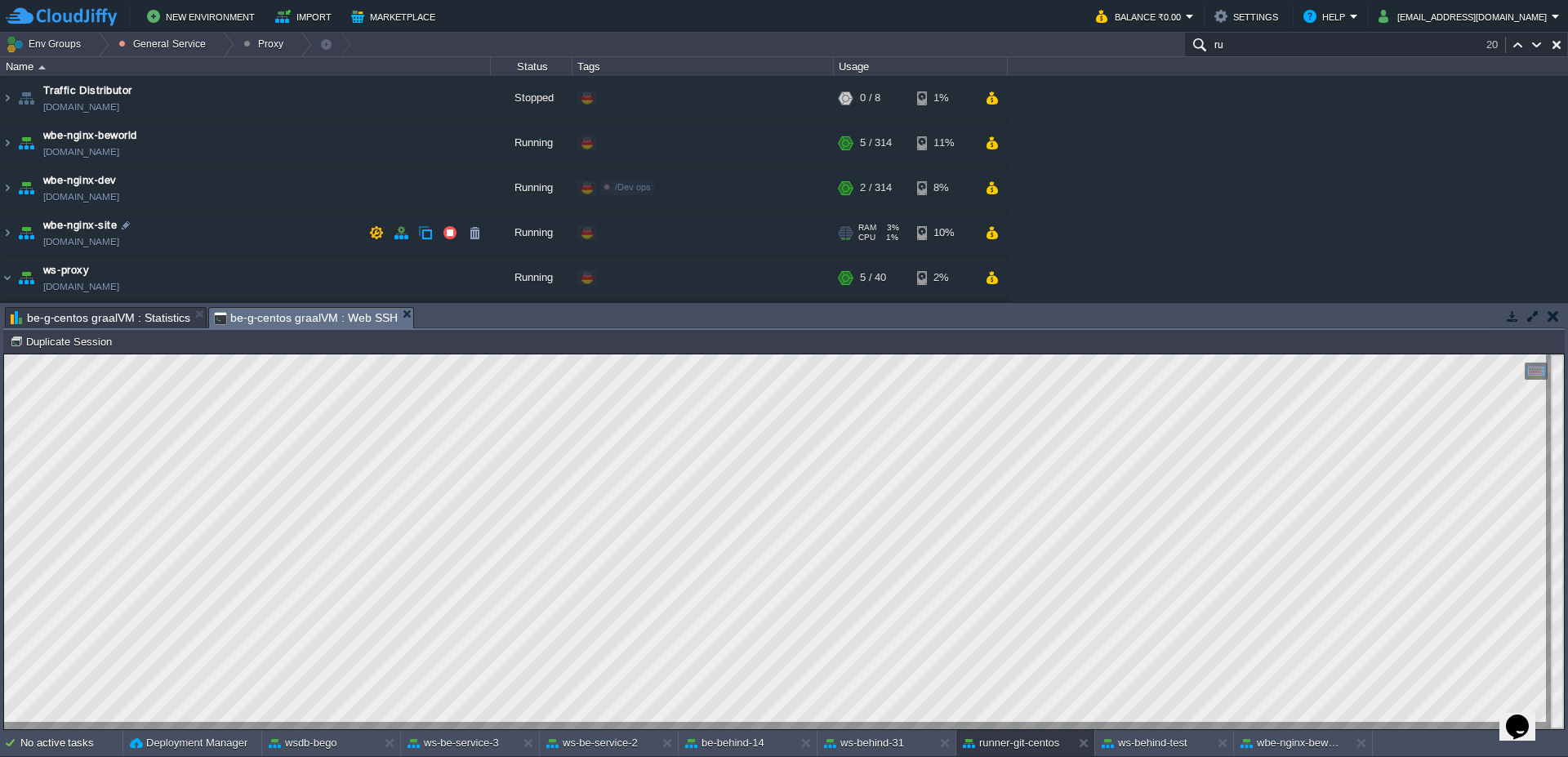
scroll to position [98, 0]
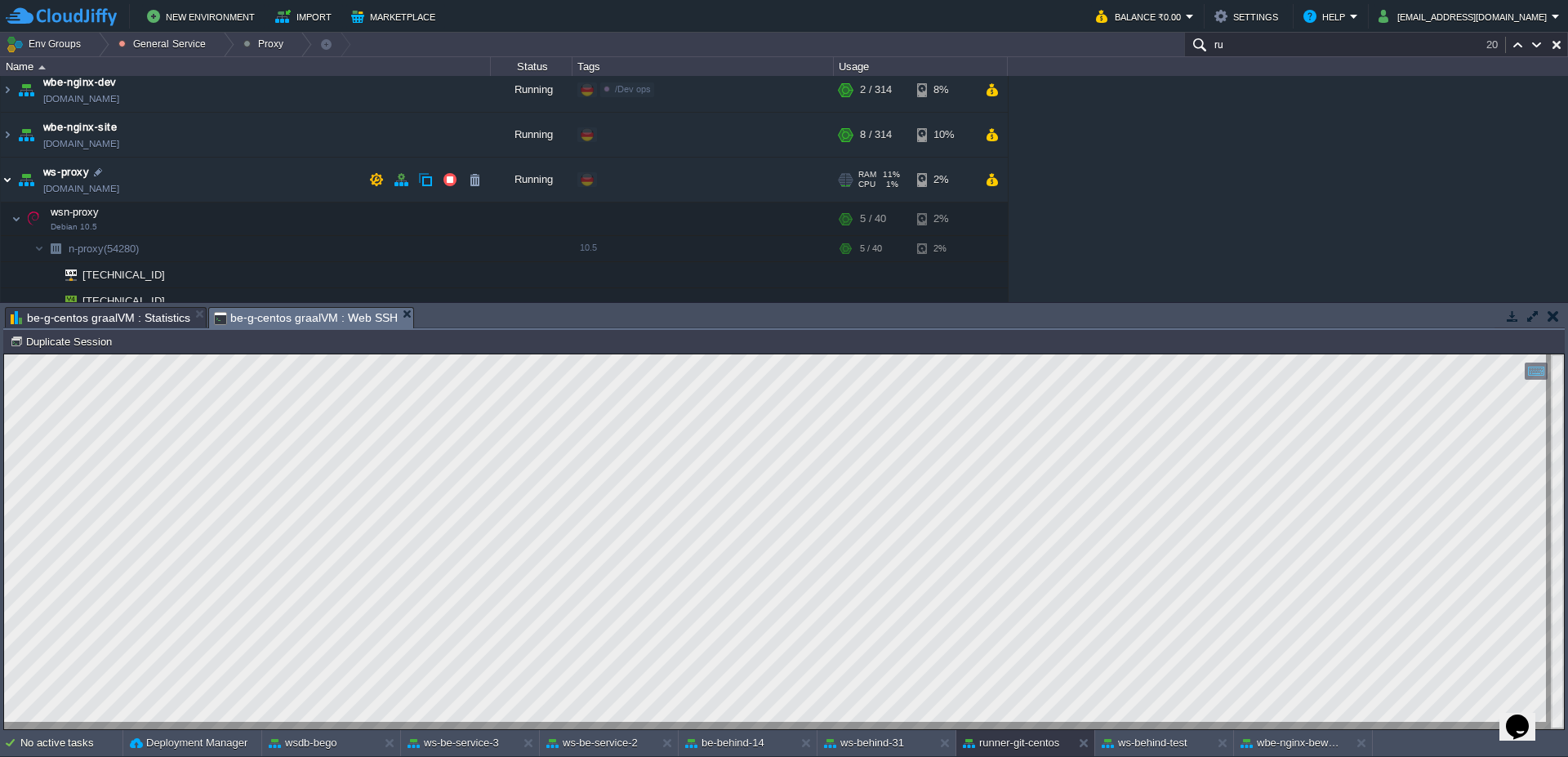
click at [7, 180] on img at bounding box center [7, 180] width 13 height 44
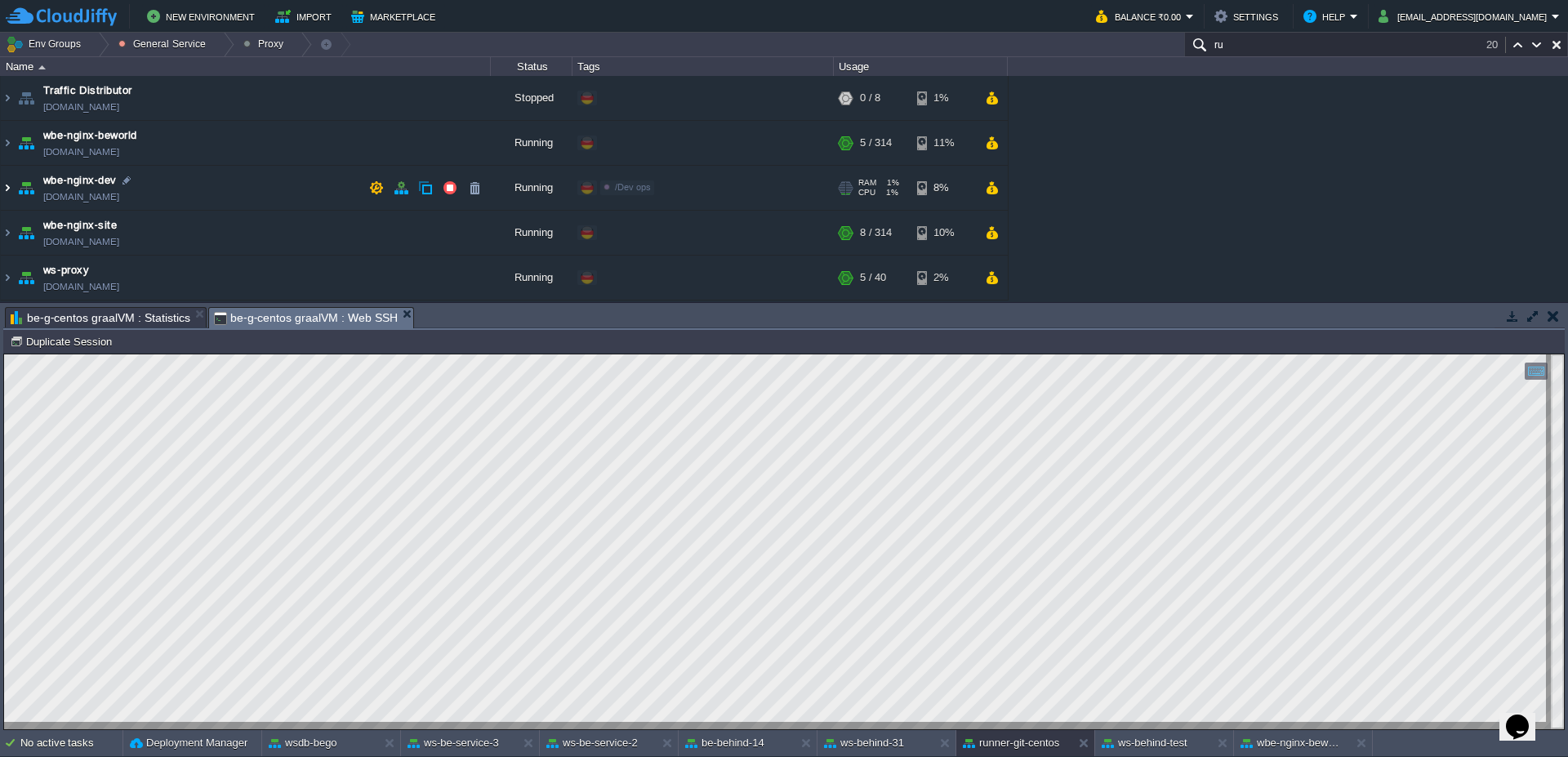
scroll to position [0, 0]
click at [93, 39] on div at bounding box center [98, 45] width 22 height 24
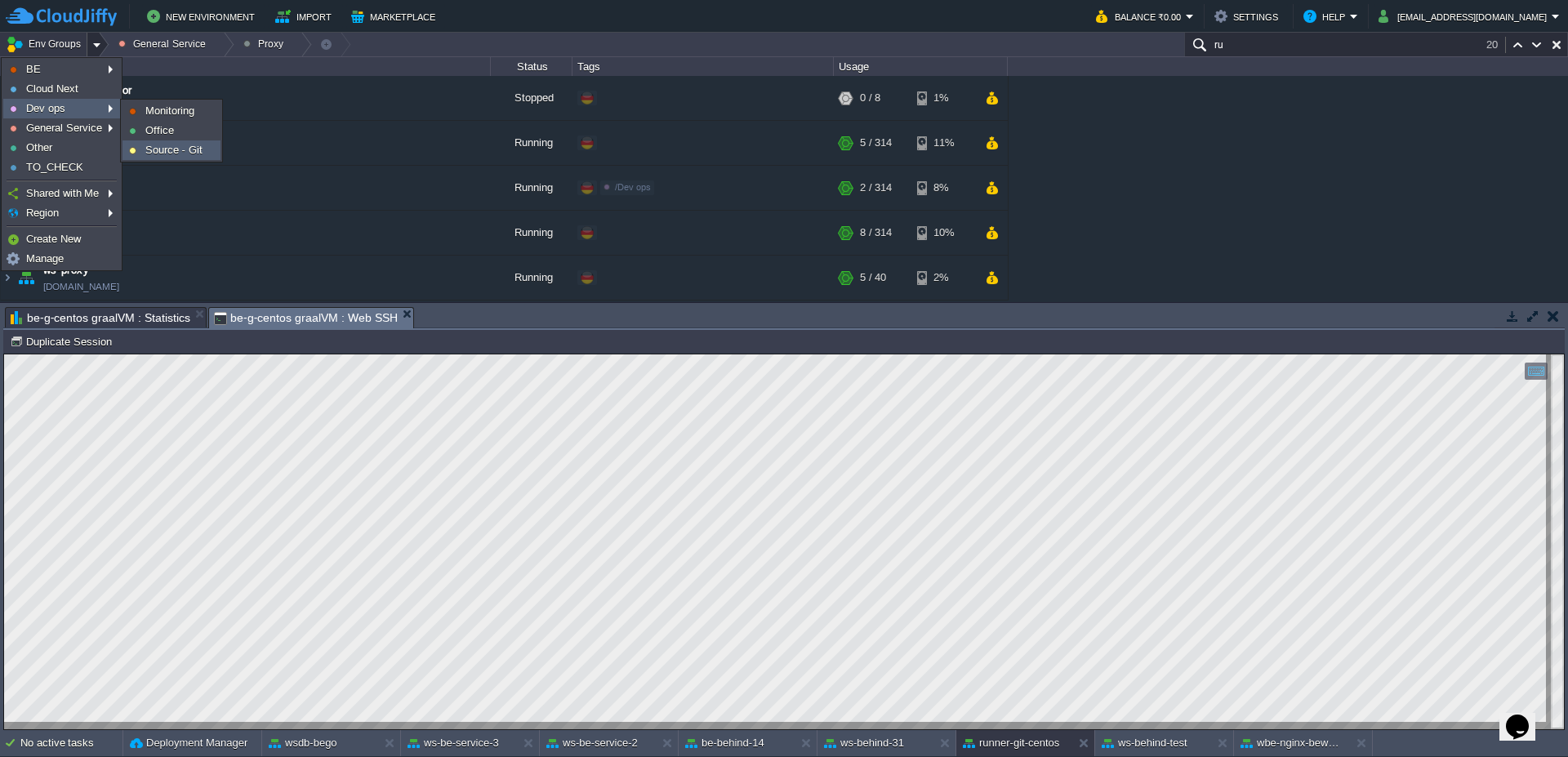
click at [168, 151] on span "Source - Git" at bounding box center [174, 150] width 58 height 12
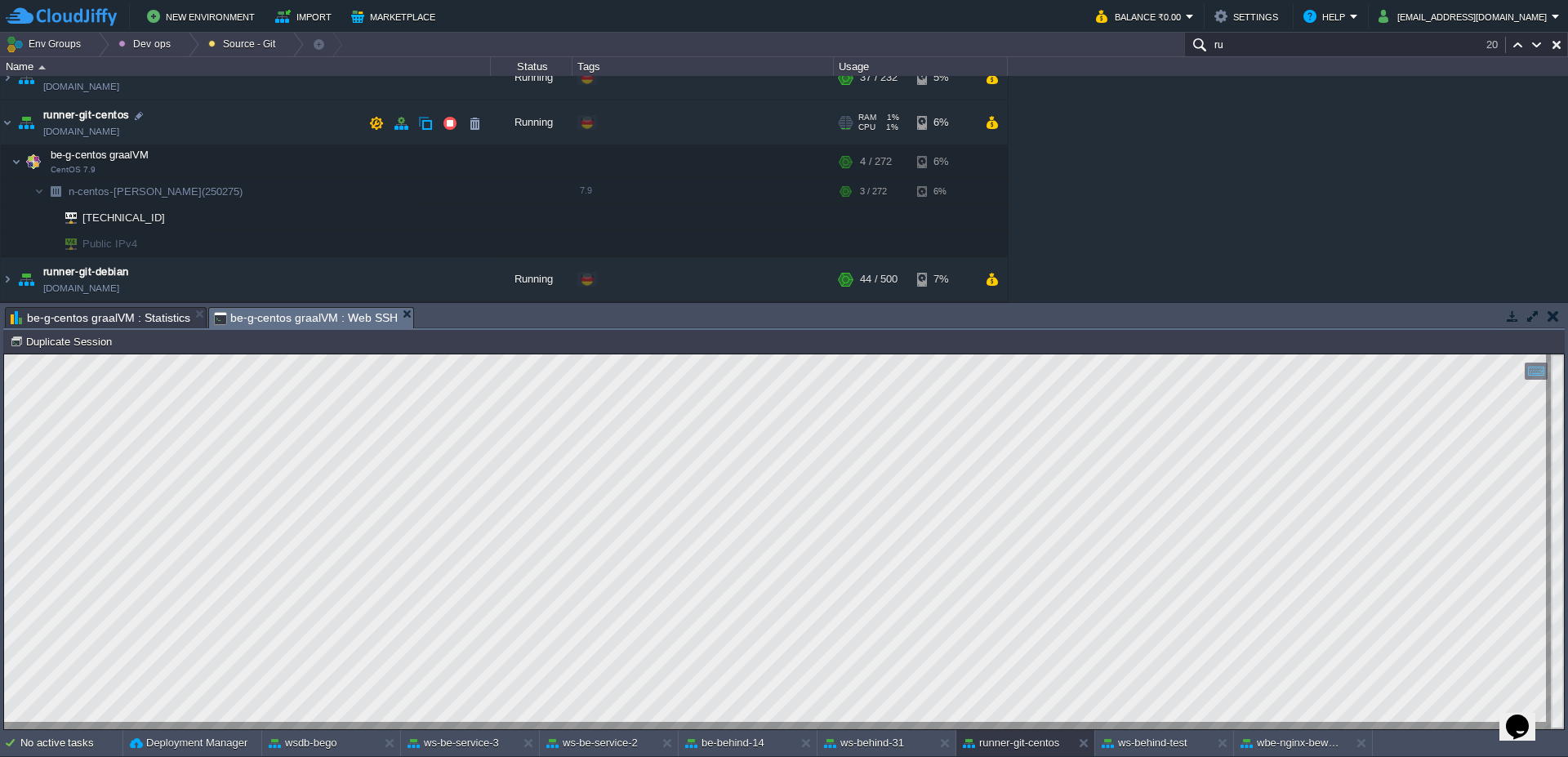
scroll to position [98, 0]
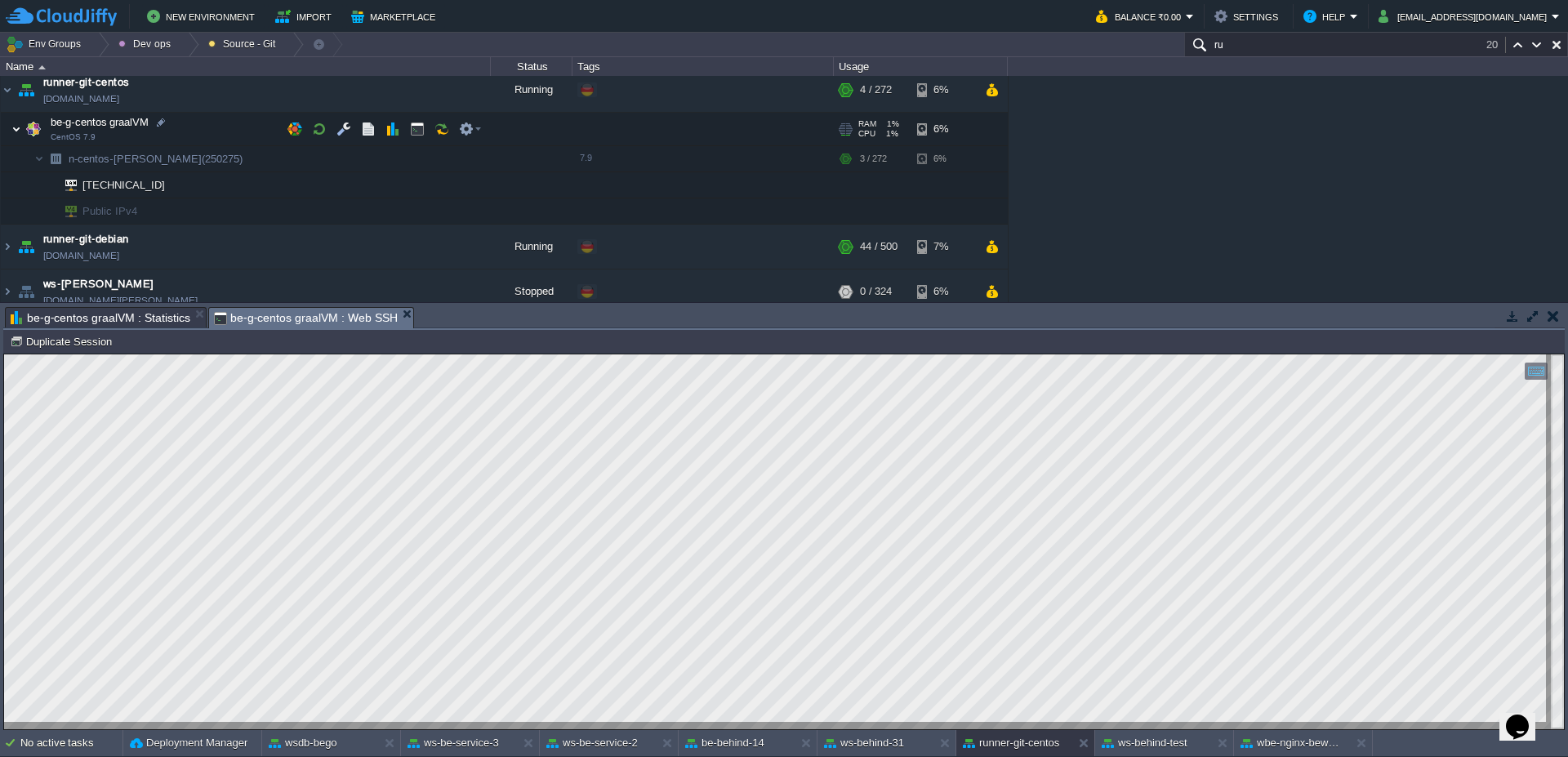
click at [12, 137] on img at bounding box center [17, 129] width 10 height 33
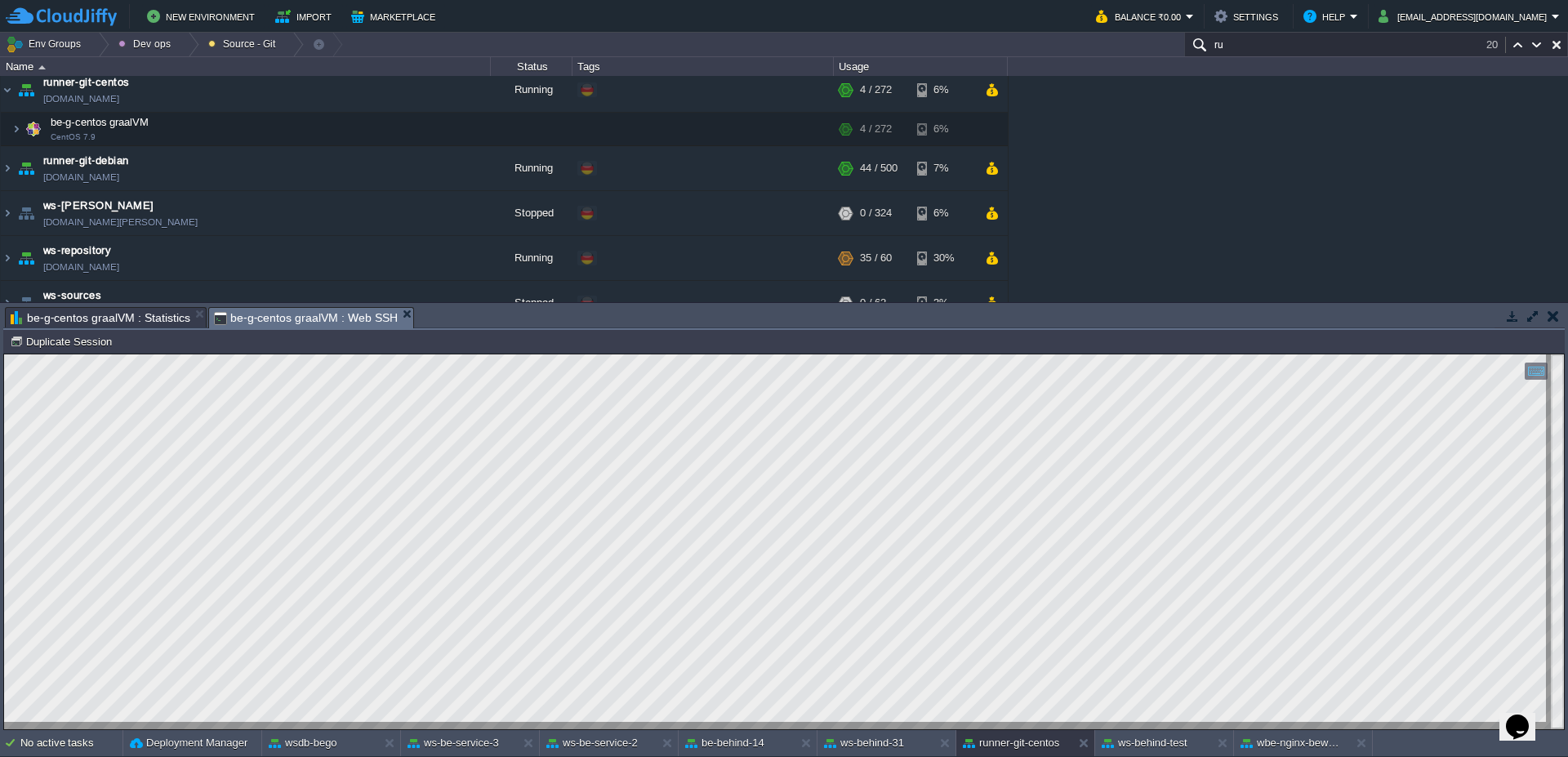
type textarea "root@[TECHNICAL_ID]"
click at [9, 168] on img at bounding box center [7, 168] width 13 height 44
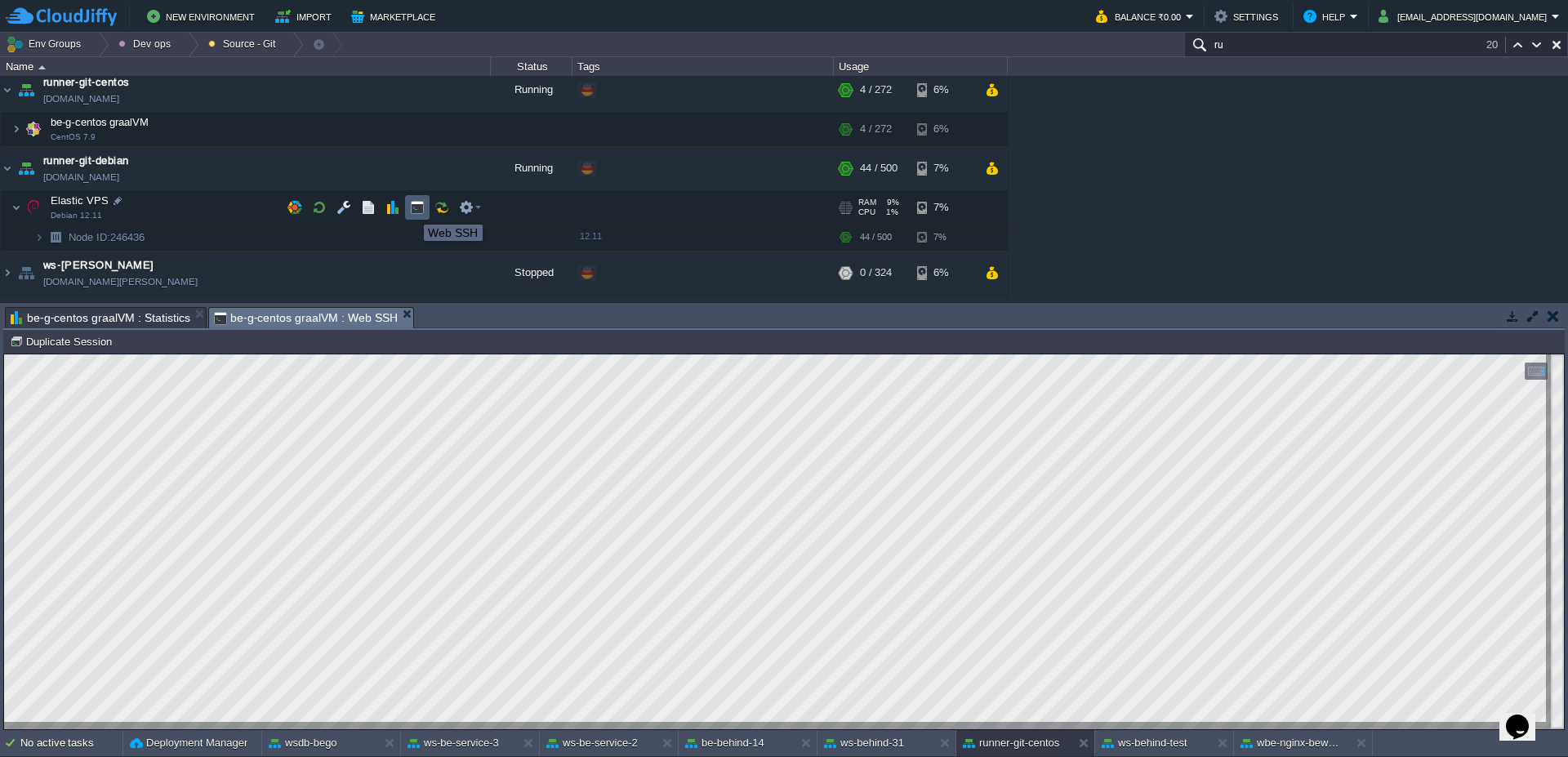
click at [415, 208] on button "button" at bounding box center [417, 207] width 15 height 15
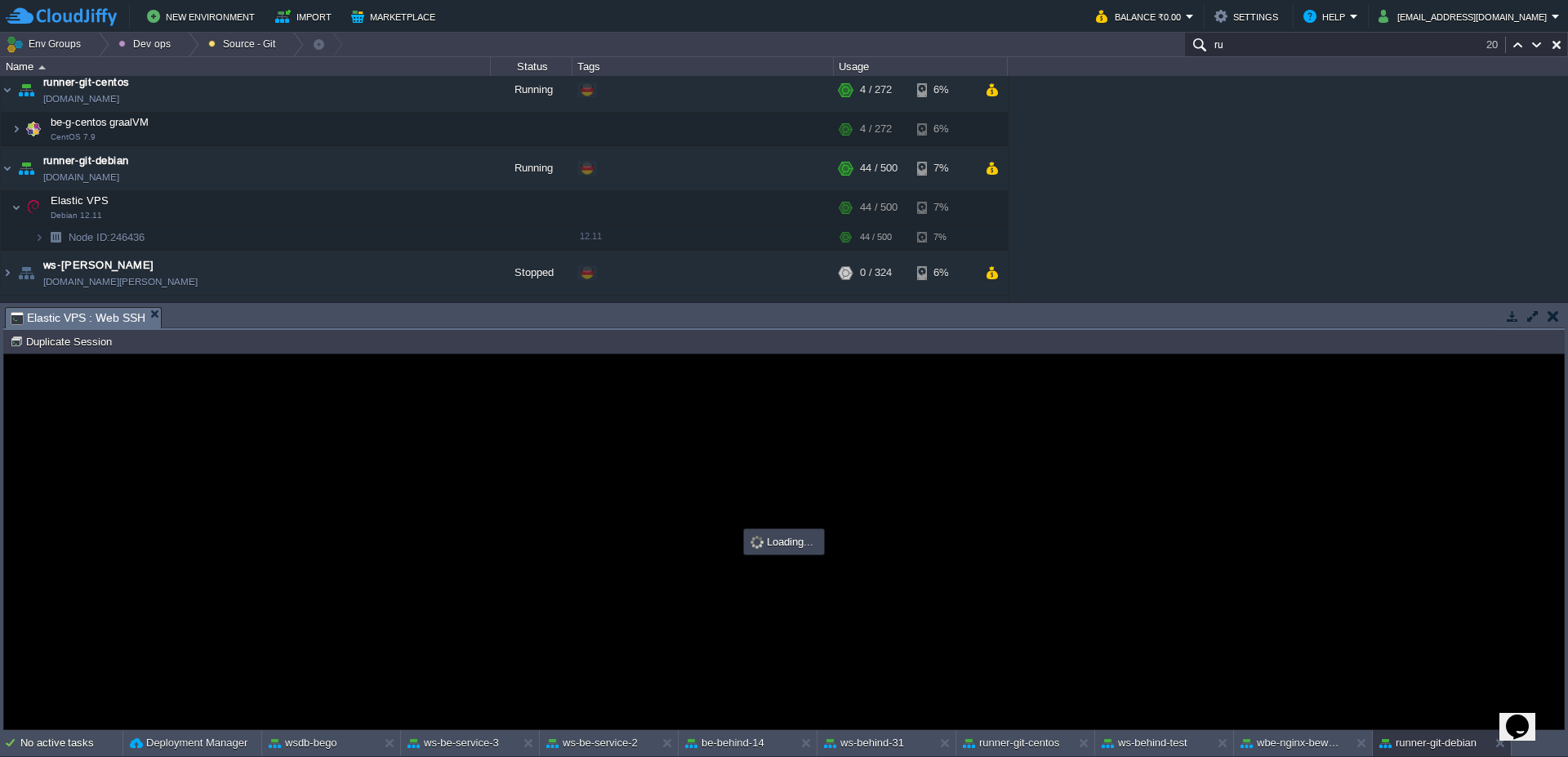
type input "#000000"
drag, startPoint x: 1319, startPoint y: 749, endPoint x: 1295, endPoint y: 368, distance: 381.8
click at [1319, 749] on button "wbe-nginx-beworld" at bounding box center [1292, 742] width 103 height 16
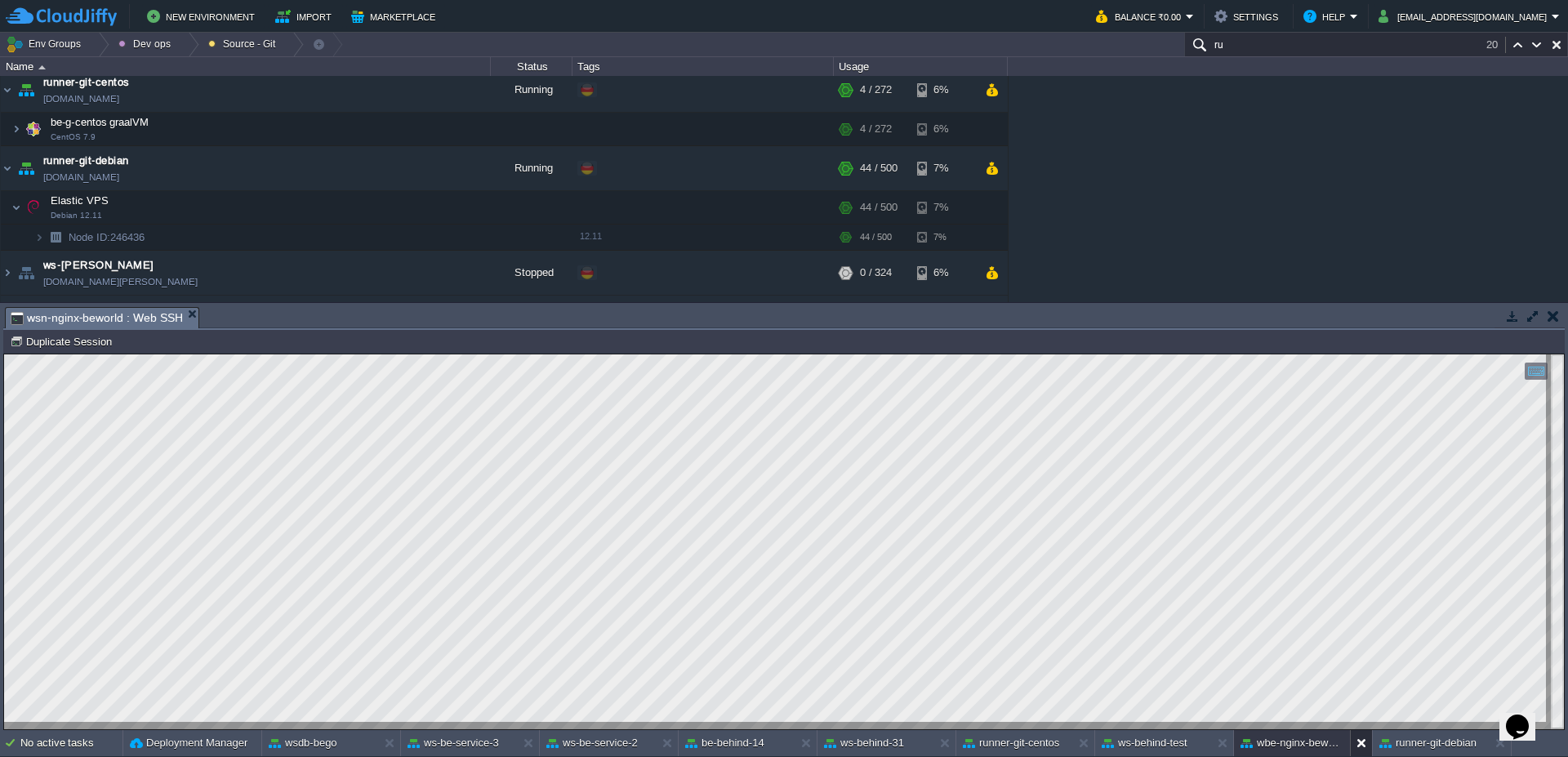
click at [1361, 748] on button at bounding box center [1365, 742] width 16 height 16
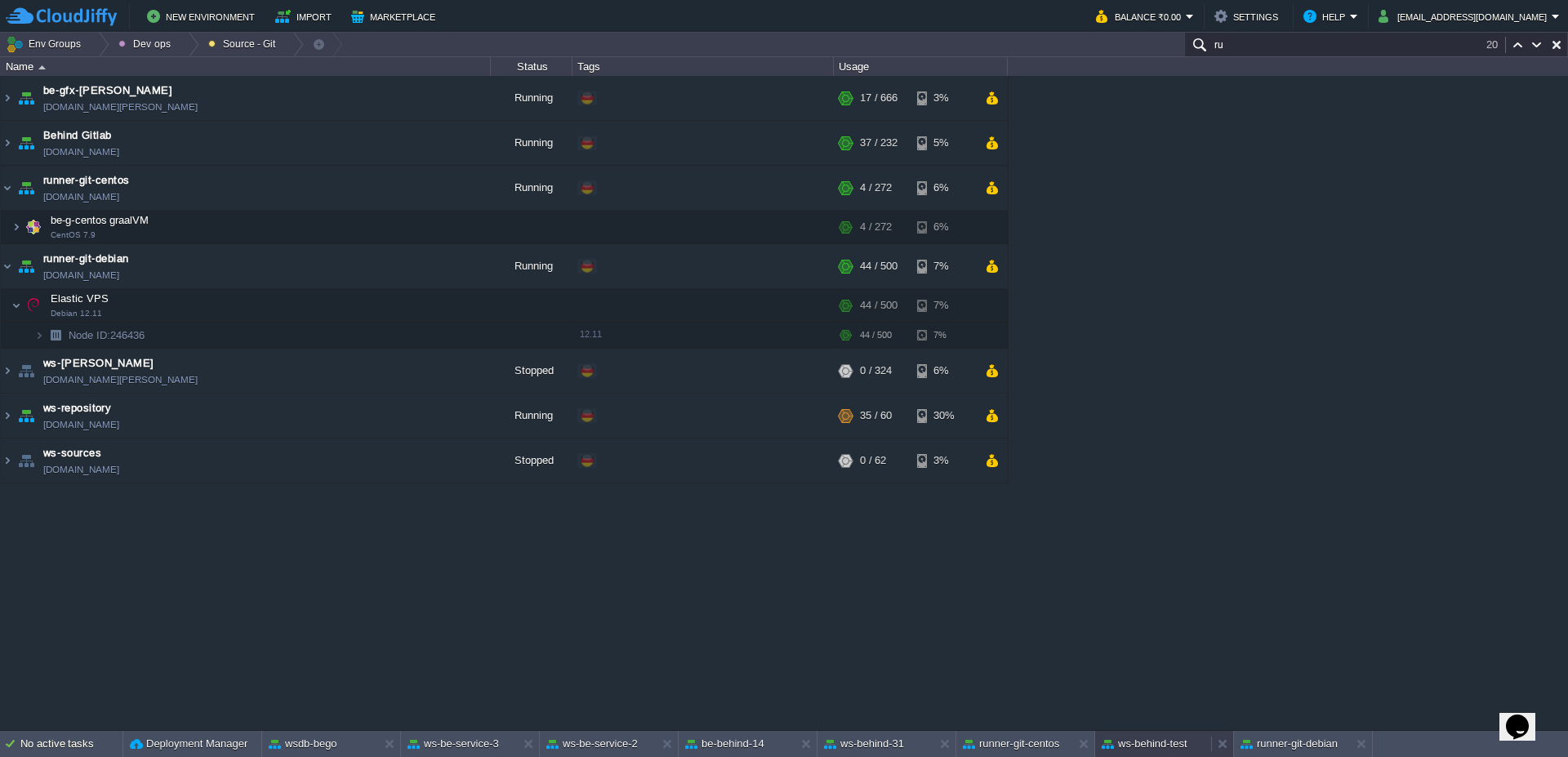
click at [1154, 747] on button "ws-behind-test" at bounding box center [1144, 743] width 85 height 16
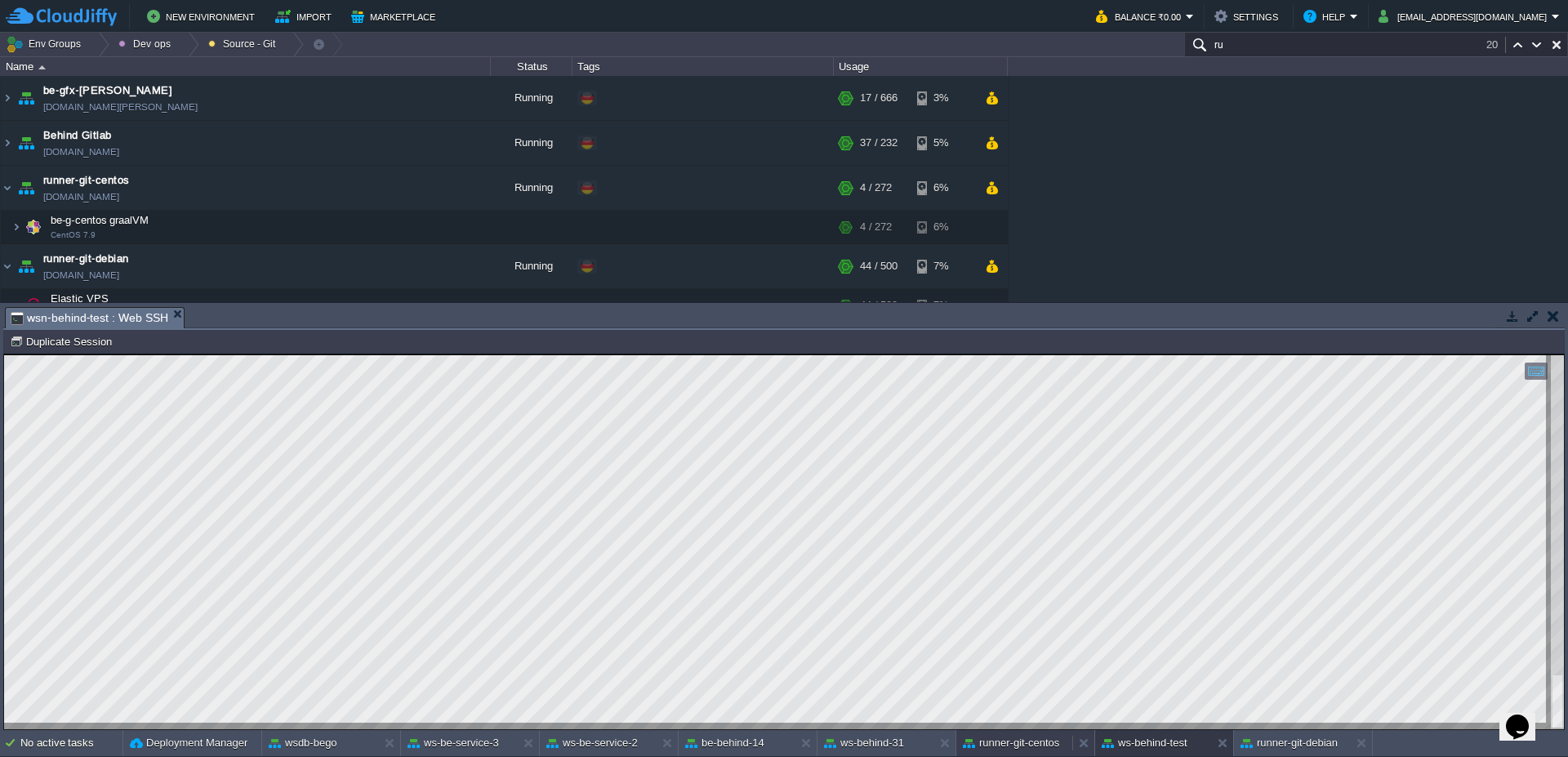
click at [993, 752] on div "runner-git-centos" at bounding box center [1013, 743] width 116 height 26
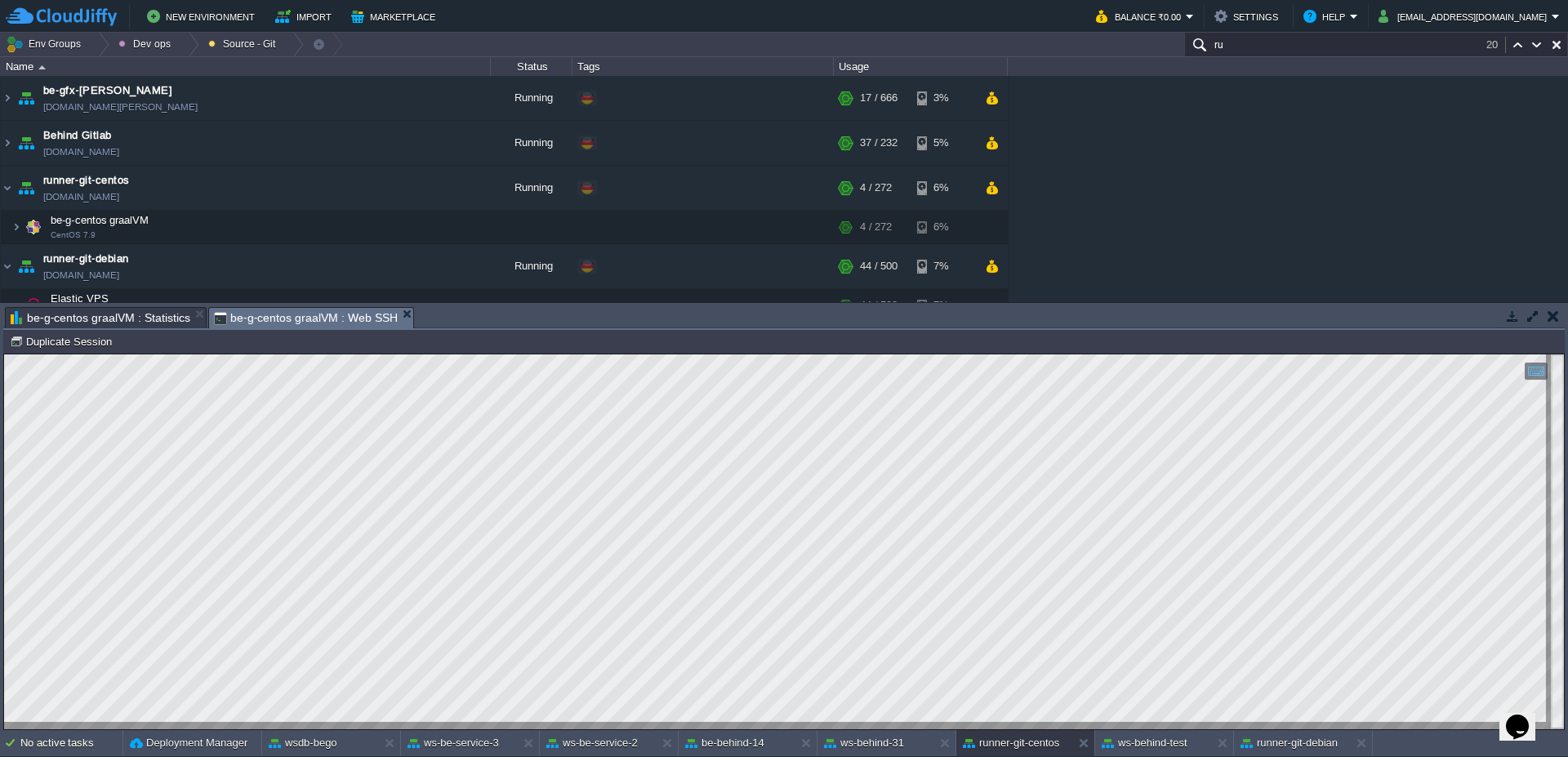
scroll to position [2, 123]
click at [1315, 747] on button "runner-git-debian" at bounding box center [1289, 742] width 97 height 16
click at [998, 754] on div "runner-git-centos" at bounding box center [1013, 743] width 116 height 26
type textarea "ssh-copy-id root@[TECHNICAL_ID]"
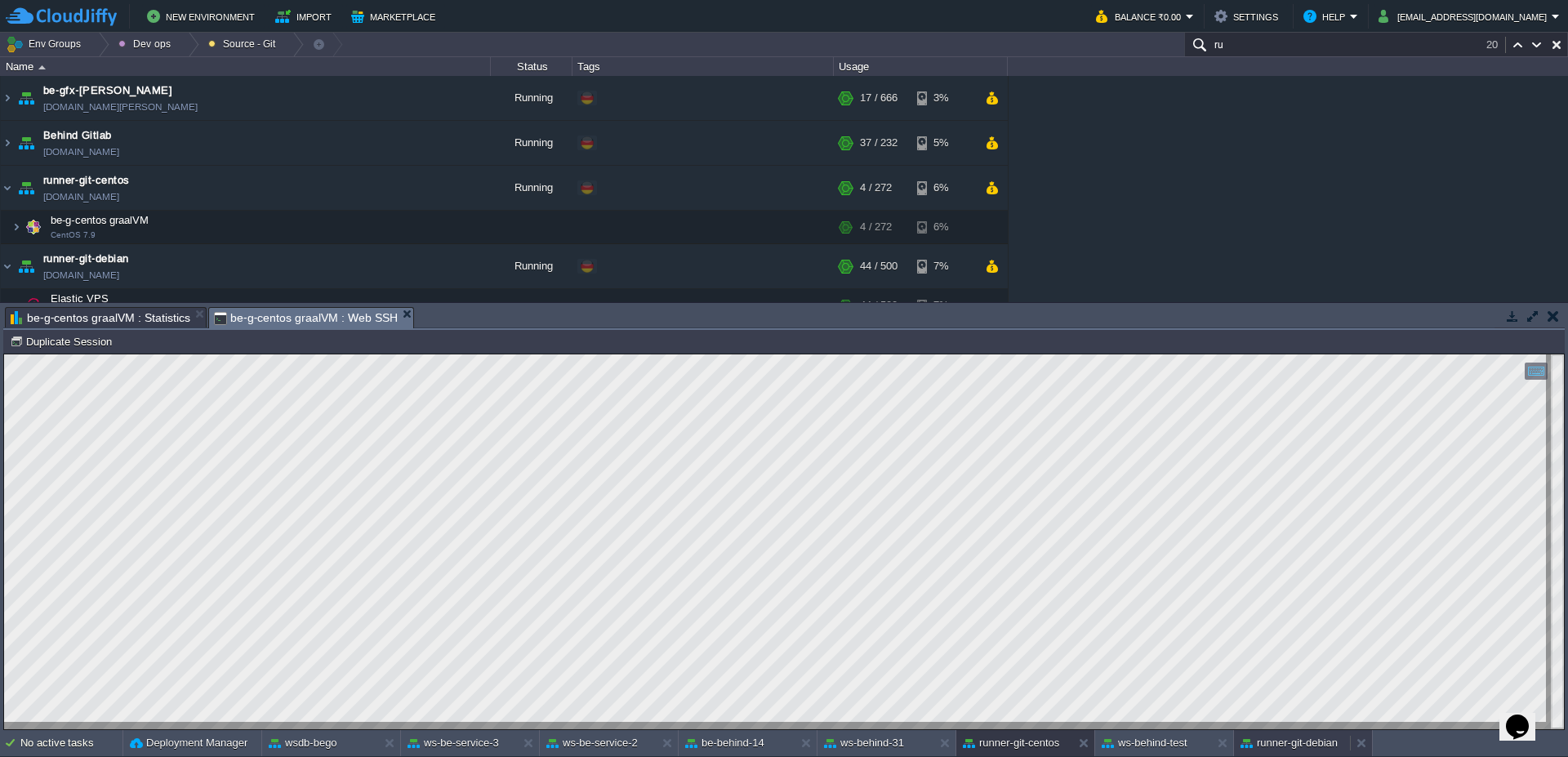
click at [1273, 753] on div "runner-git-debian" at bounding box center [1291, 743] width 116 height 26
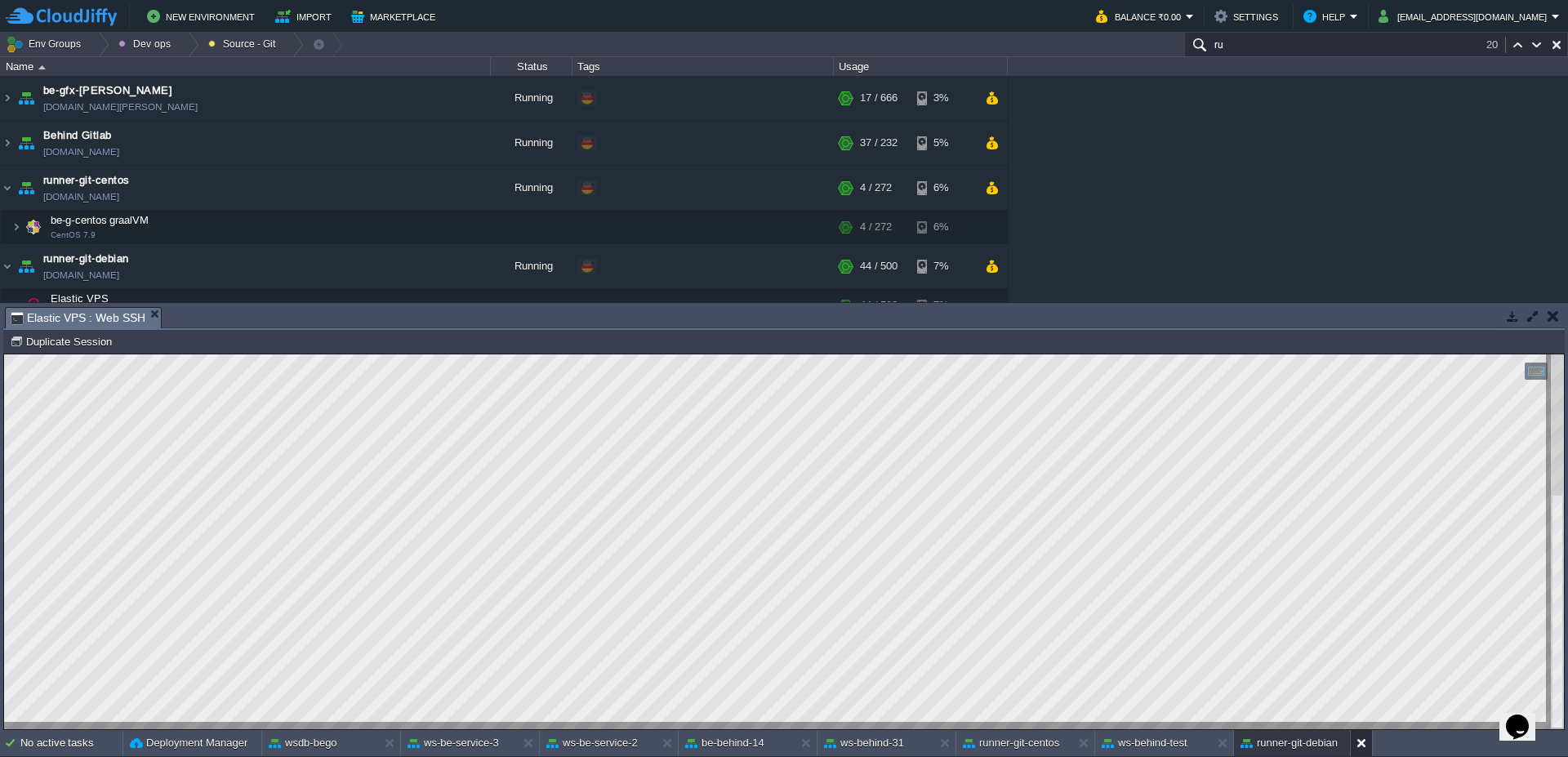
click at [1358, 744] on button at bounding box center [1365, 742] width 16 height 16
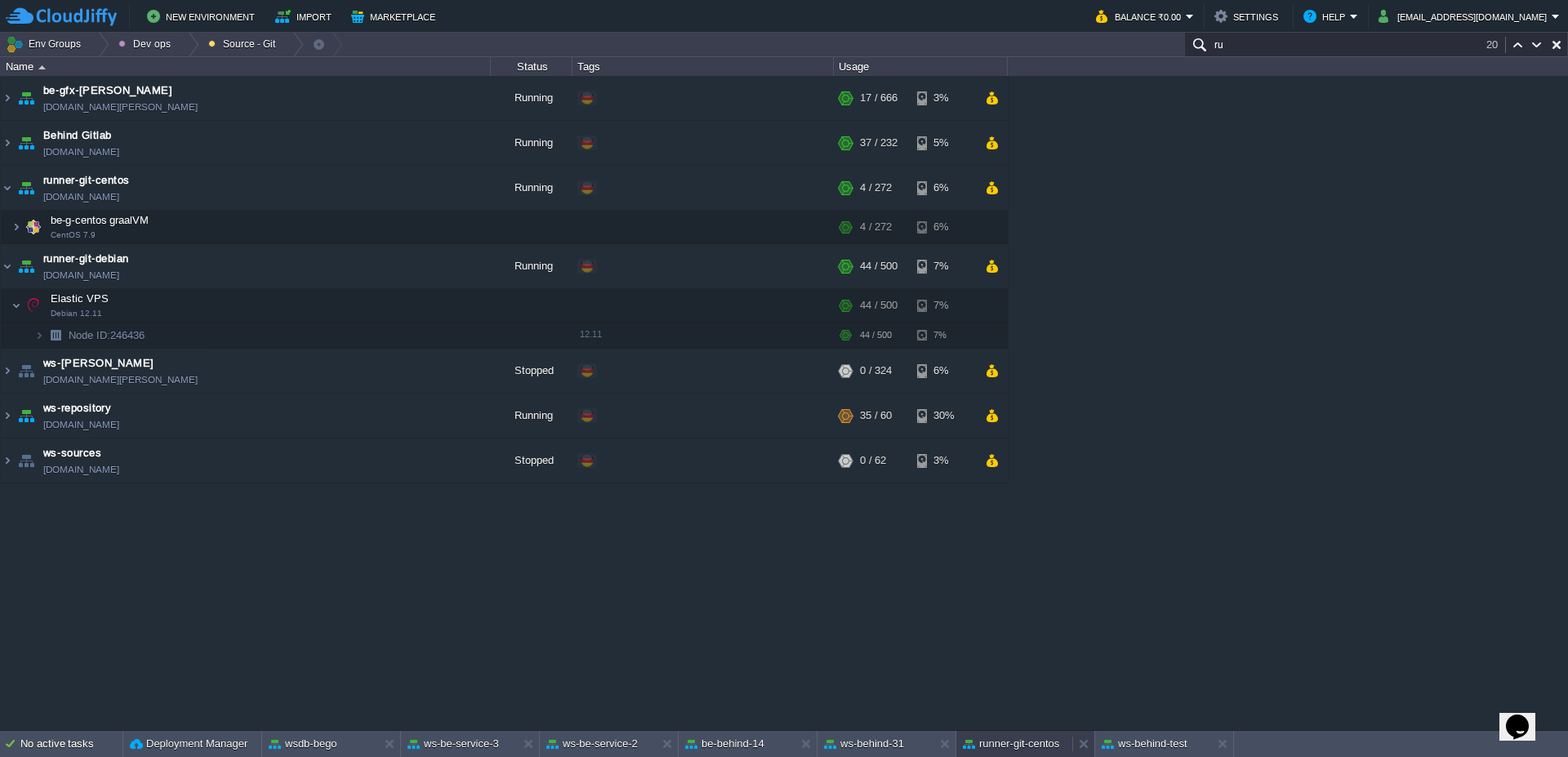
click at [1006, 739] on button "runner-git-centos" at bounding box center [1010, 743] width 96 height 16
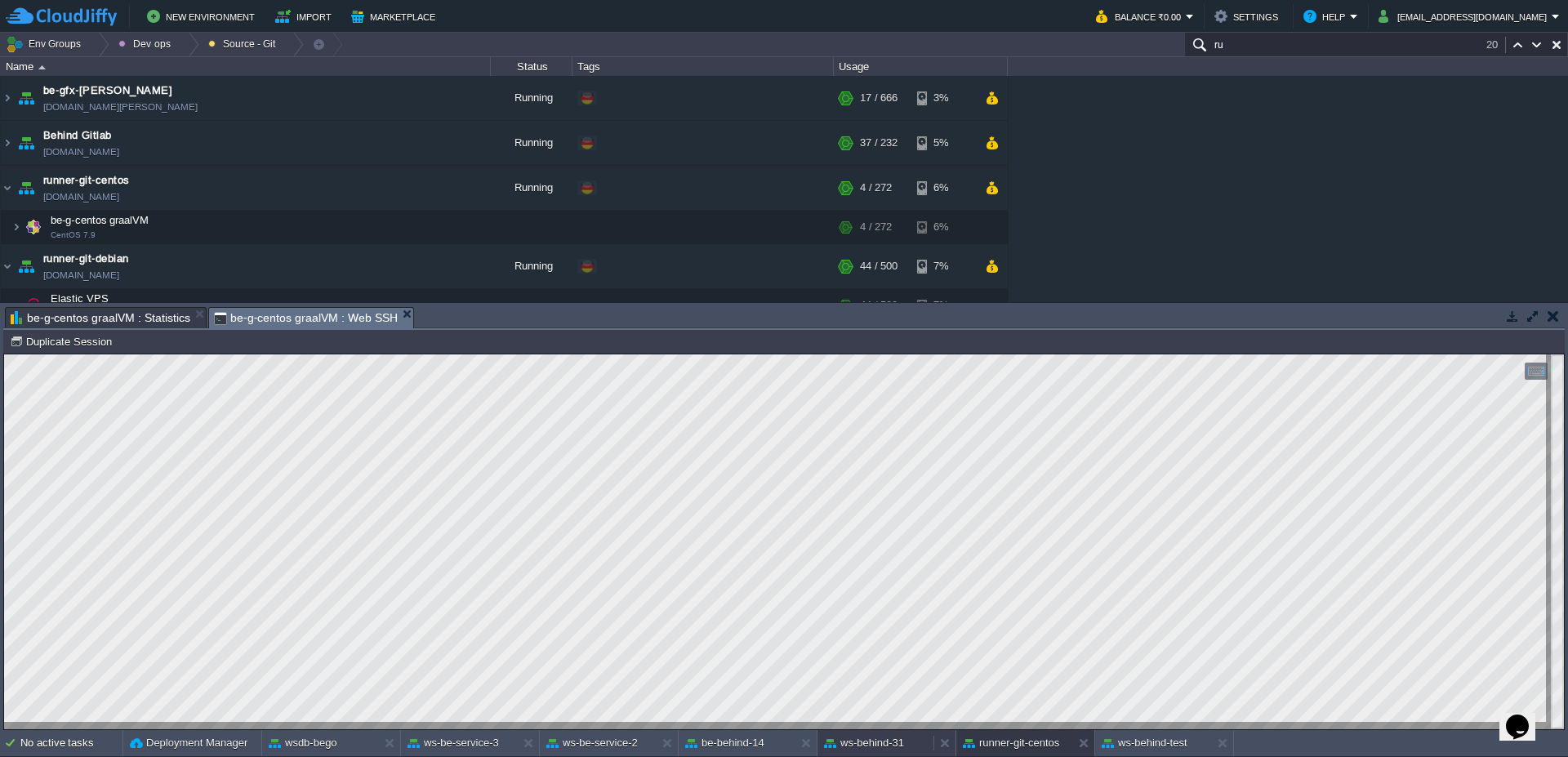
click at [890, 737] on button "ws-behind-31" at bounding box center [863, 742] width 80 height 16
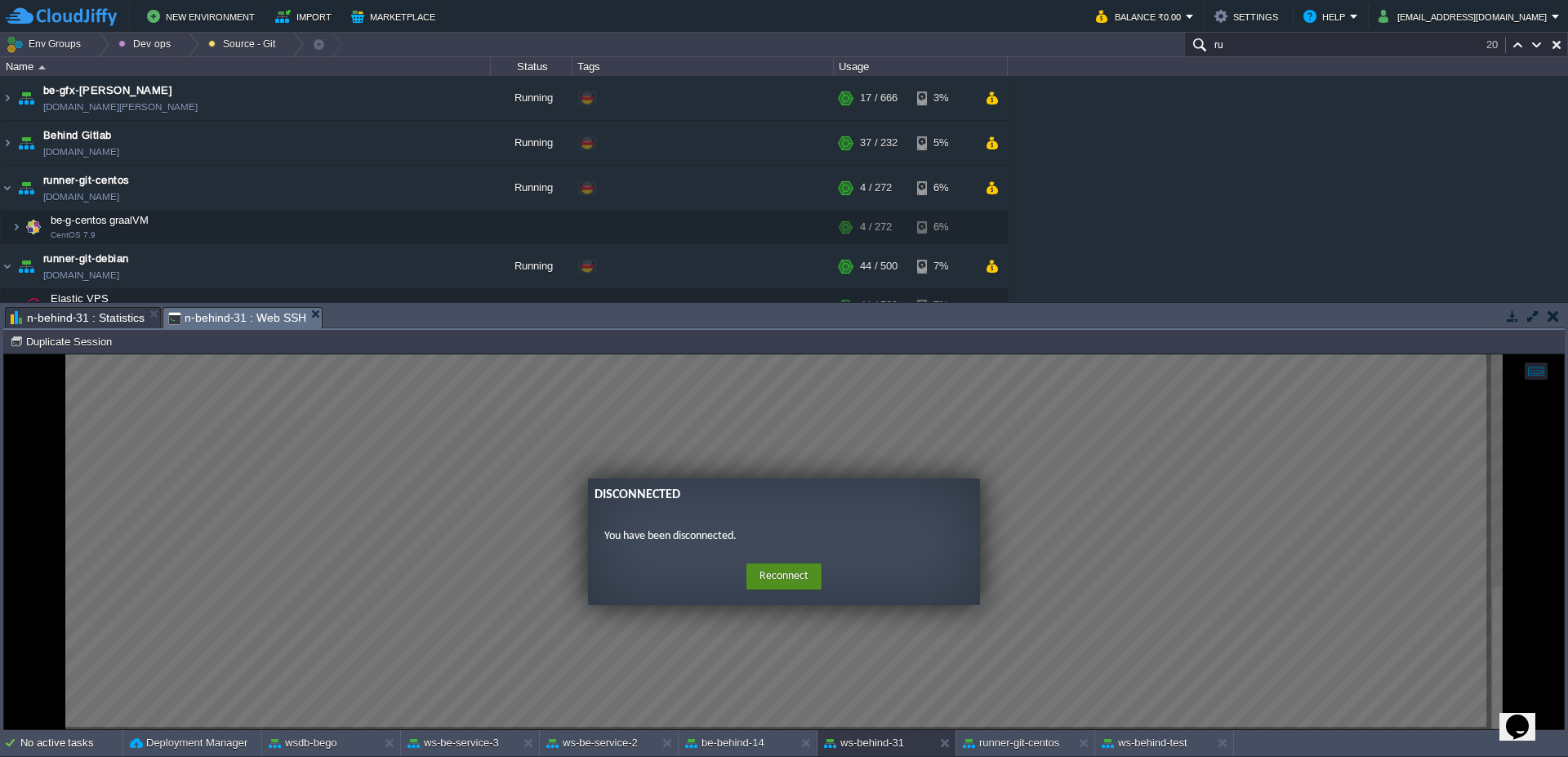
click at [774, 582] on button "Reconnect" at bounding box center [784, 576] width 75 height 26
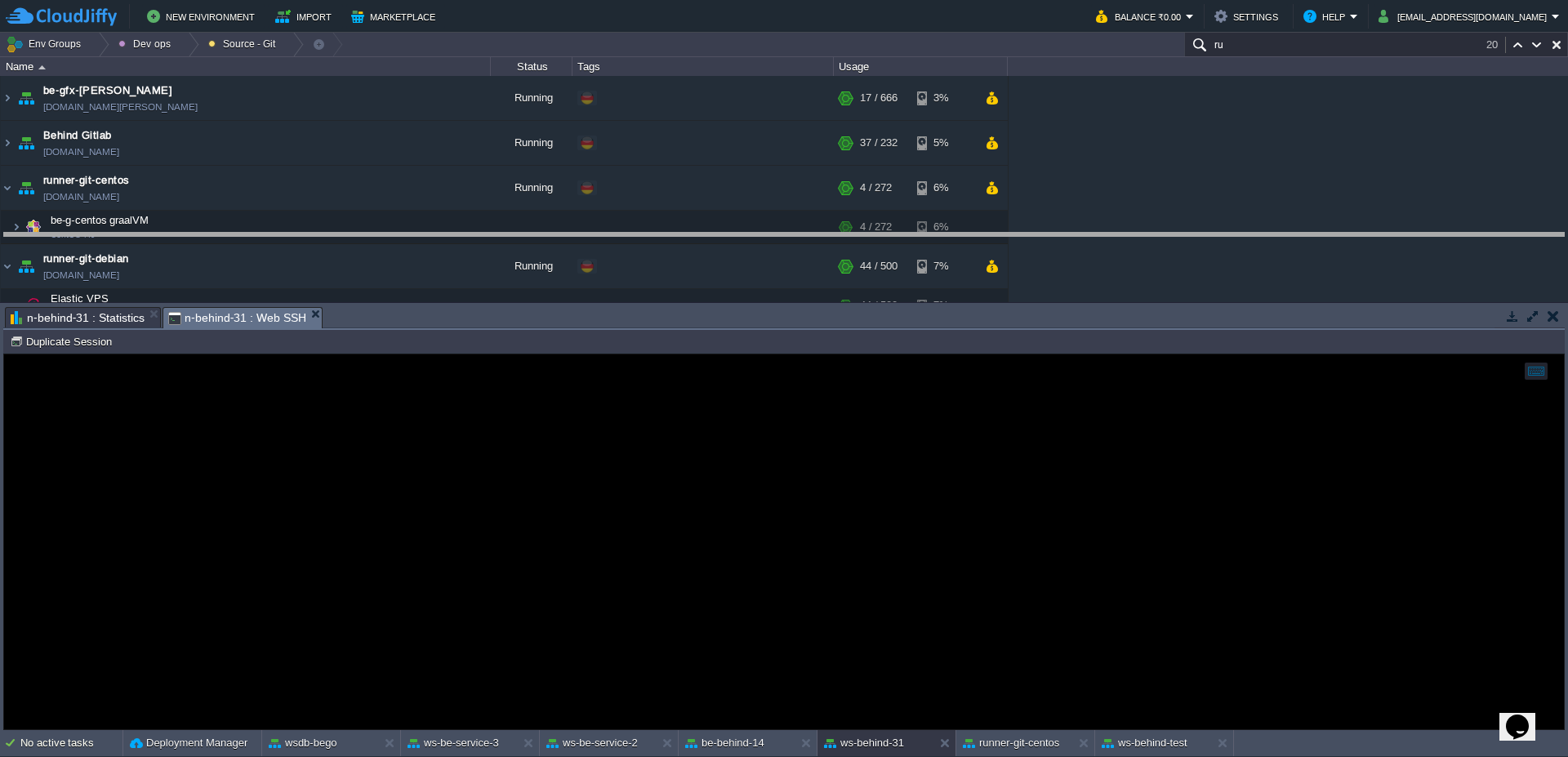
drag, startPoint x: 846, startPoint y: 317, endPoint x: 845, endPoint y: 254, distance: 63.0
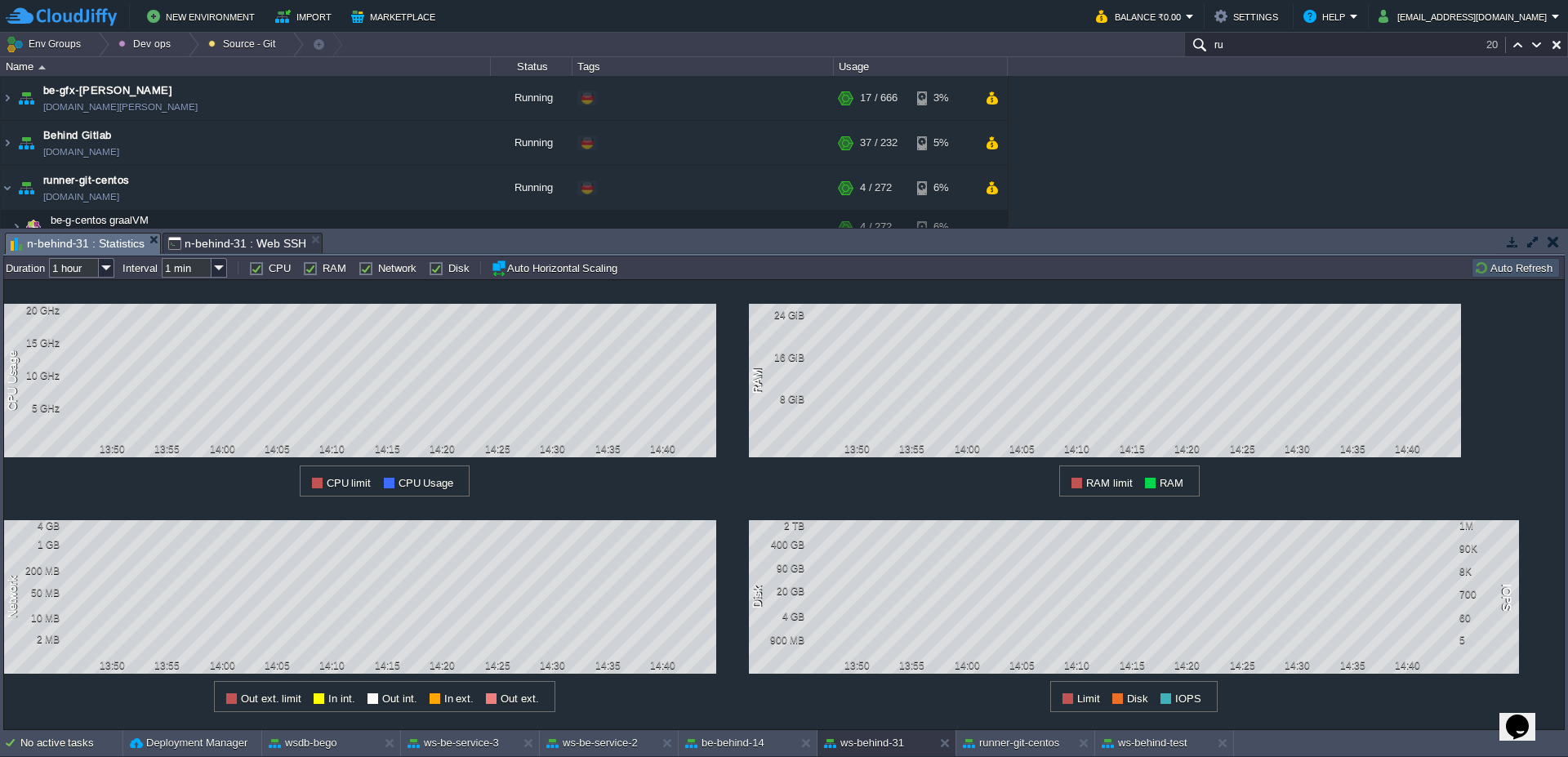
click at [95, 242] on span "n-behind-31 : Statistics" at bounding box center [77, 243] width 134 height 21
click at [256, 248] on span "n-behind-31 : Web SSH" at bounding box center [236, 243] width 138 height 20
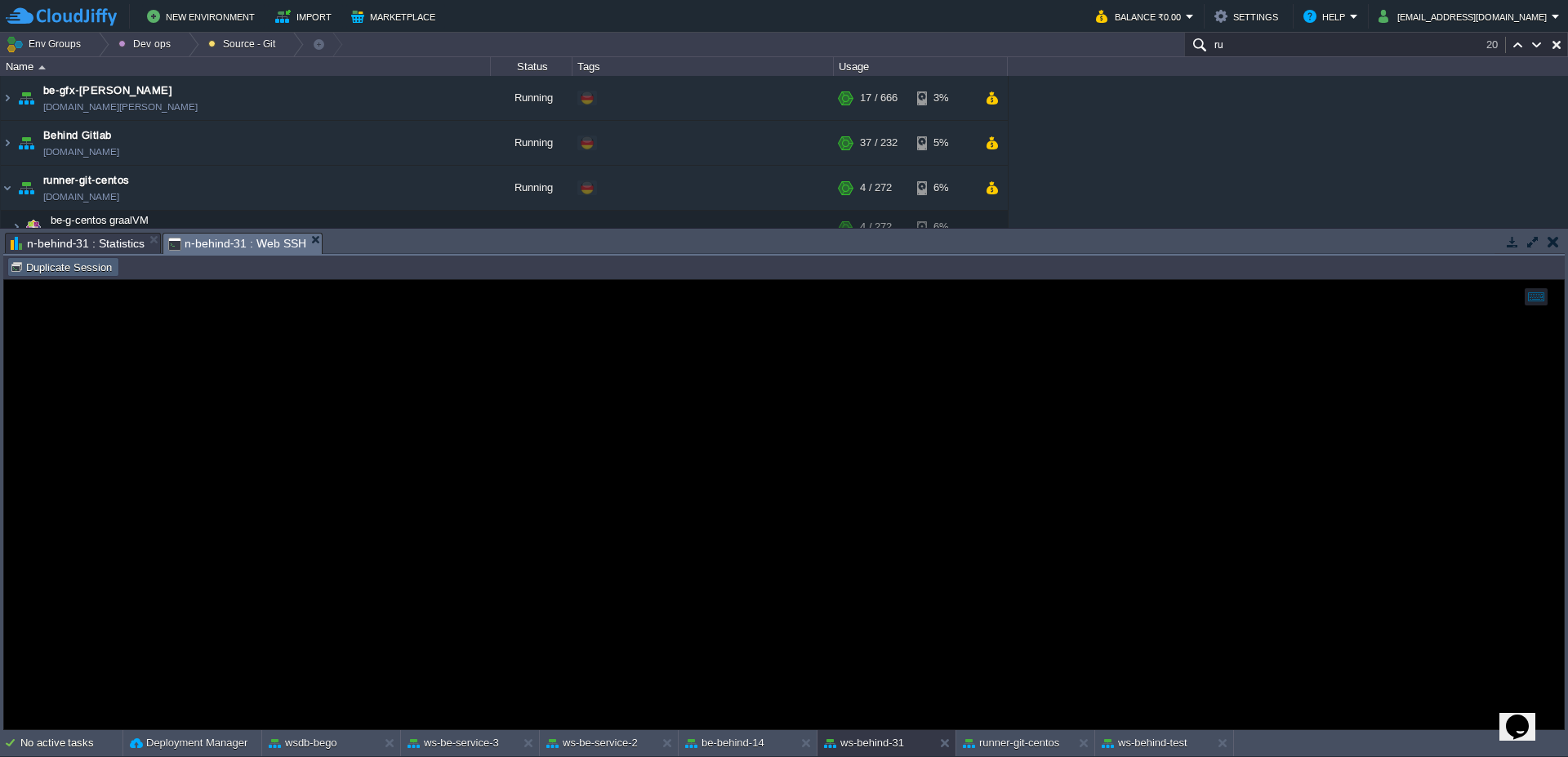
click at [44, 266] on button "Duplicate Session" at bounding box center [64, 267] width 107 height 15
